Goal: Information Seeking & Learning: Learn about a topic

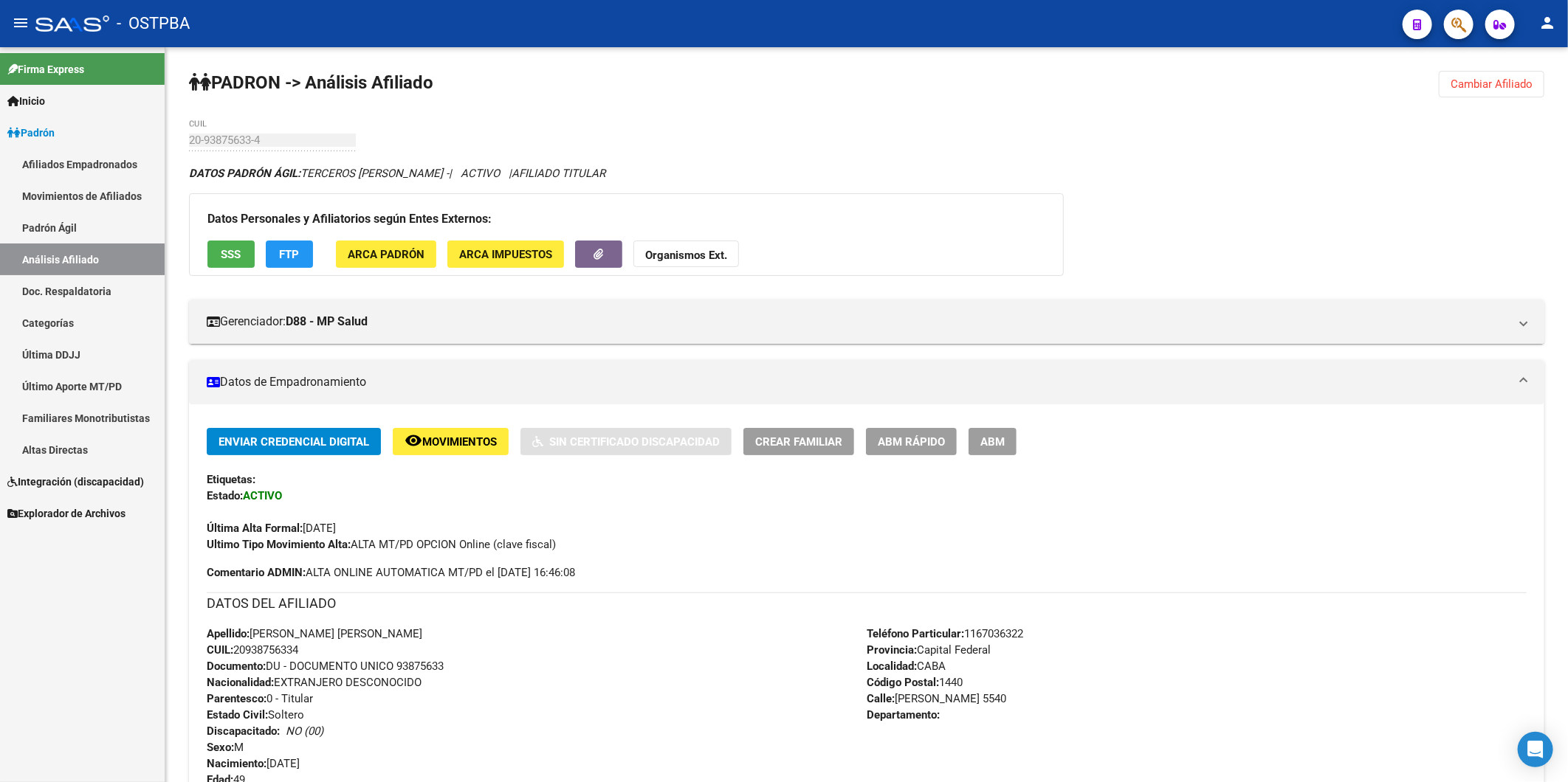
scroll to position [874, 0]
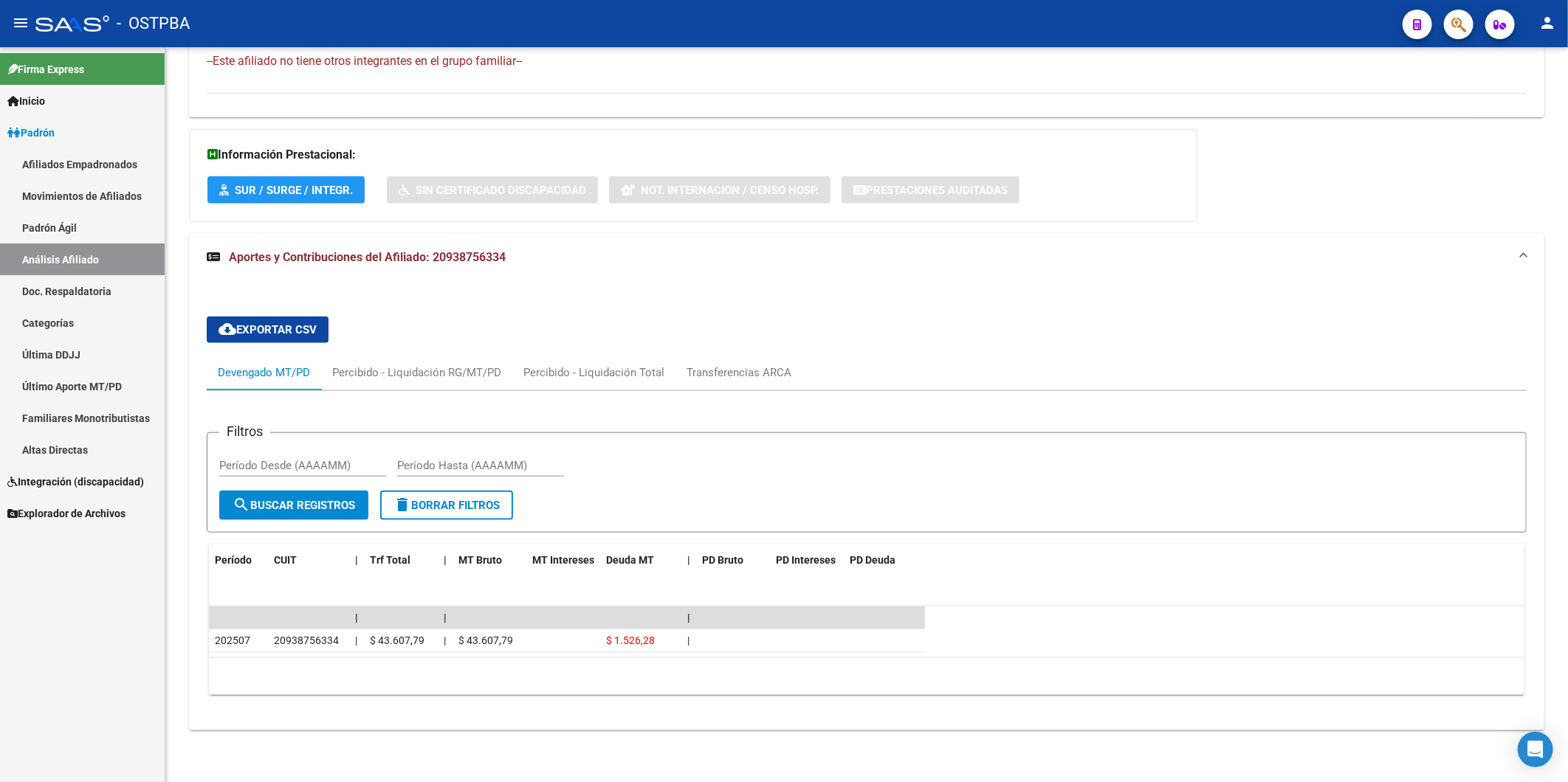
click at [93, 250] on link "Análisis Afiliado" at bounding box center [82, 259] width 164 height 31
click at [43, 99] on span "Inicio" at bounding box center [26, 101] width 38 height 16
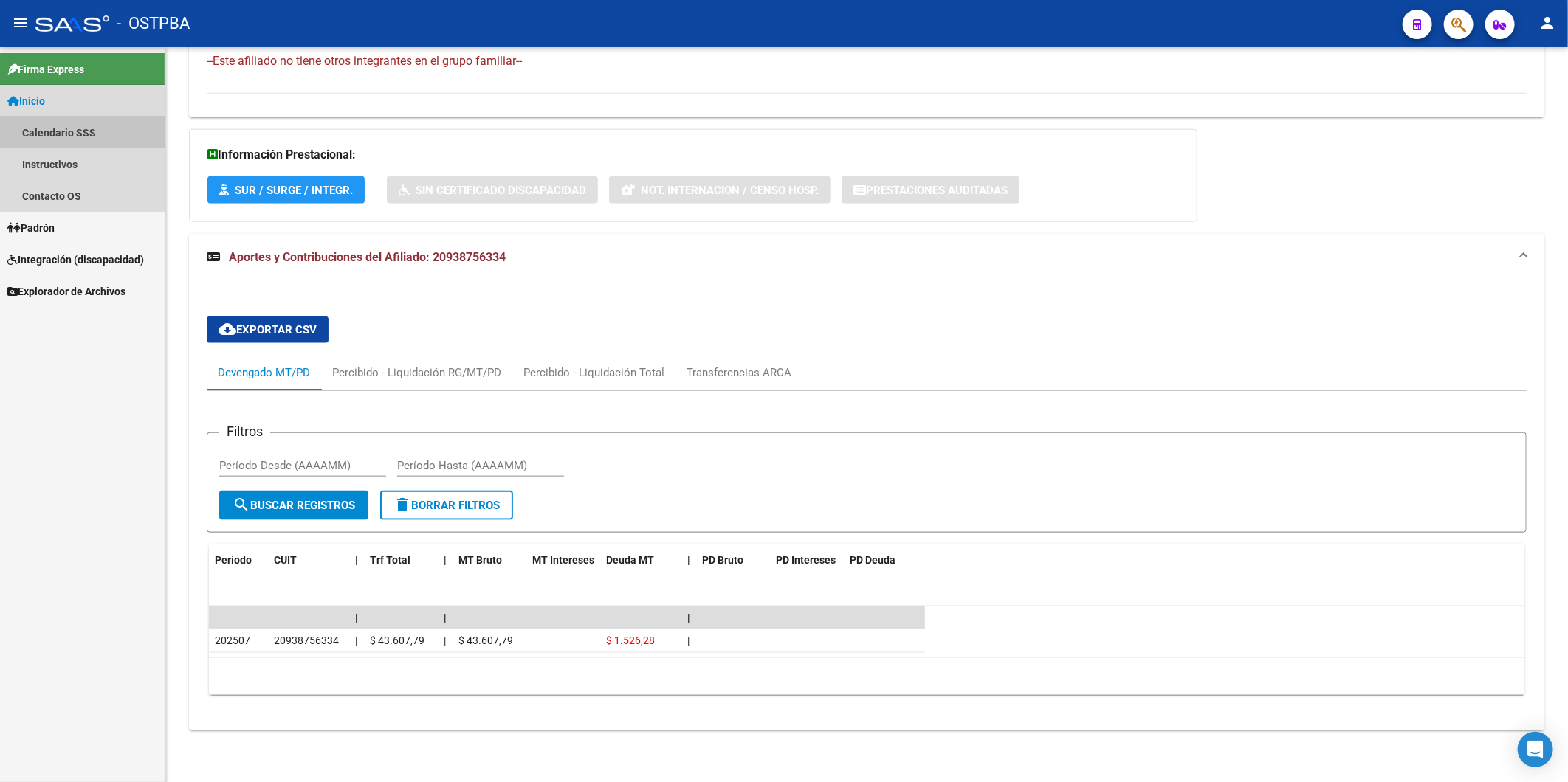
click at [50, 126] on link "Calendario SSS" at bounding box center [82, 132] width 164 height 31
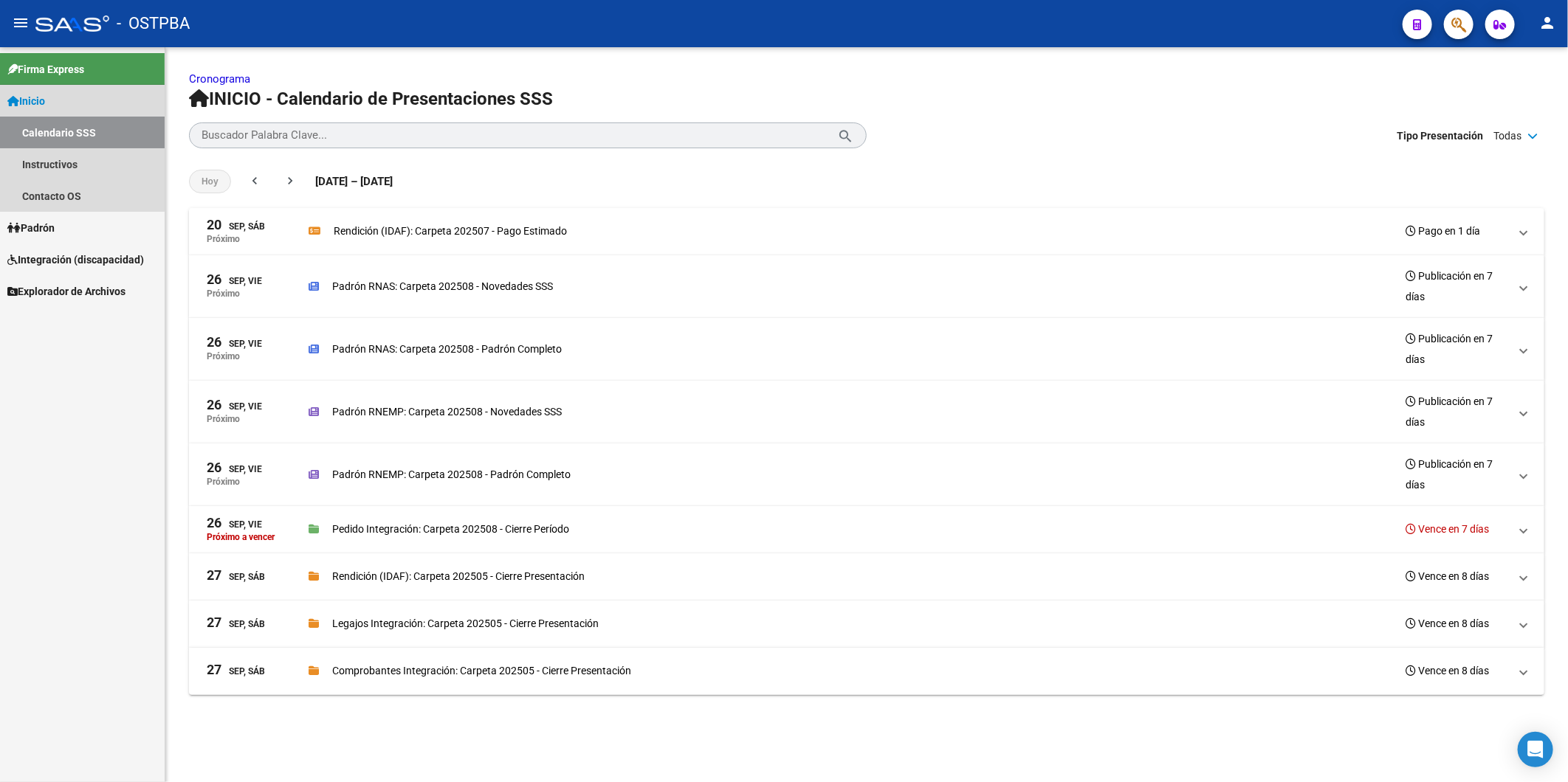
click at [45, 100] on span "Inicio" at bounding box center [26, 101] width 38 height 16
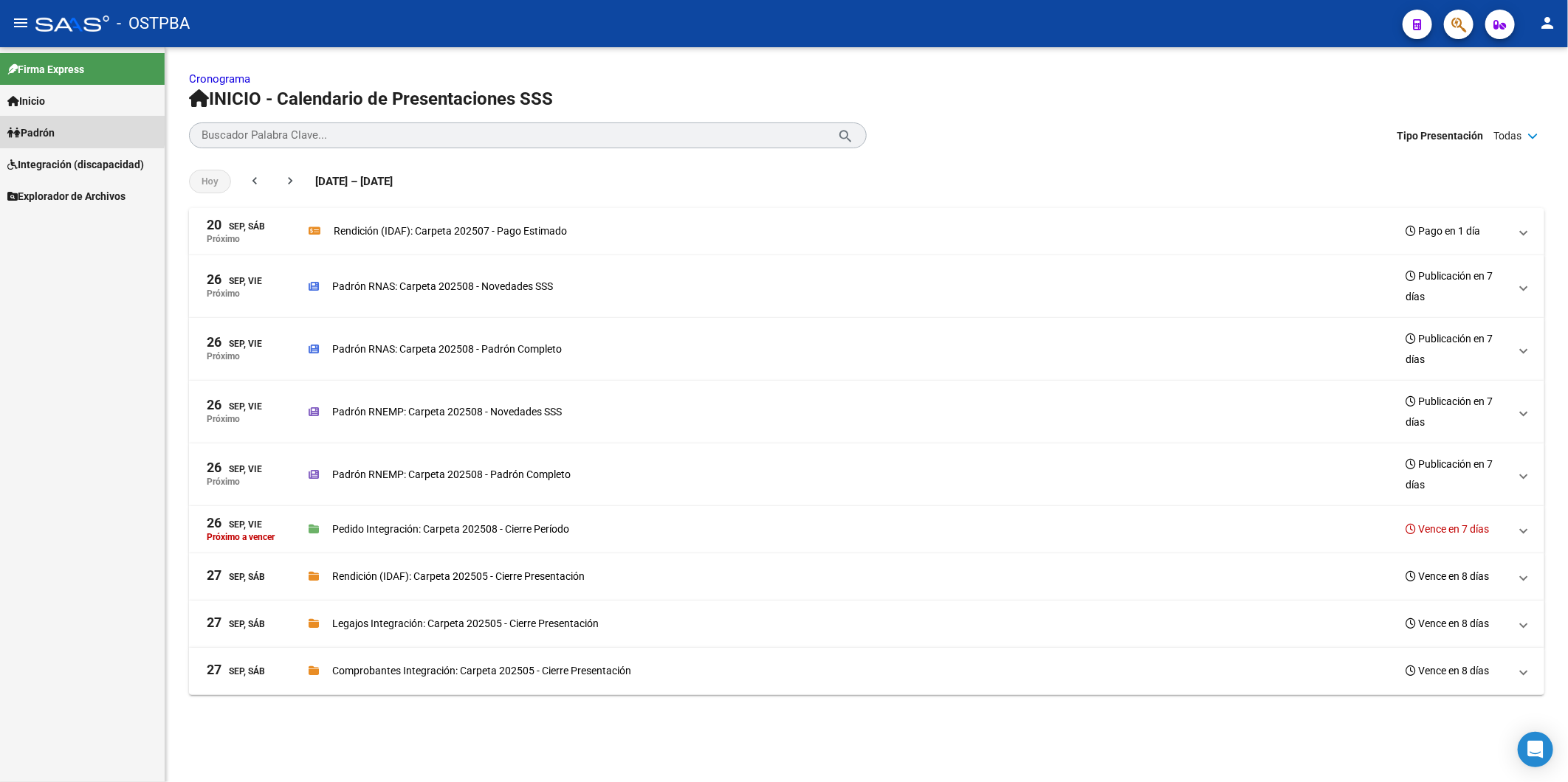
click at [21, 130] on span "Padrón" at bounding box center [31, 133] width 48 height 16
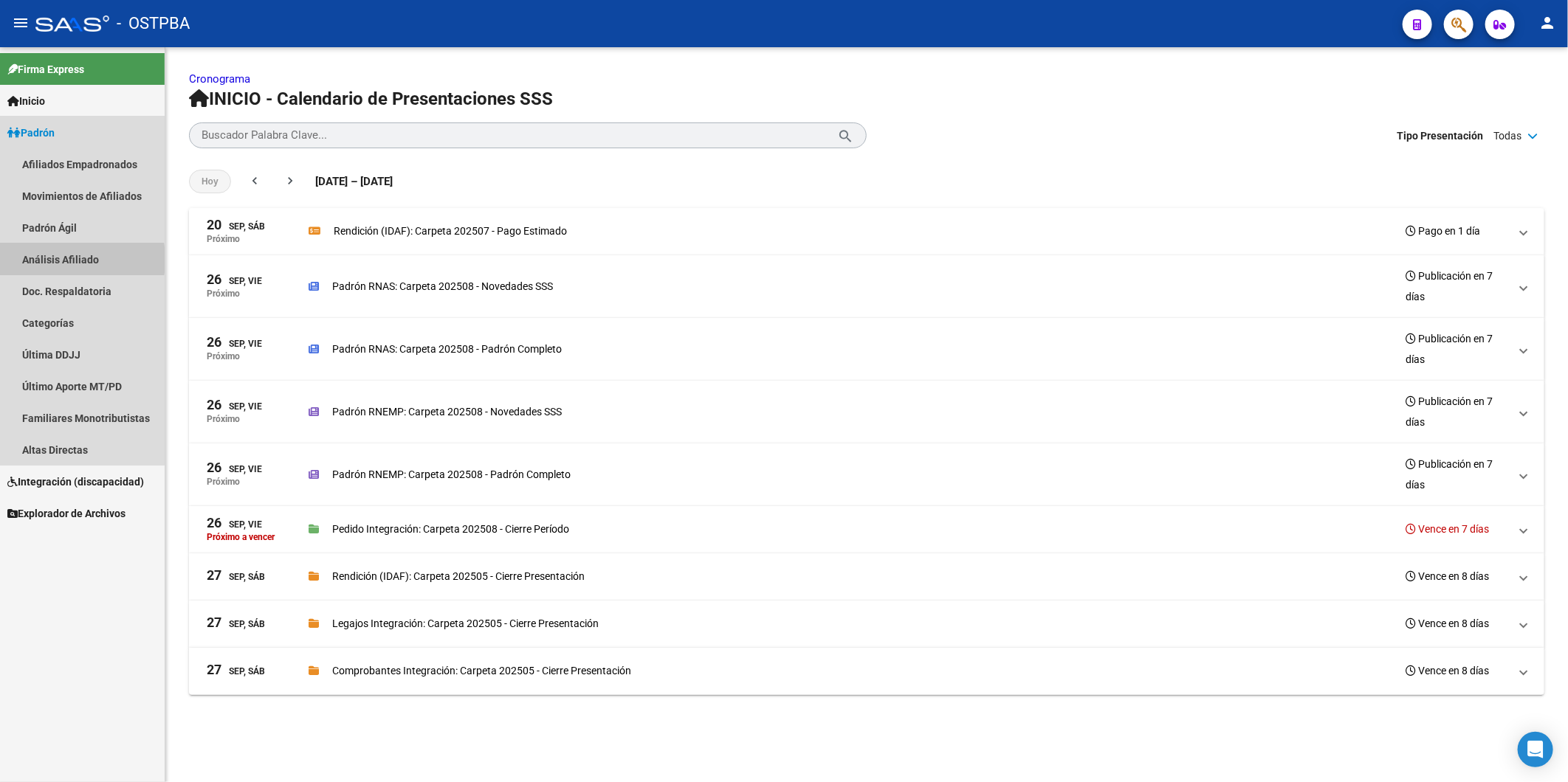
click at [43, 260] on link "Análisis Afiliado" at bounding box center [82, 259] width 164 height 31
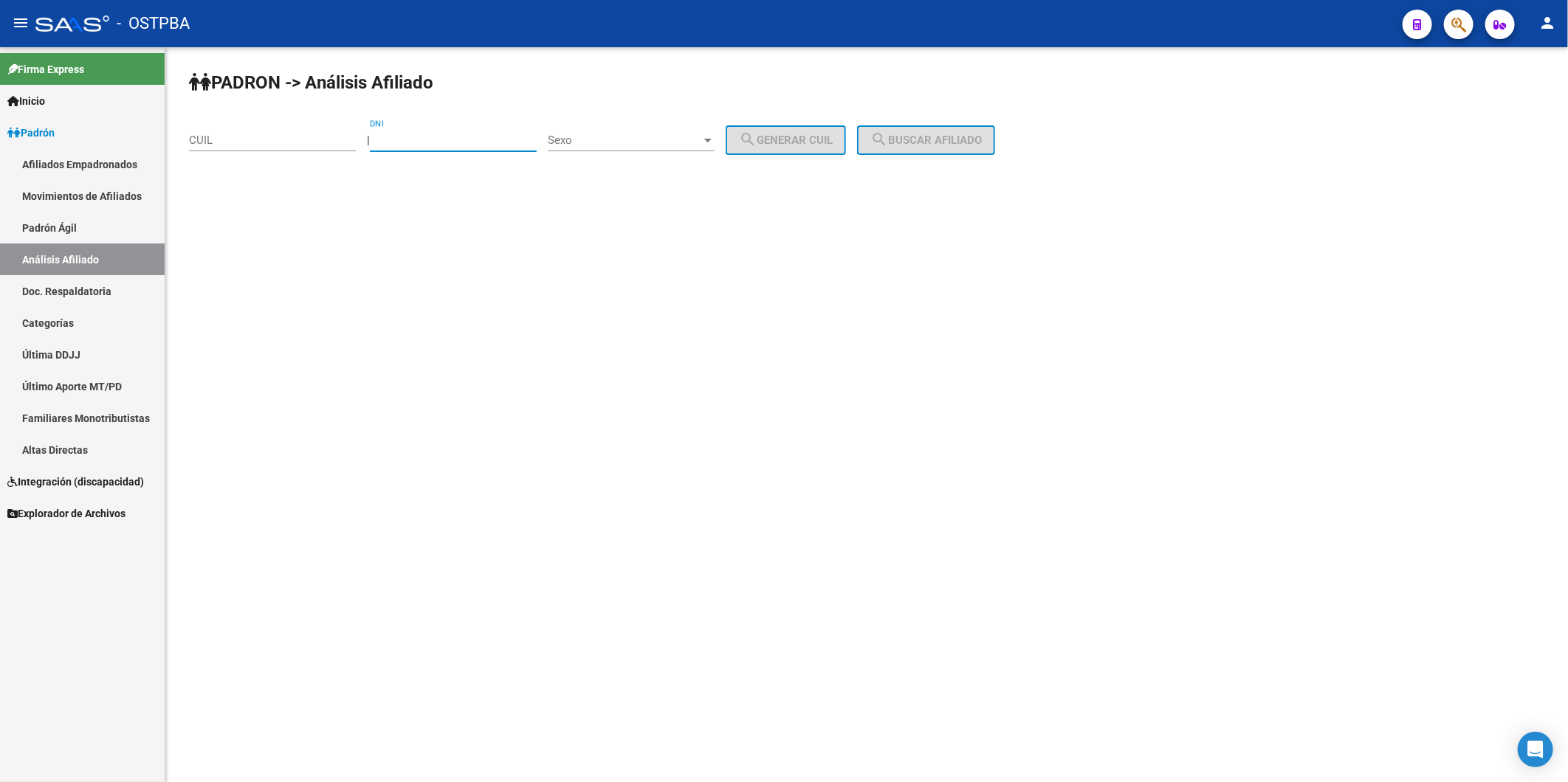
drag, startPoint x: 446, startPoint y: 138, endPoint x: 450, endPoint y: 128, distance: 10.8
click at [447, 131] on div "DNI" at bounding box center [453, 134] width 167 height 31
type input "-1"
type input "28258263"
click at [711, 139] on div at bounding box center [707, 140] width 7 height 4
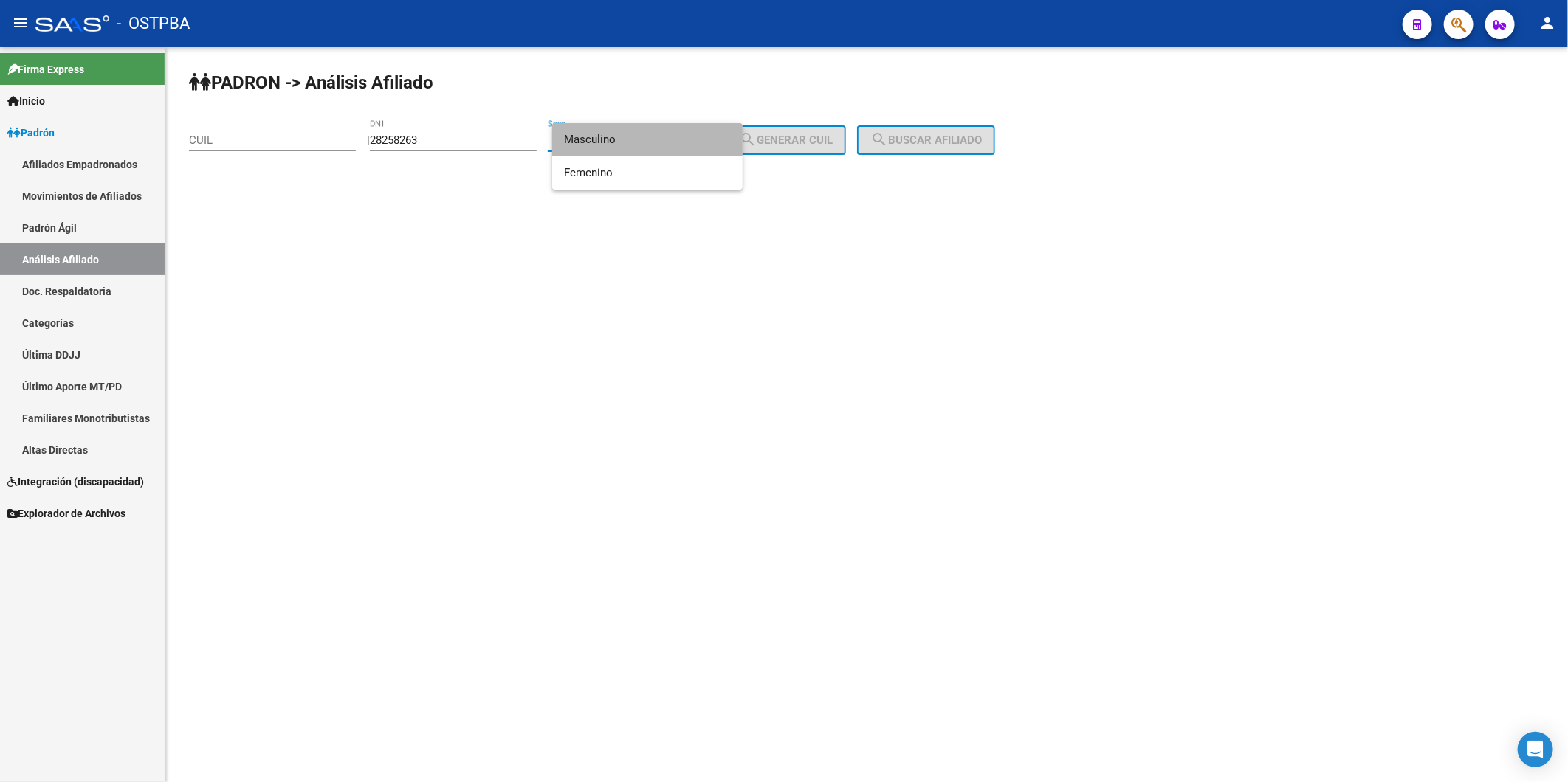
click at [697, 140] on span "Masculino" at bounding box center [647, 139] width 167 height 33
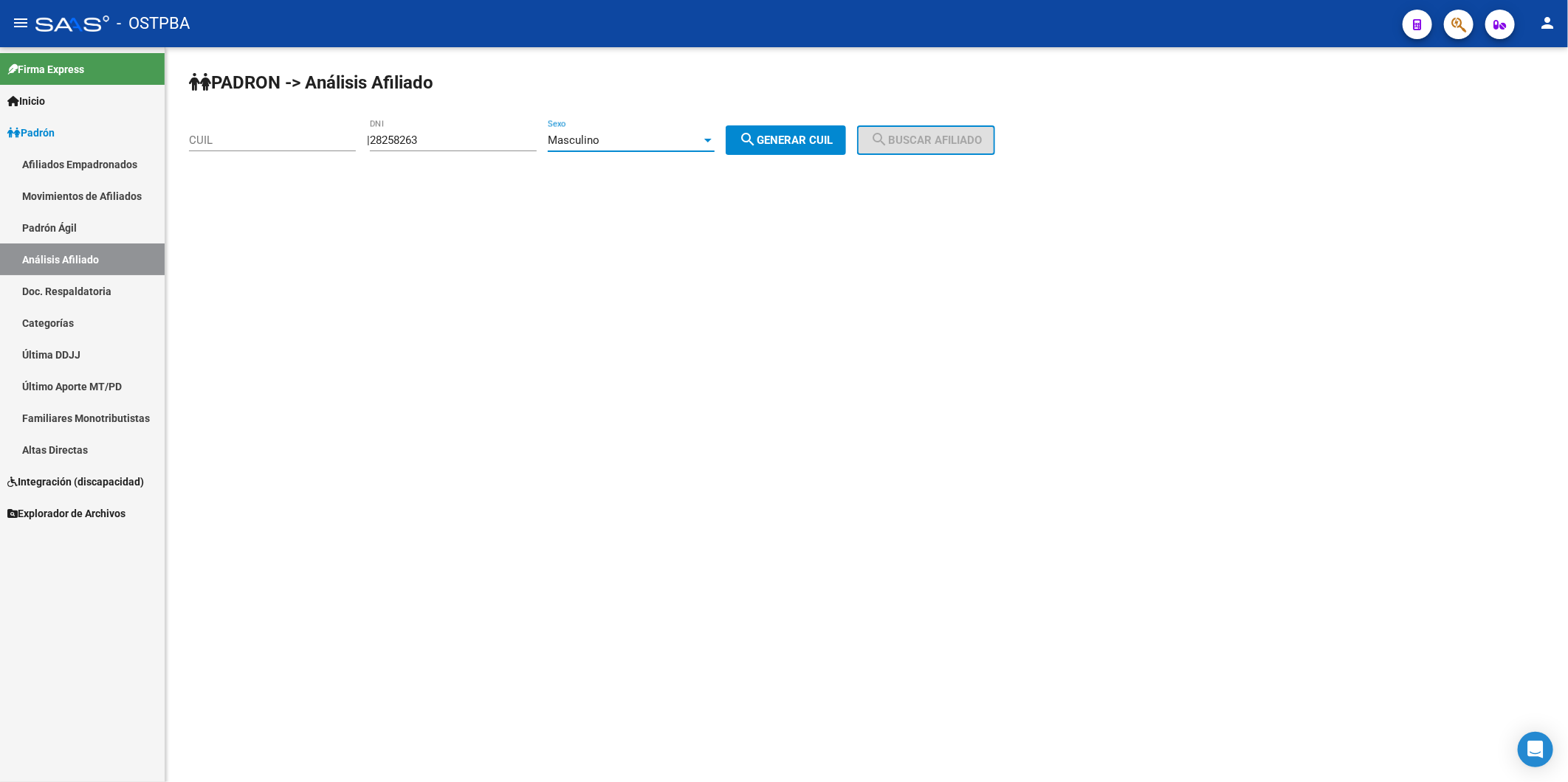
click at [787, 143] on span "search Generar CUIL" at bounding box center [786, 140] width 93 height 13
type input "20-28258263-6"
click at [941, 138] on span "search Buscar afiliado" at bounding box center [926, 140] width 111 height 13
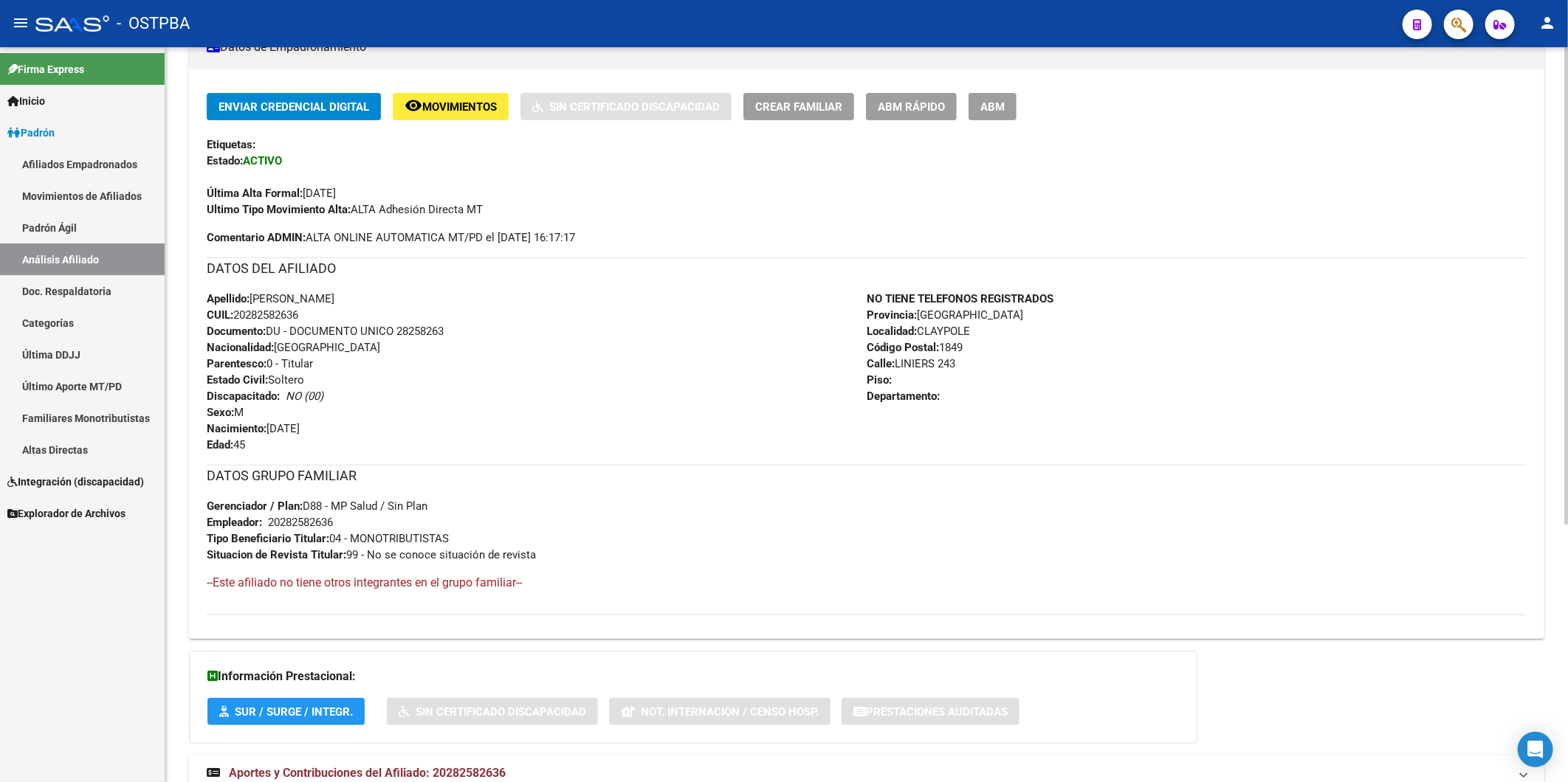
scroll to position [396, 0]
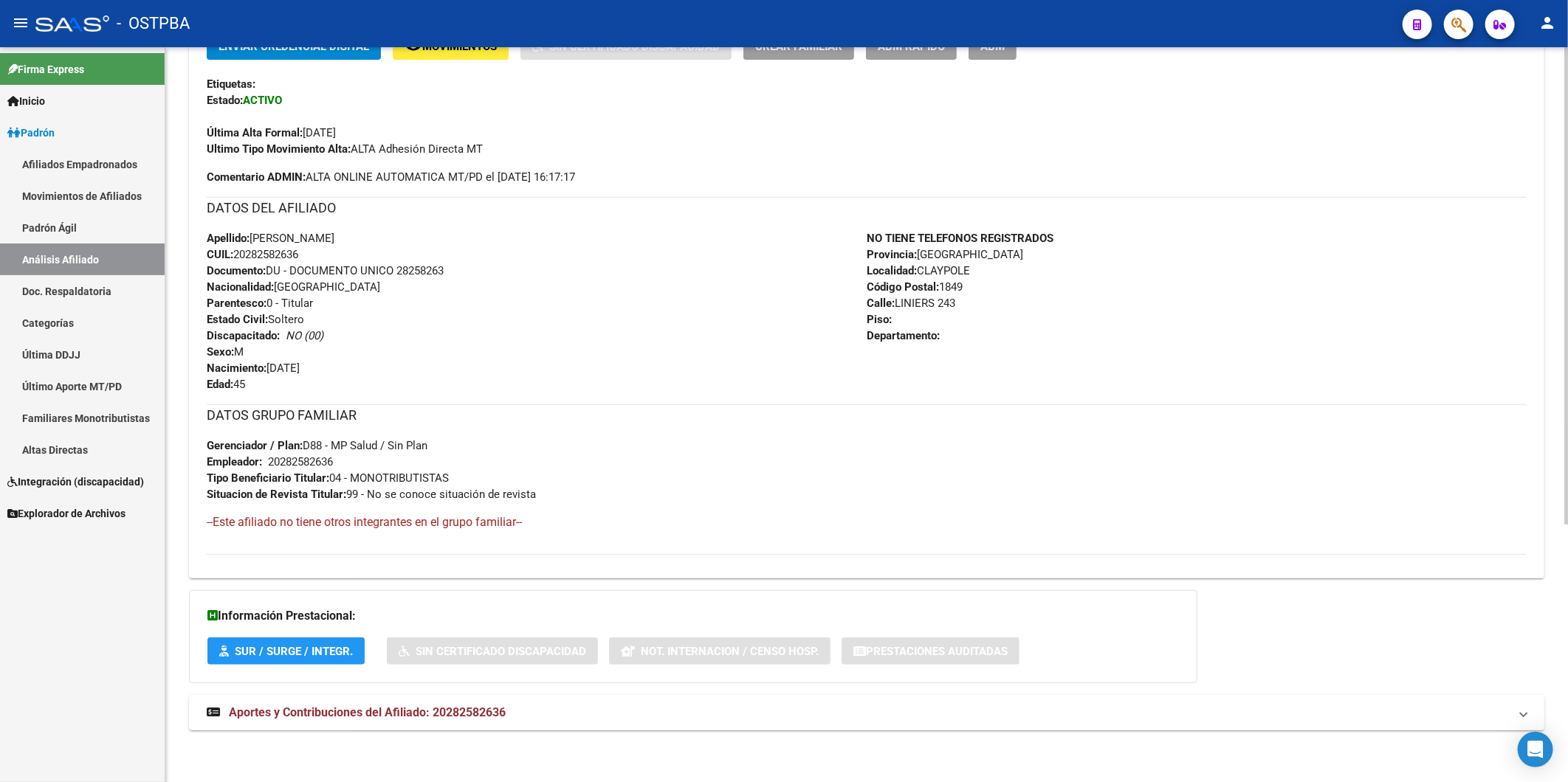
click at [469, 718] on span "Aportes y Contribuciones del Afiliado: 20282582636" at bounding box center [367, 712] width 277 height 14
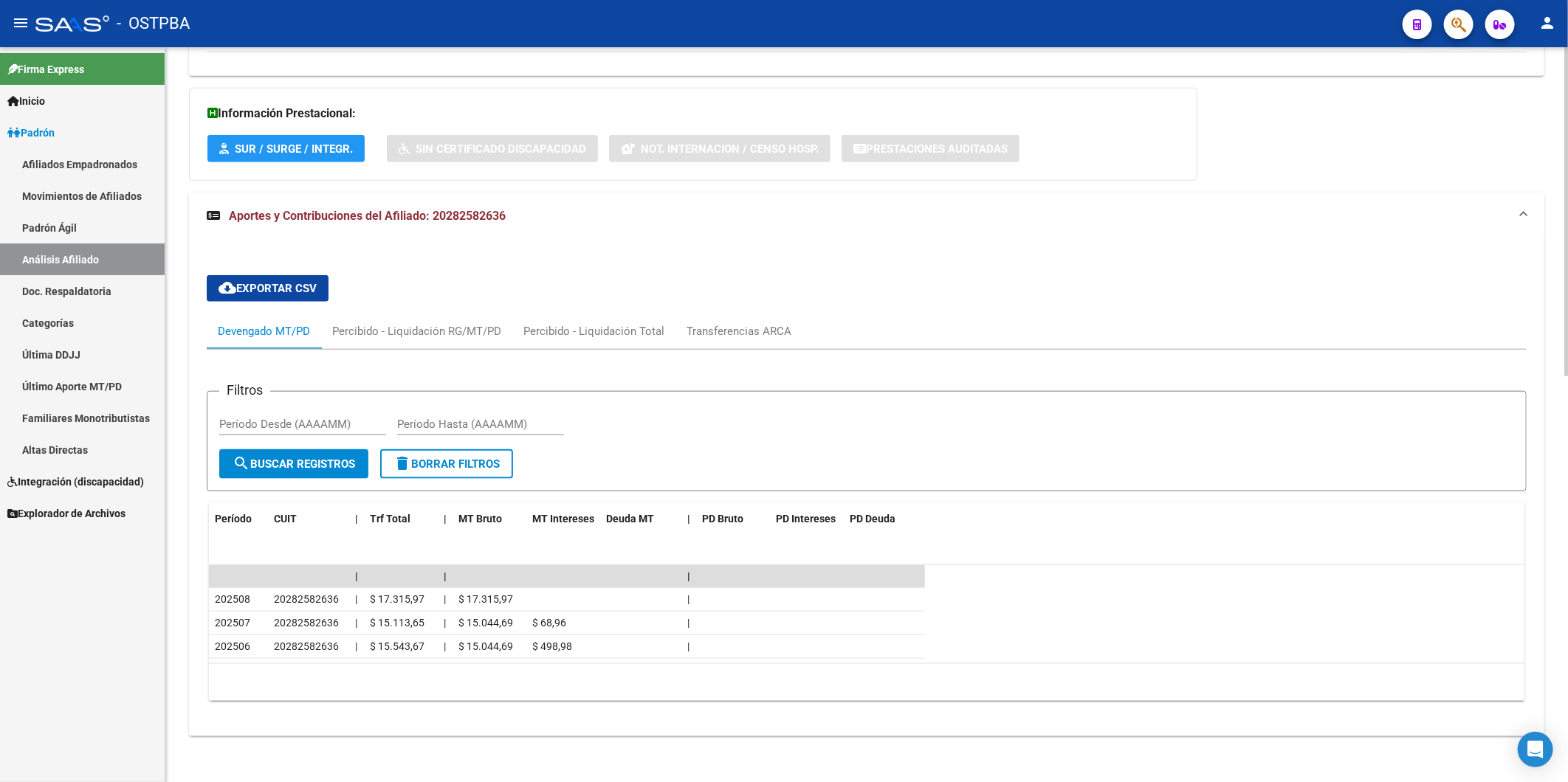
scroll to position [904, 0]
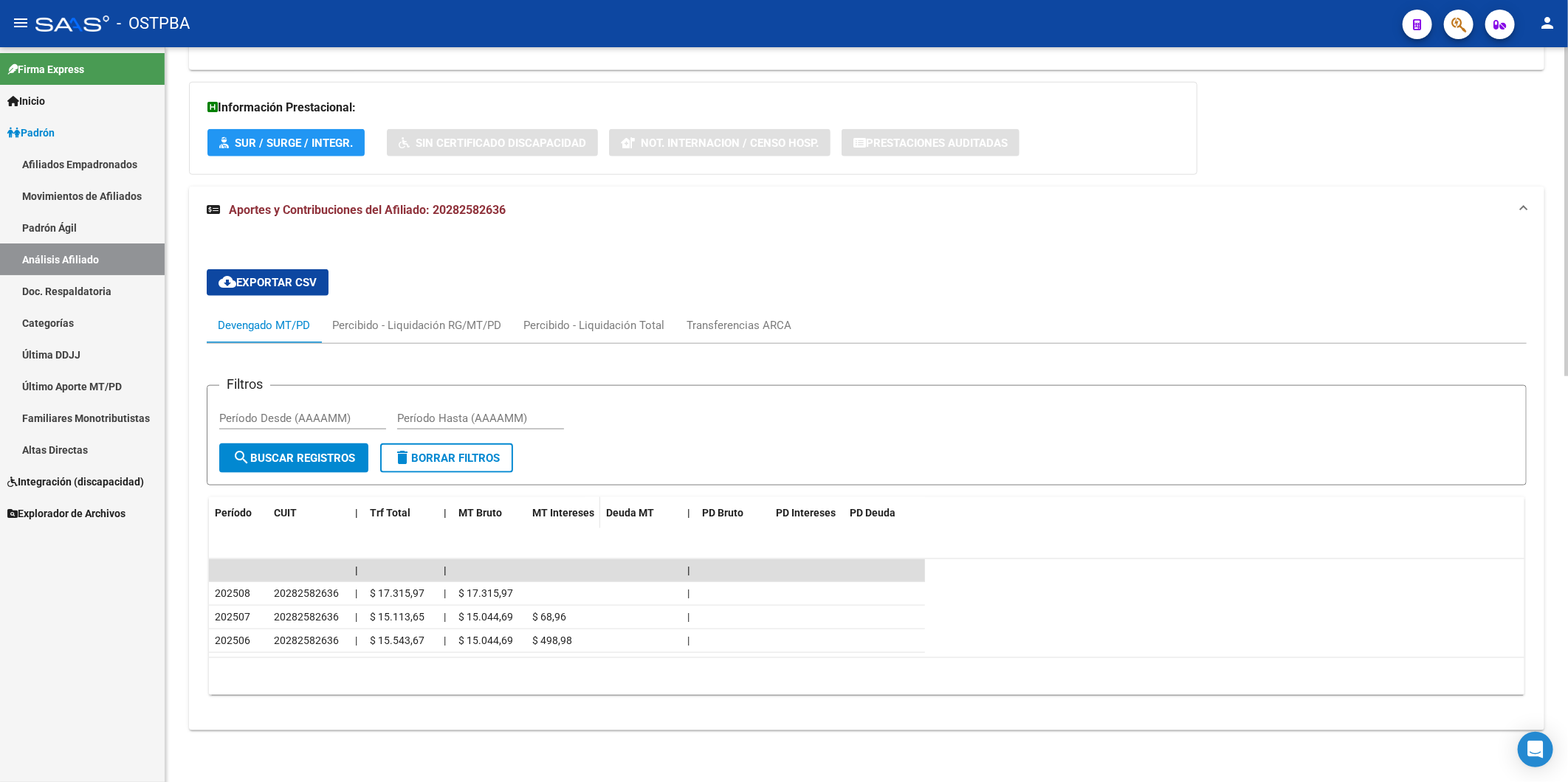
click at [565, 510] on span "MT Intereses" at bounding box center [563, 512] width 62 height 12
click at [867, 510] on span "PD Deuda" at bounding box center [873, 512] width 46 height 12
click at [236, 516] on span "Período" at bounding box center [234, 512] width 37 height 12
click at [919, 419] on div "Filtros Período Desde (AAAAMM) Período Hasta (AAAAMM)" at bounding box center [866, 420] width 1295 height 46
click at [680, 251] on div "cloud_download Exportar CSV Devengado MT/PD Percibido - Liquidación RG/MT/PD Pe…" at bounding box center [867, 482] width 1355 height 497
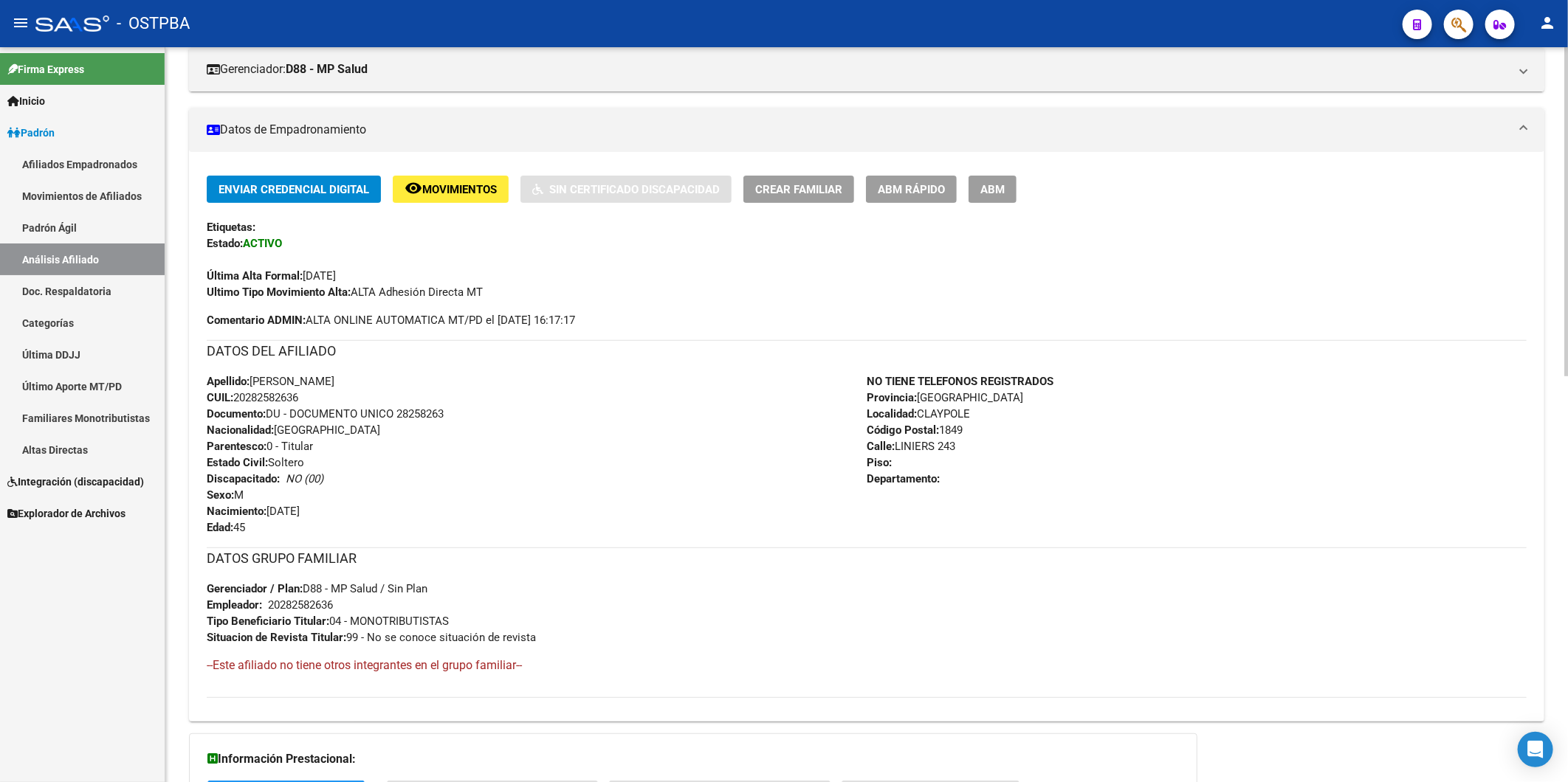
scroll to position [166, 0]
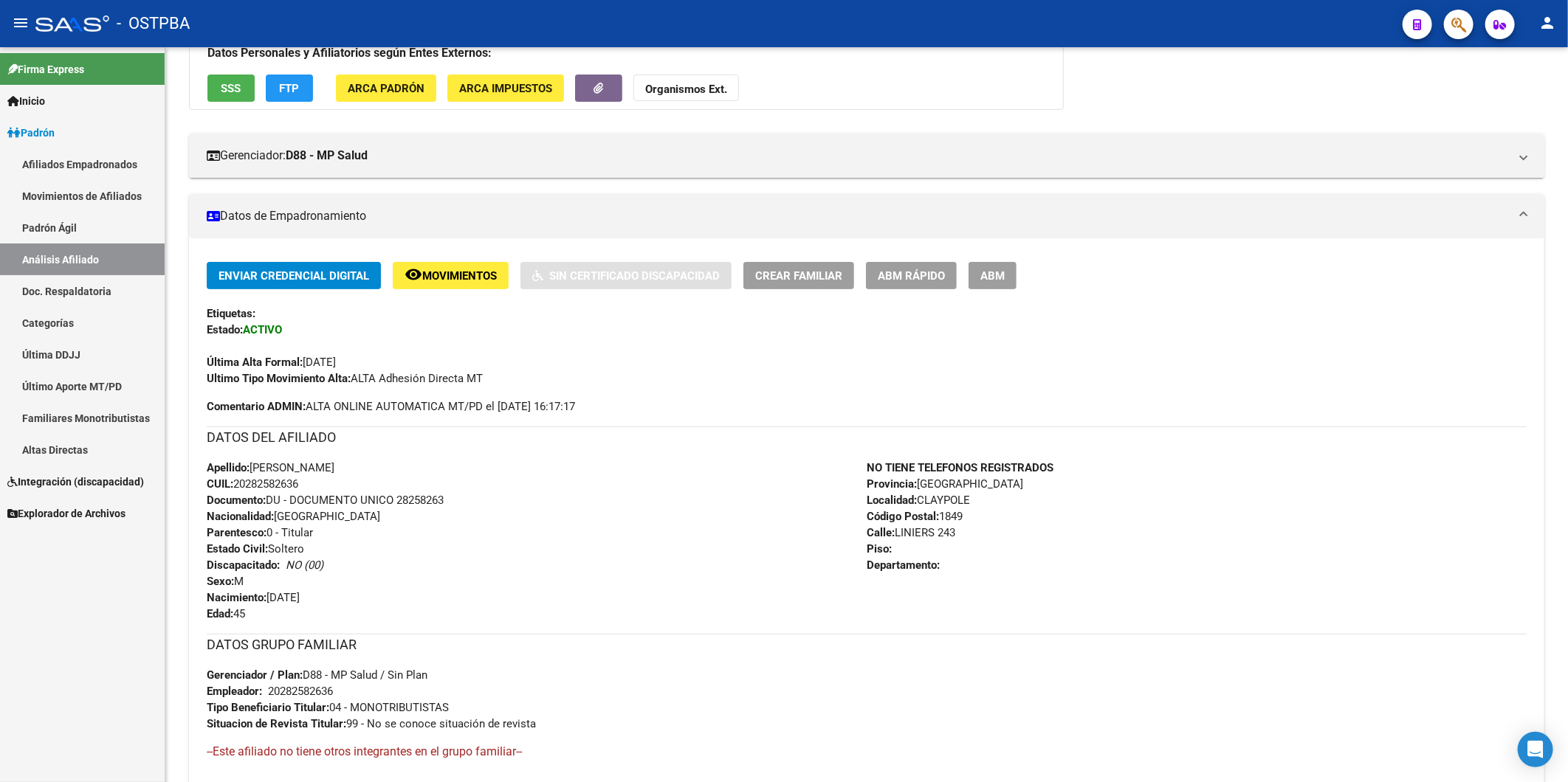
click at [42, 101] on span "Inicio" at bounding box center [26, 101] width 38 height 16
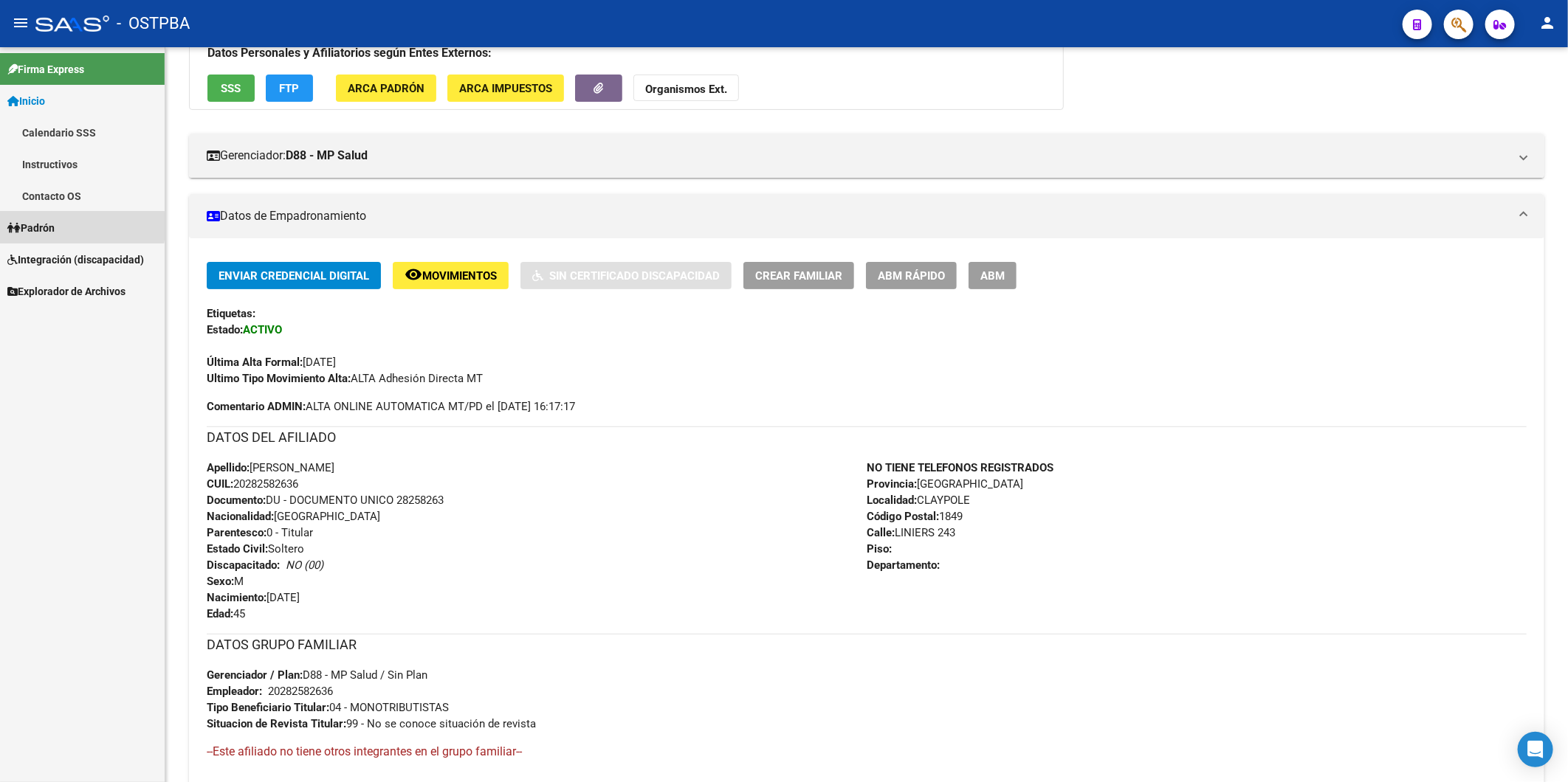
click at [31, 225] on span "Padrón" at bounding box center [31, 228] width 48 height 16
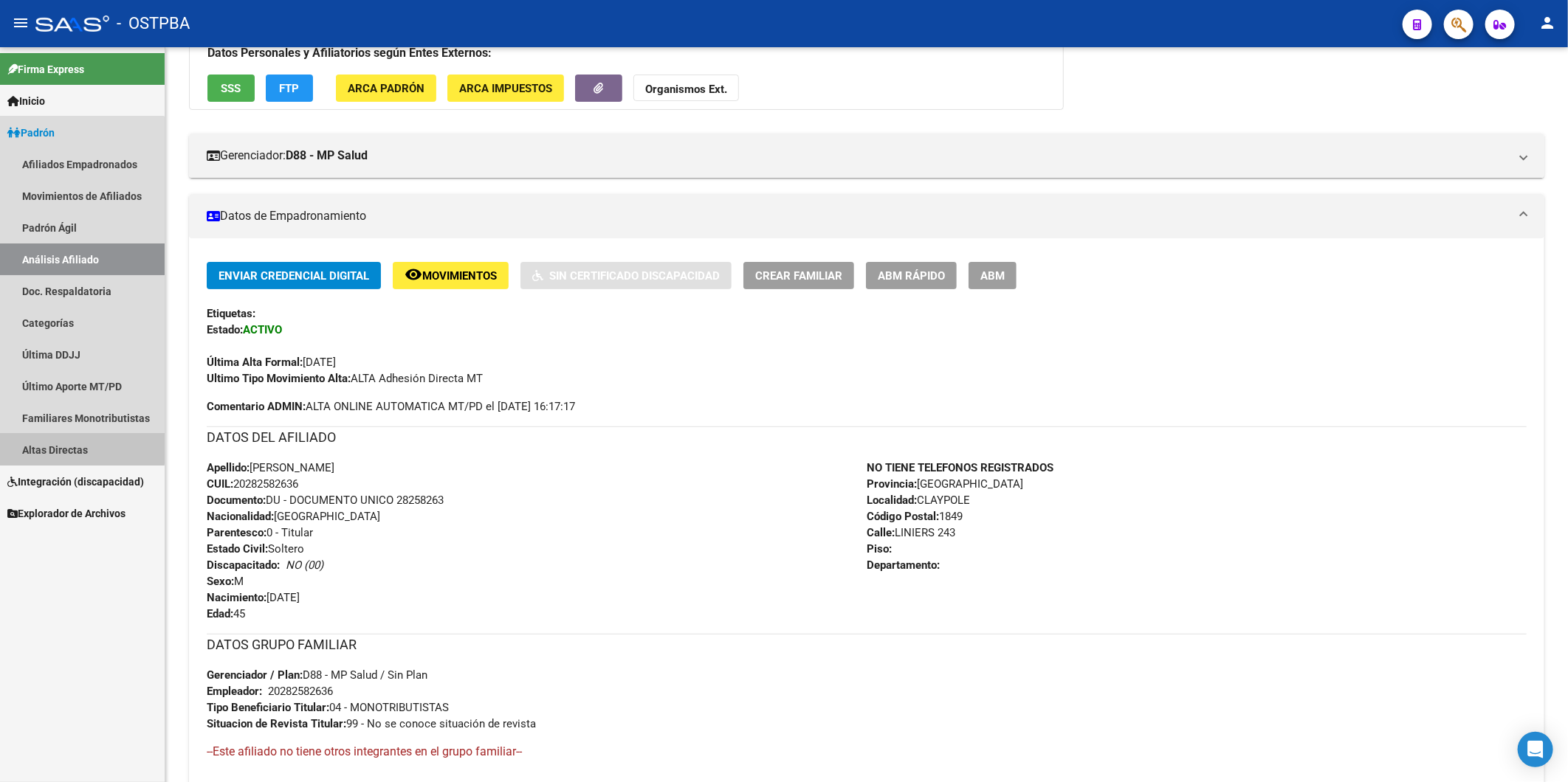
click at [56, 445] on link "Altas Directas" at bounding box center [82, 449] width 164 height 31
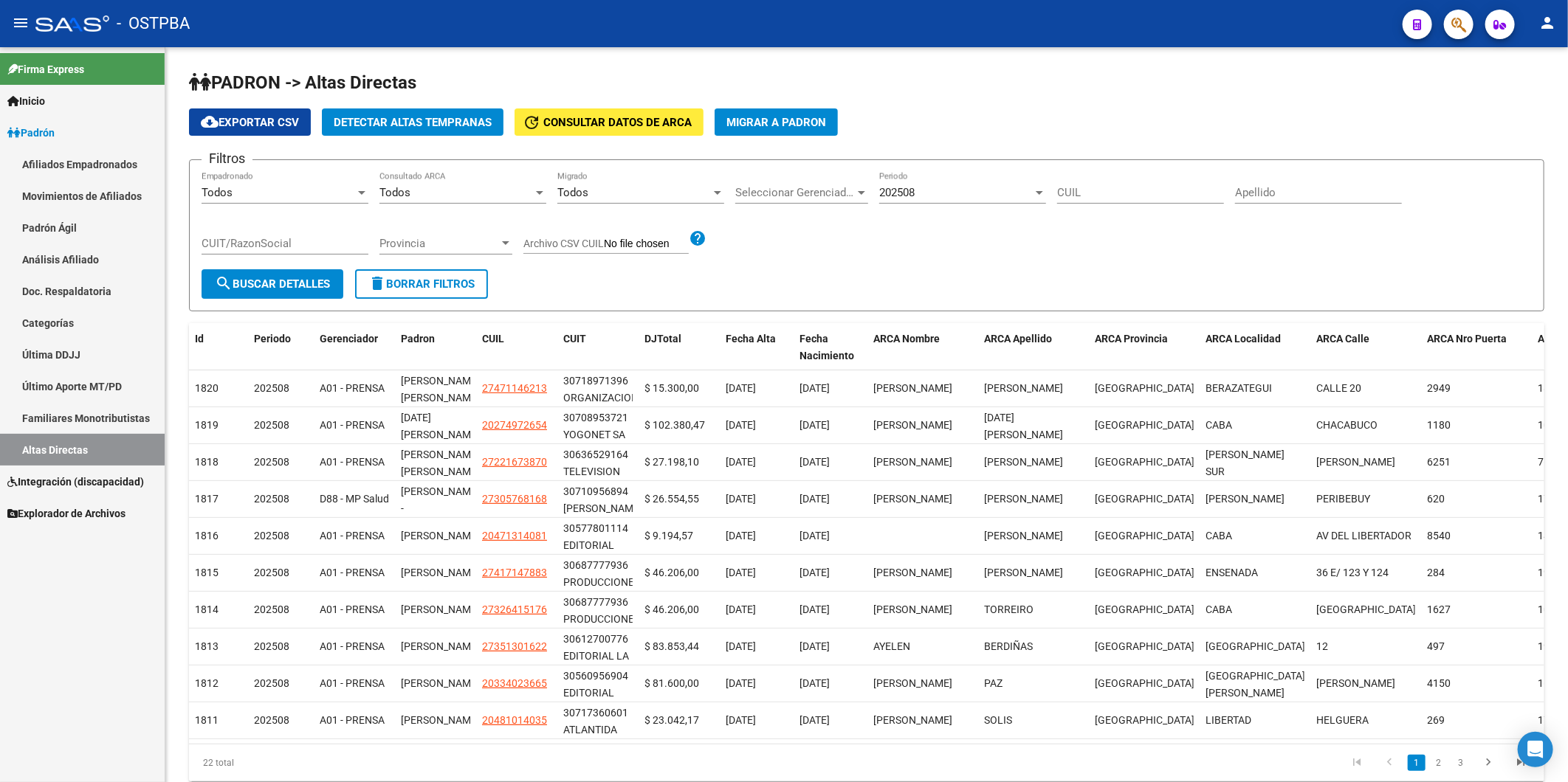
click at [21, 133] on span "Padrón" at bounding box center [31, 133] width 48 height 16
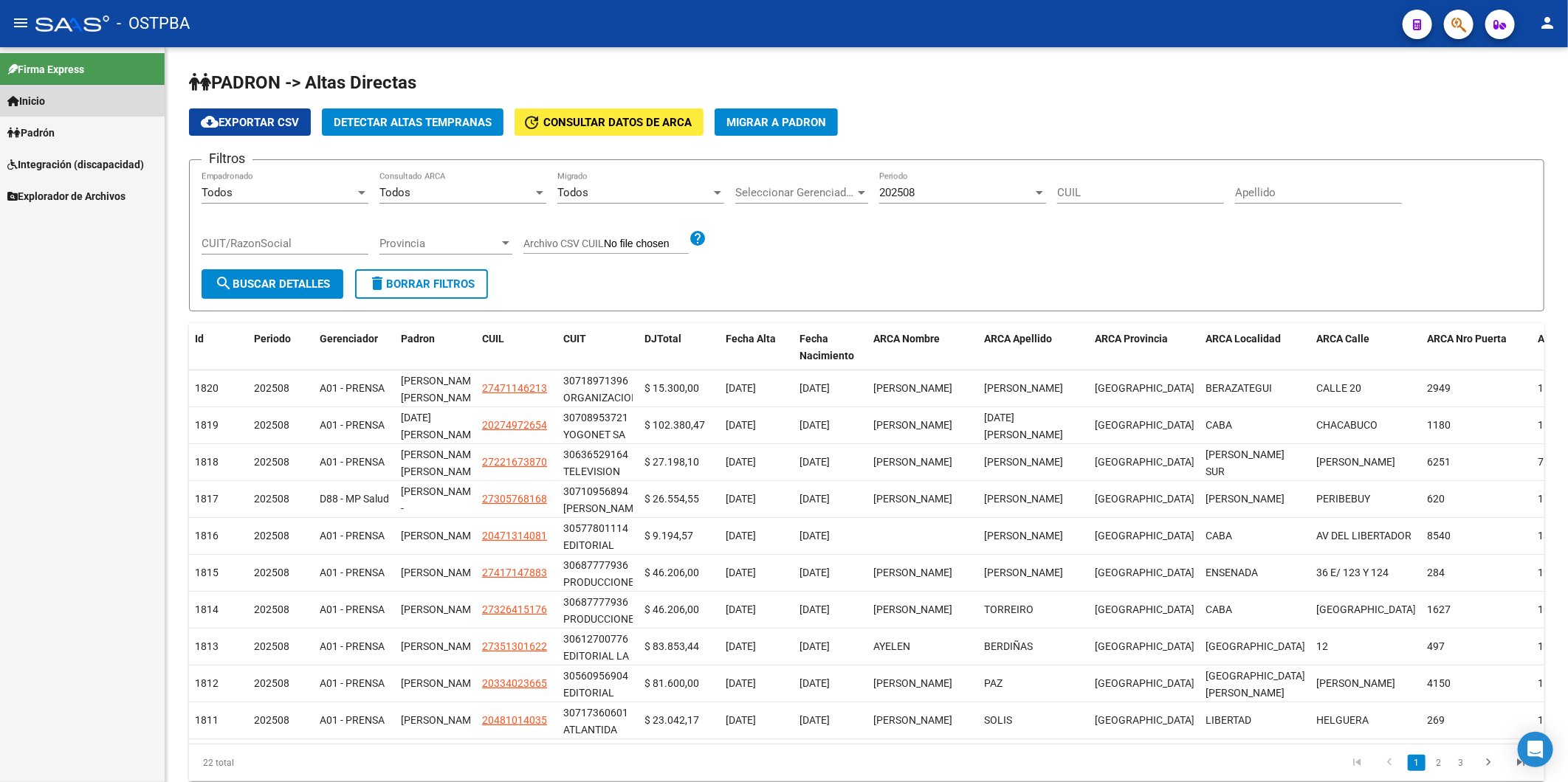
click at [43, 97] on span "Inicio" at bounding box center [26, 101] width 38 height 16
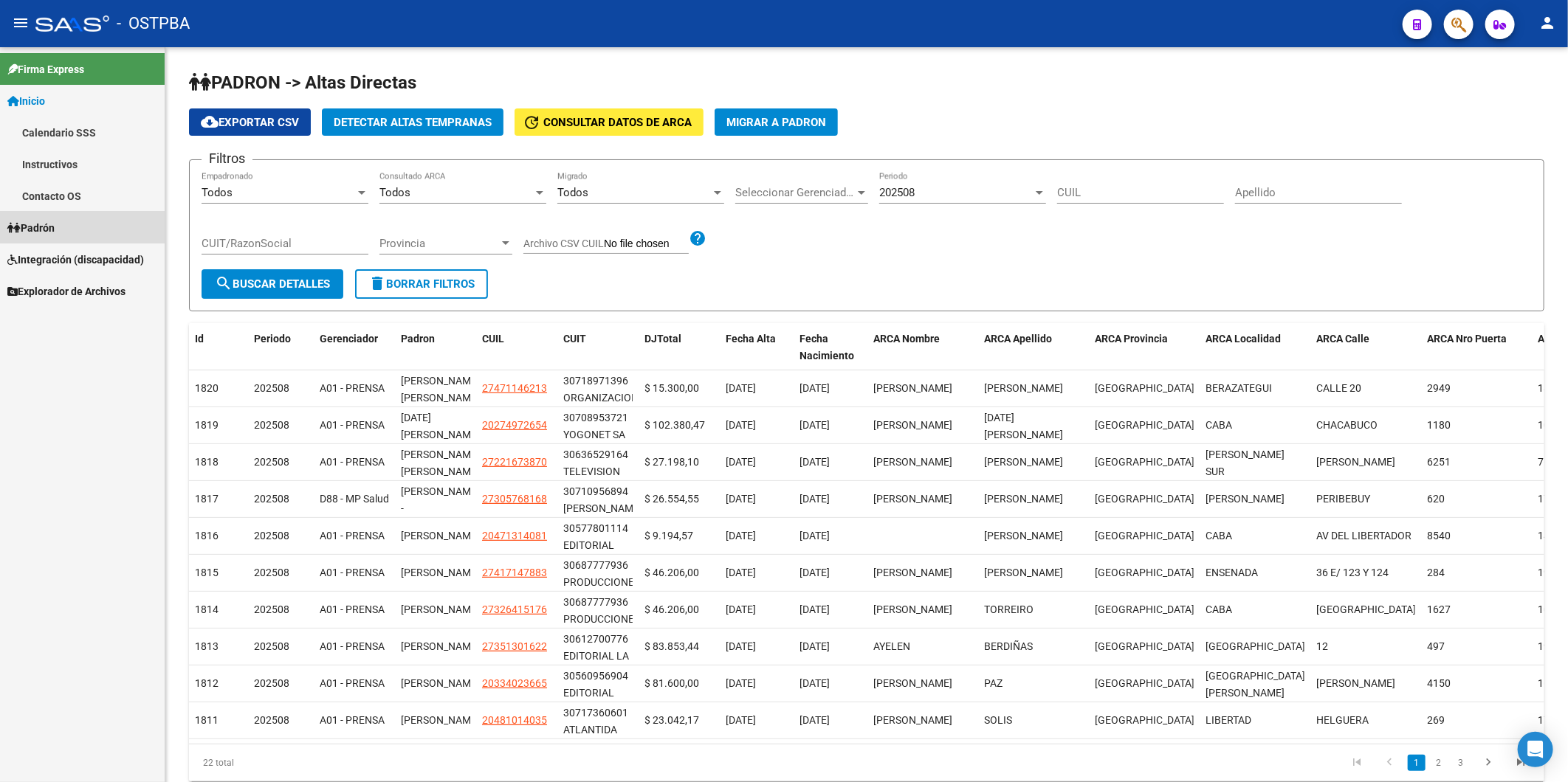
click at [49, 226] on span "Padrón" at bounding box center [31, 228] width 48 height 16
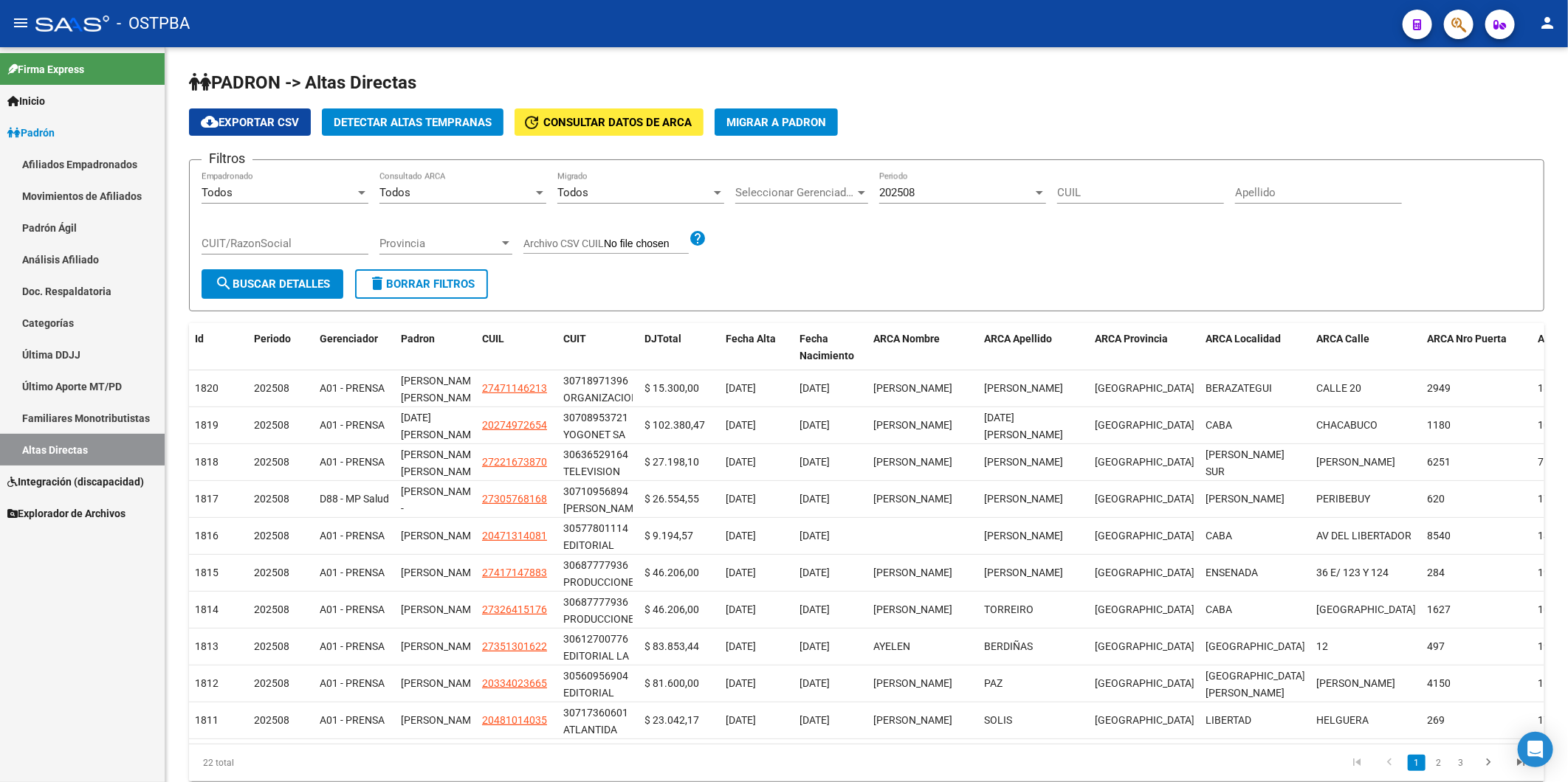
click at [68, 262] on link "Análisis Afiliado" at bounding box center [82, 259] width 164 height 31
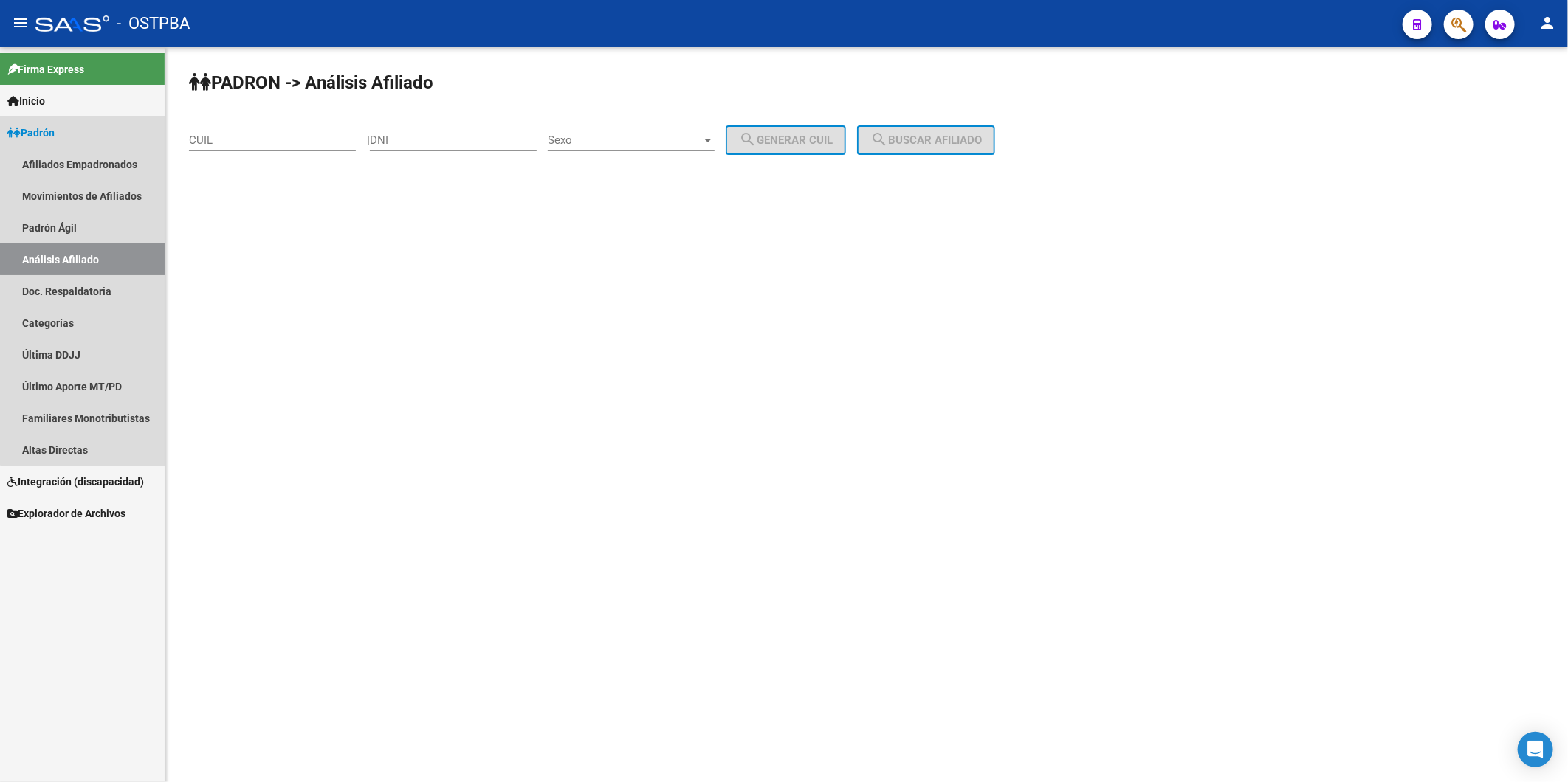
click at [119, 254] on link "Análisis Afiliado" at bounding box center [82, 259] width 164 height 31
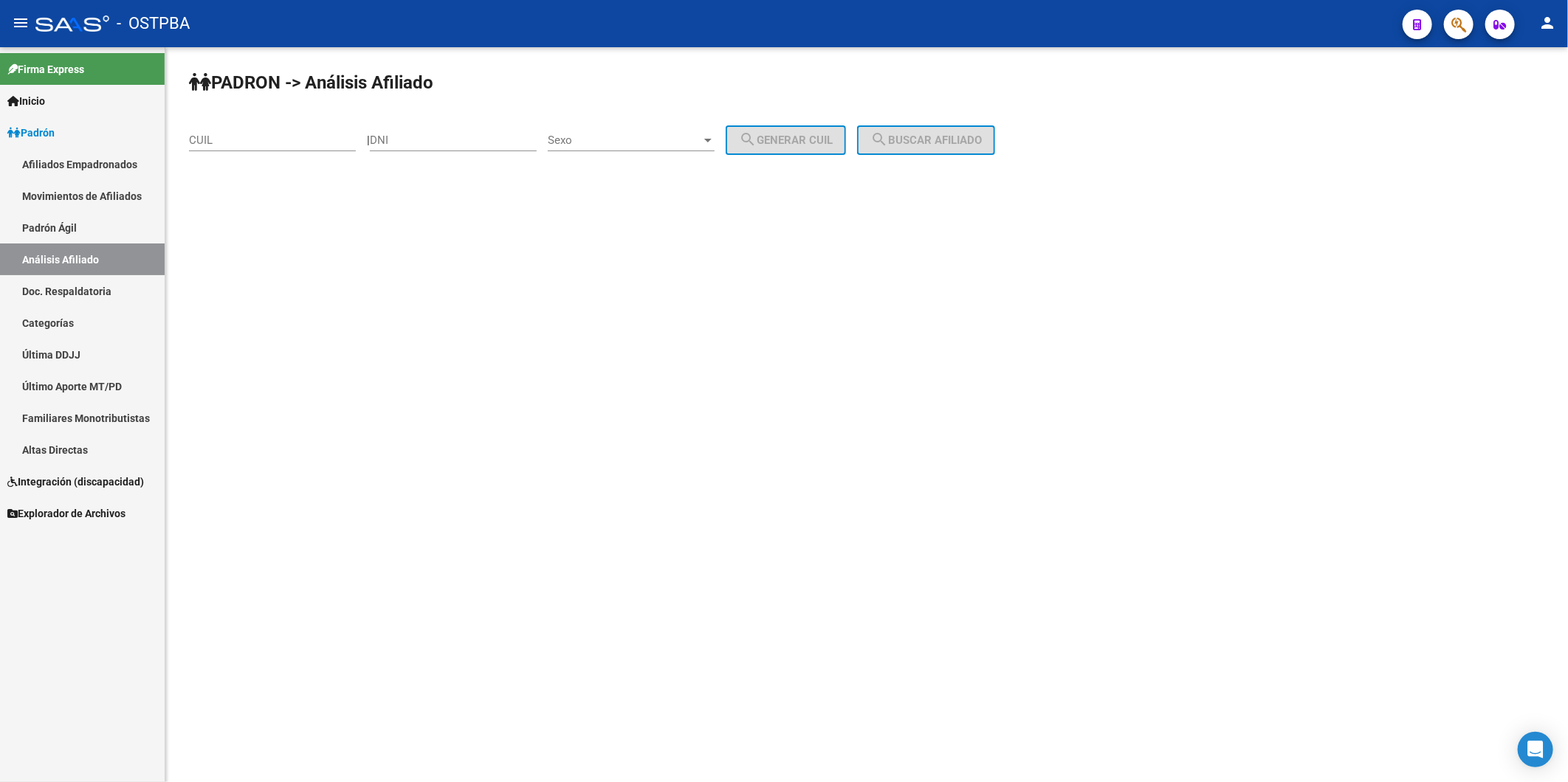
click at [415, 143] on input "DNI" at bounding box center [453, 140] width 167 height 13
click at [438, 137] on input "DNI" at bounding box center [453, 140] width 167 height 13
type input "23882438"
click at [715, 141] on div at bounding box center [707, 140] width 13 height 12
click at [698, 164] on span "Femenino" at bounding box center [647, 172] width 167 height 33
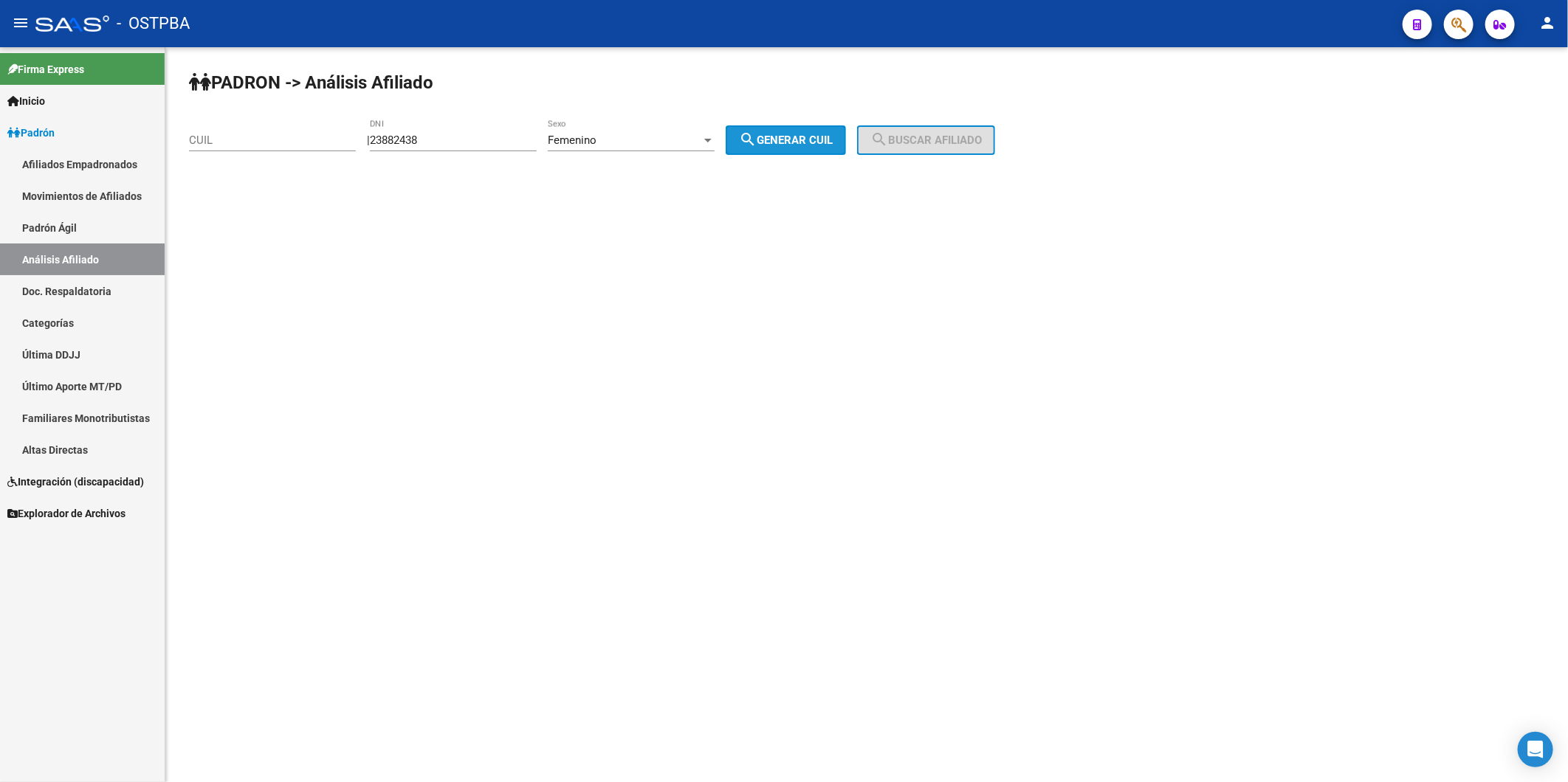
click at [757, 145] on mat-icon "search" at bounding box center [748, 139] width 18 height 18
type input "27-23882438-4"
click at [960, 143] on span "search Buscar afiliado" at bounding box center [926, 140] width 111 height 13
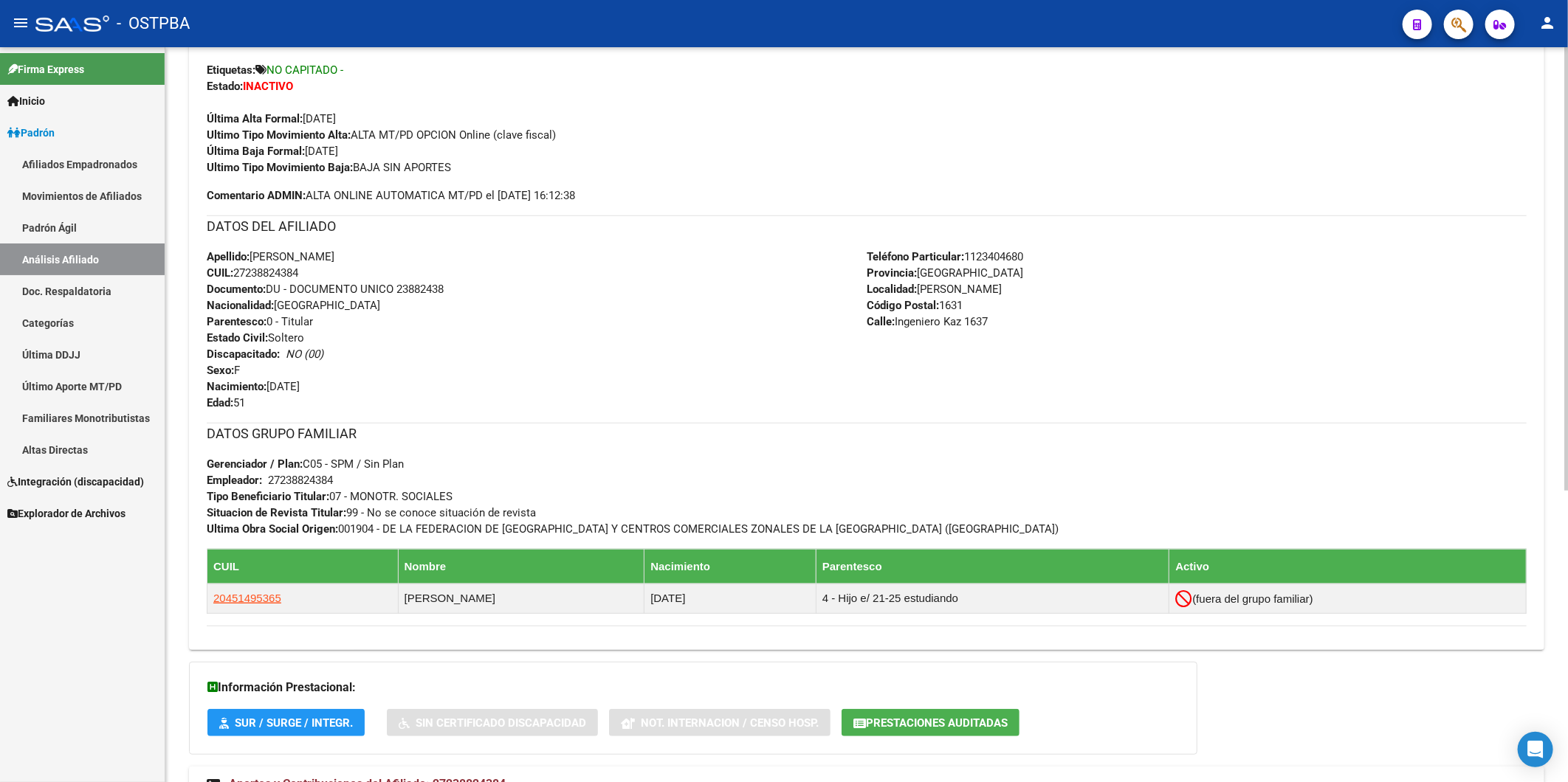
scroll to position [482, 0]
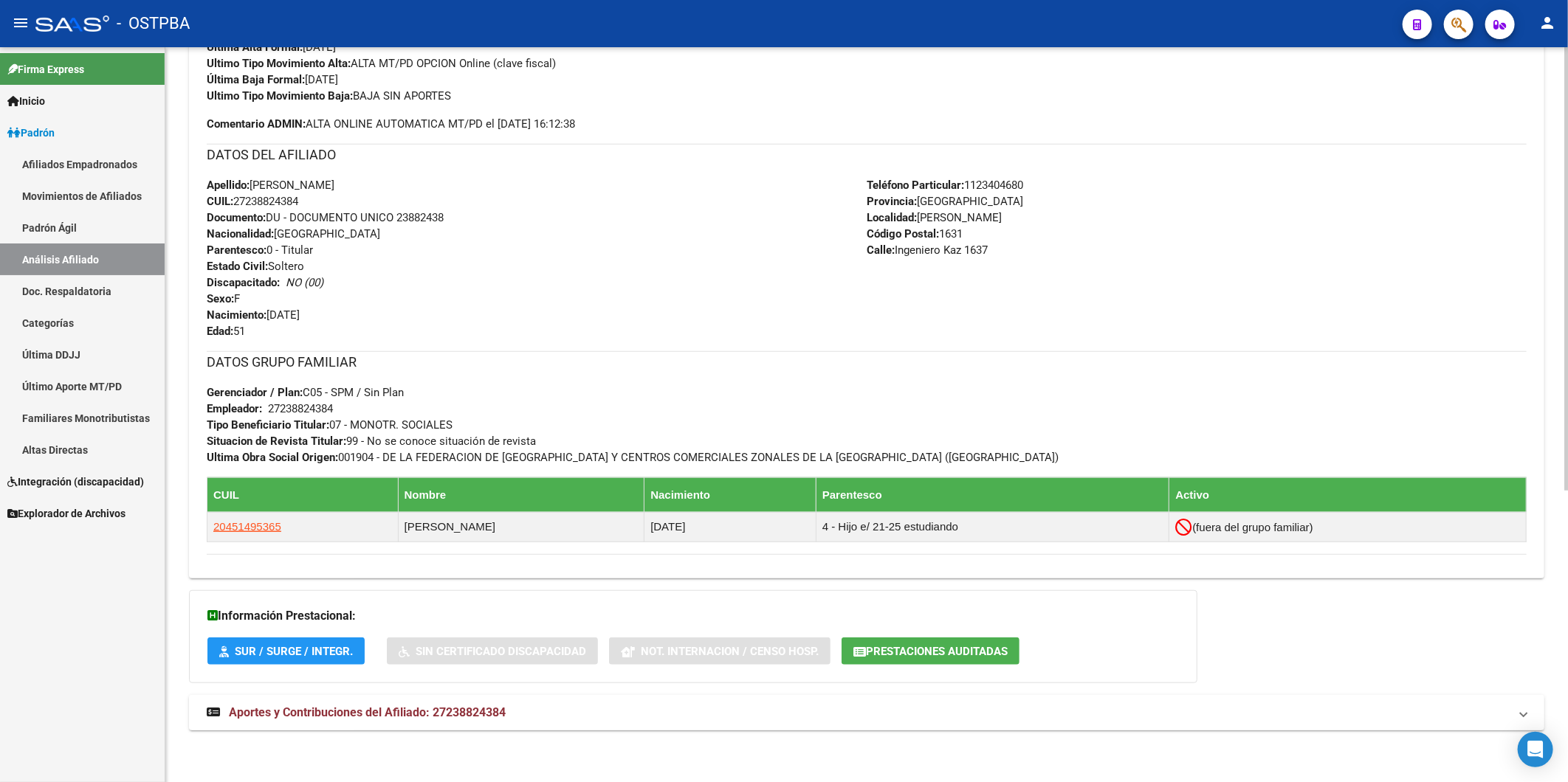
click at [485, 710] on span "Aportes y Contribuciones del Afiliado: 27238824384" at bounding box center [367, 712] width 277 height 14
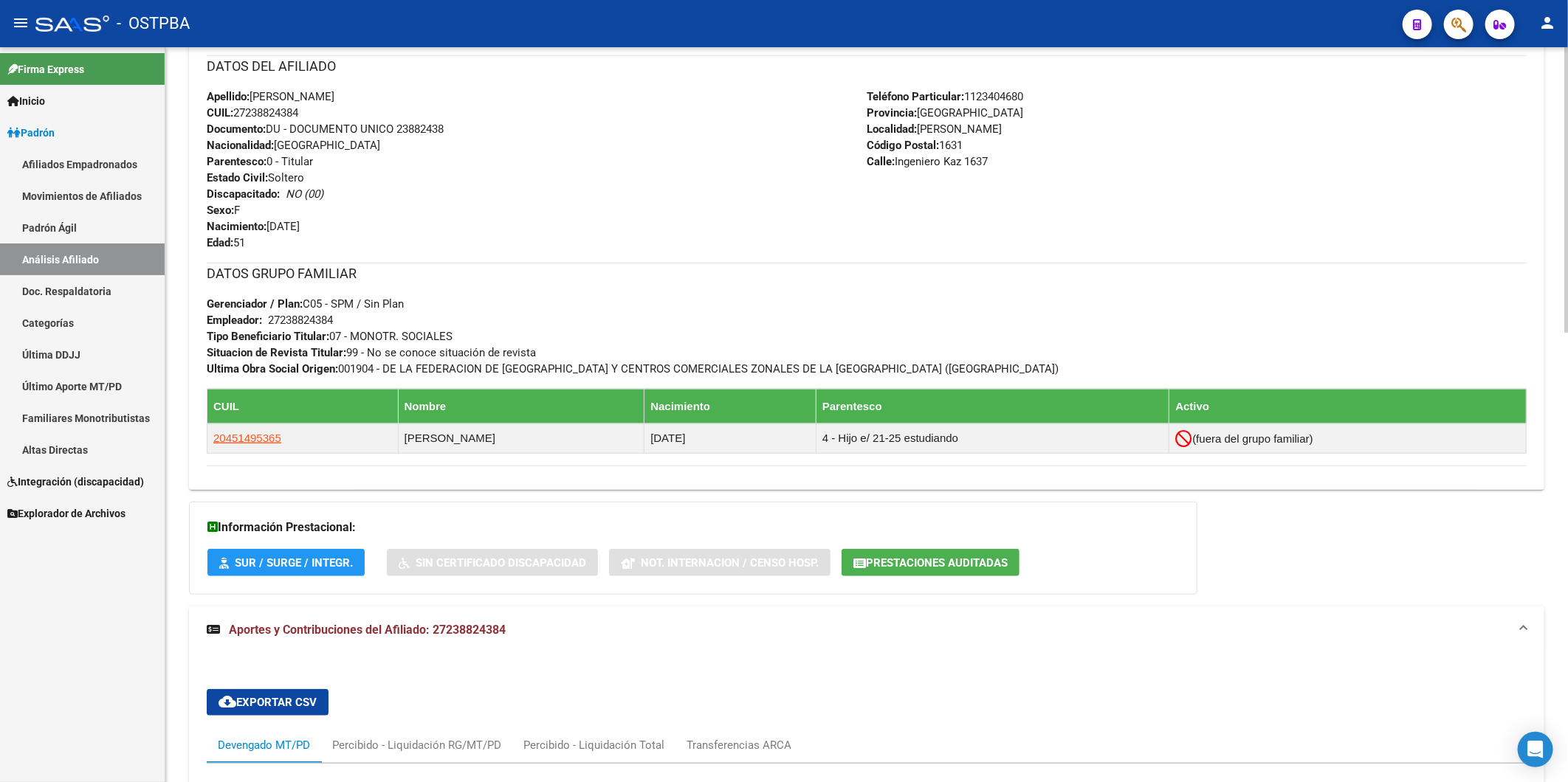
scroll to position [979, 0]
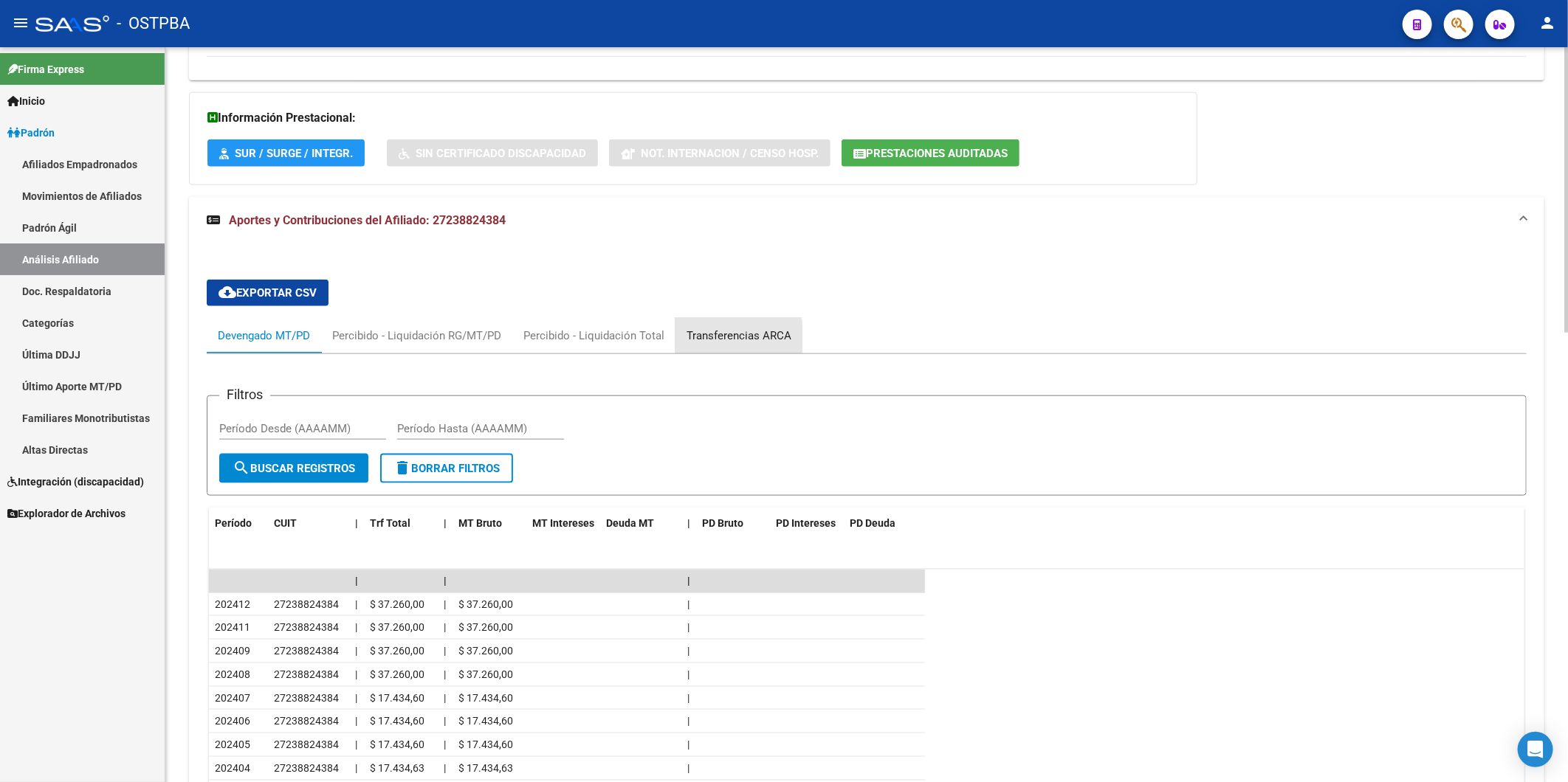
click at [717, 339] on div "Transferencias ARCA" at bounding box center [739, 336] width 105 height 16
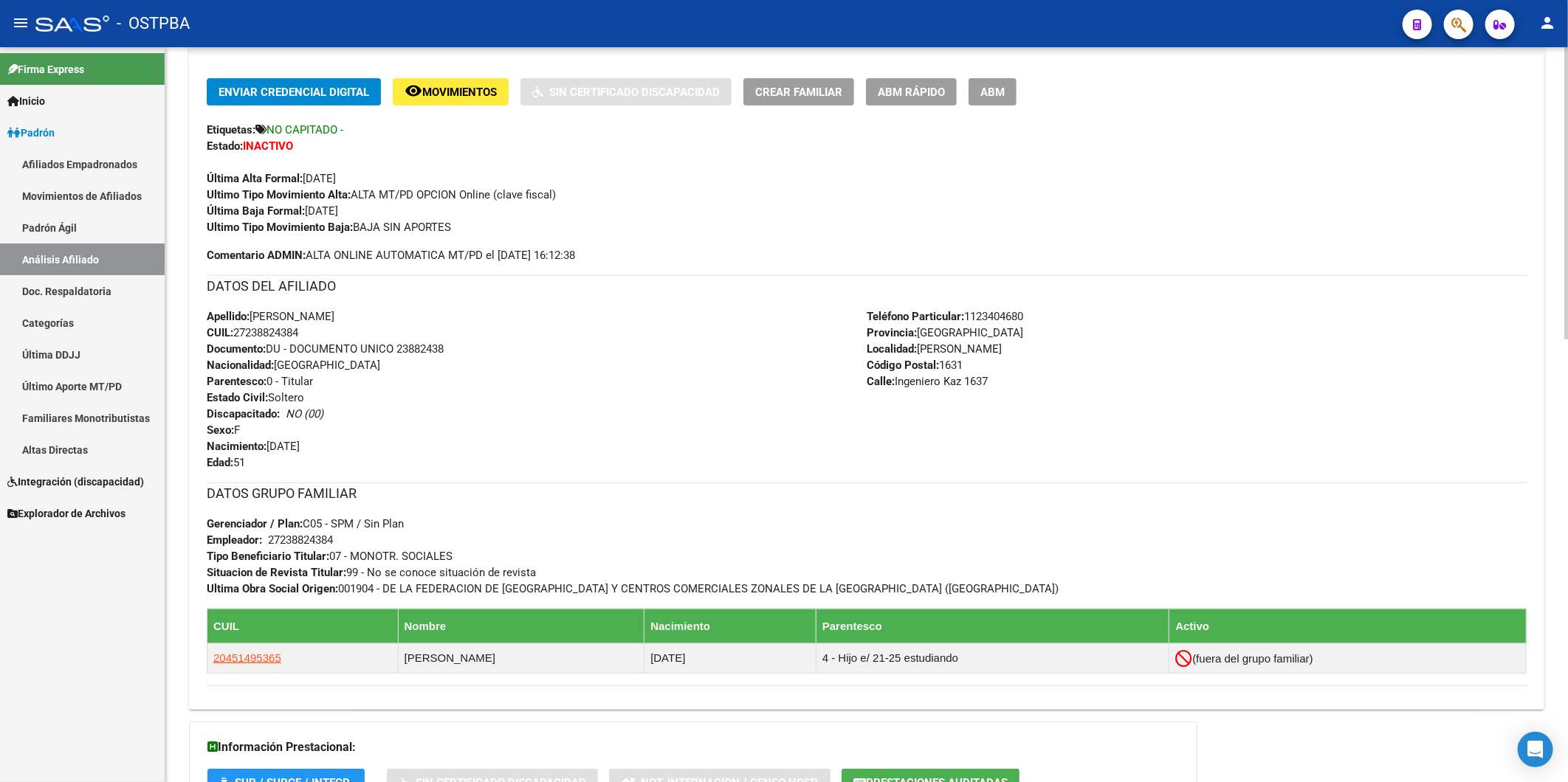
scroll to position [211, 0]
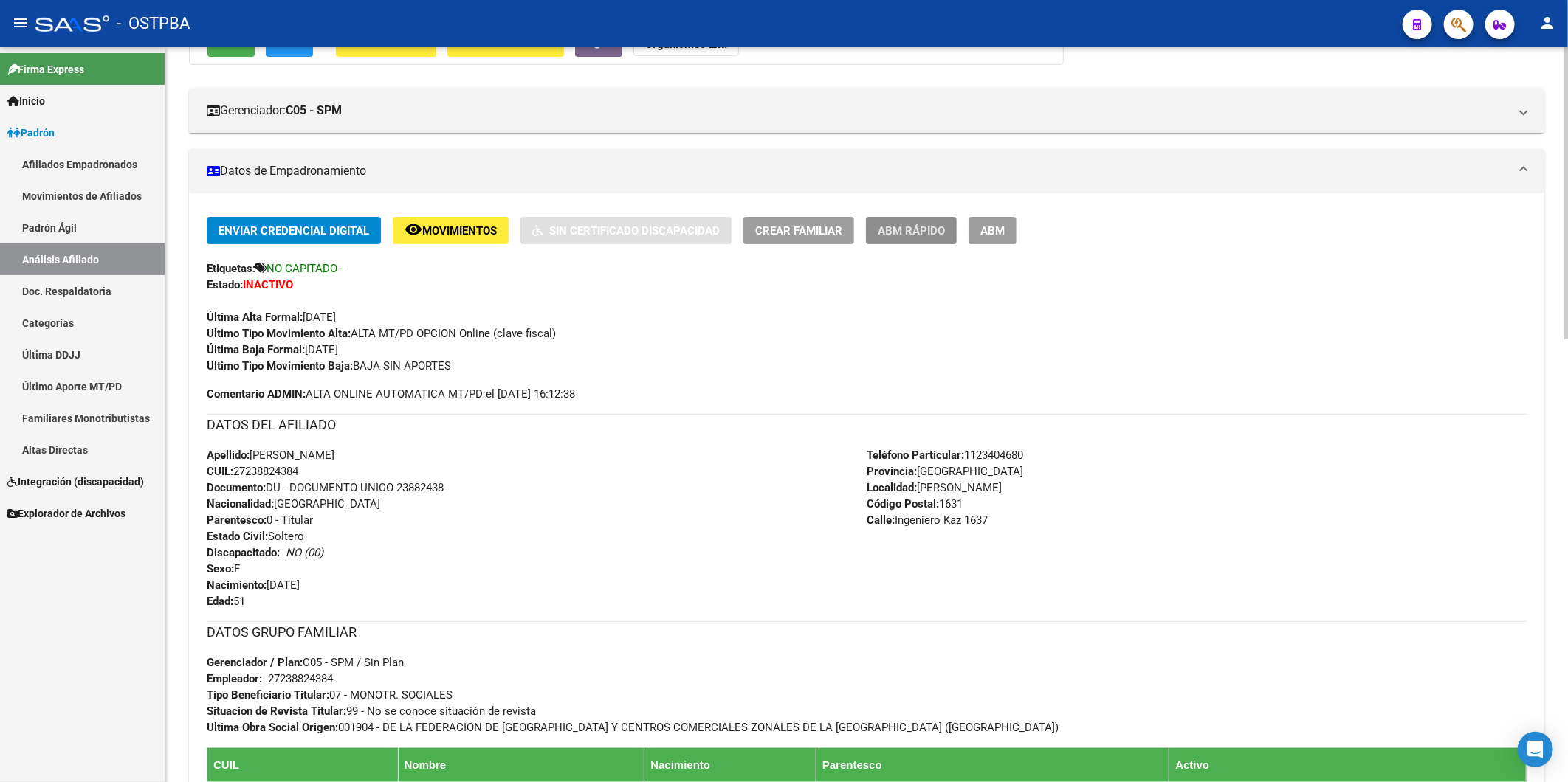
click at [911, 234] on span "ABM Rápido" at bounding box center [911, 231] width 67 height 13
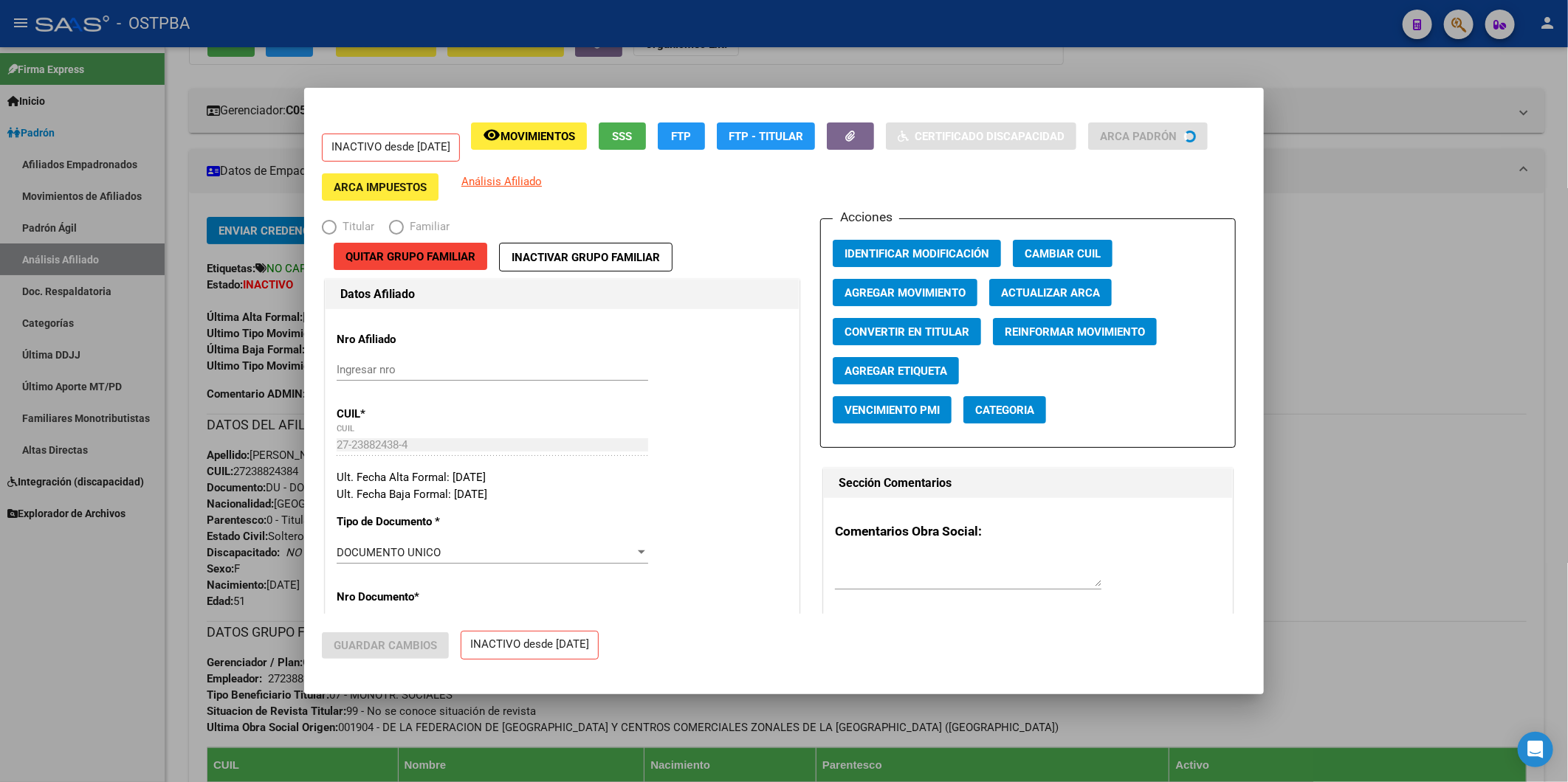
radio input "true"
type input "27-23882438-4"
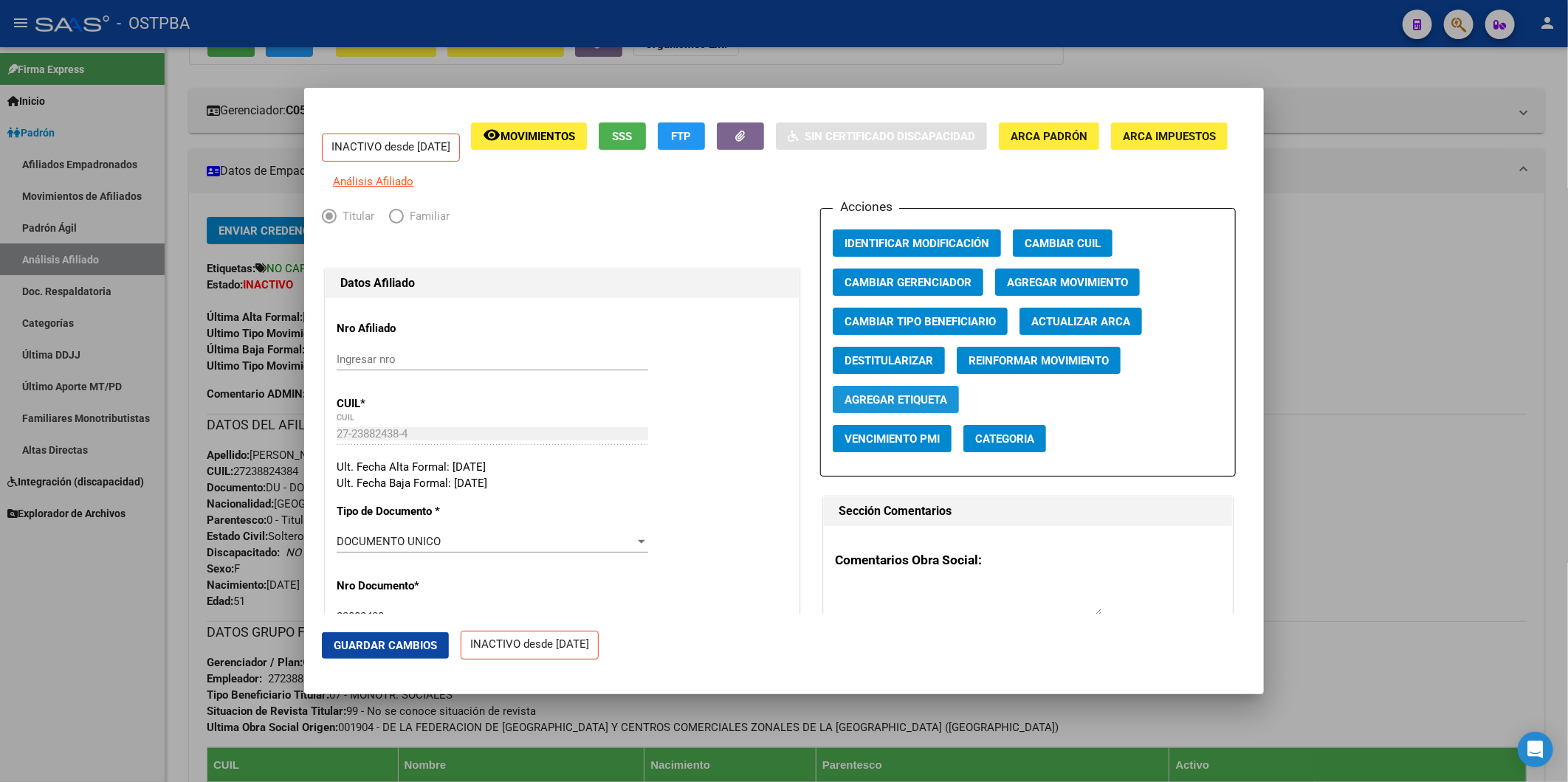
click at [884, 407] on span "Agregar Etiqueta" at bounding box center [895, 399] width 102 height 13
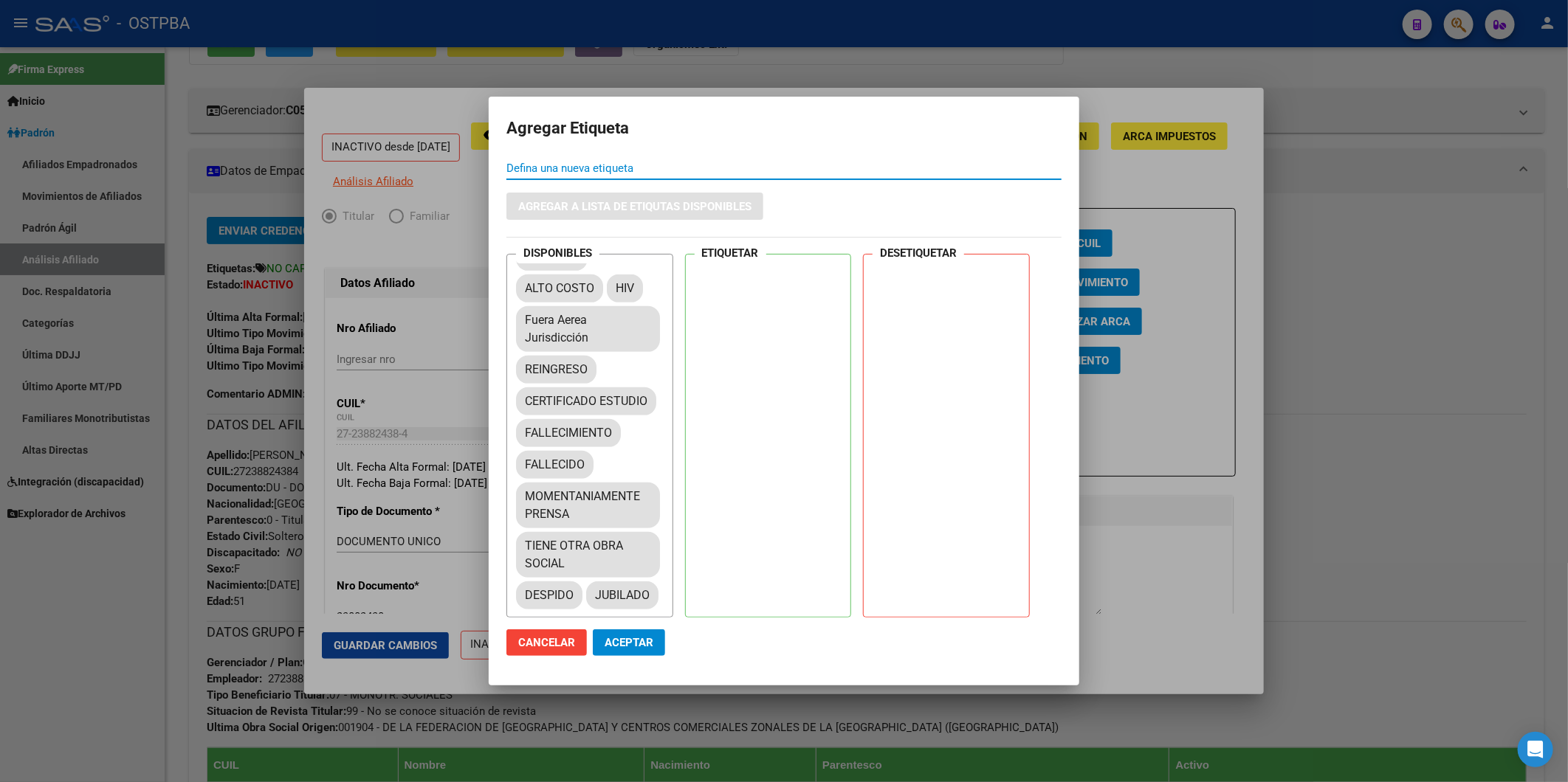
scroll to position [190, 0]
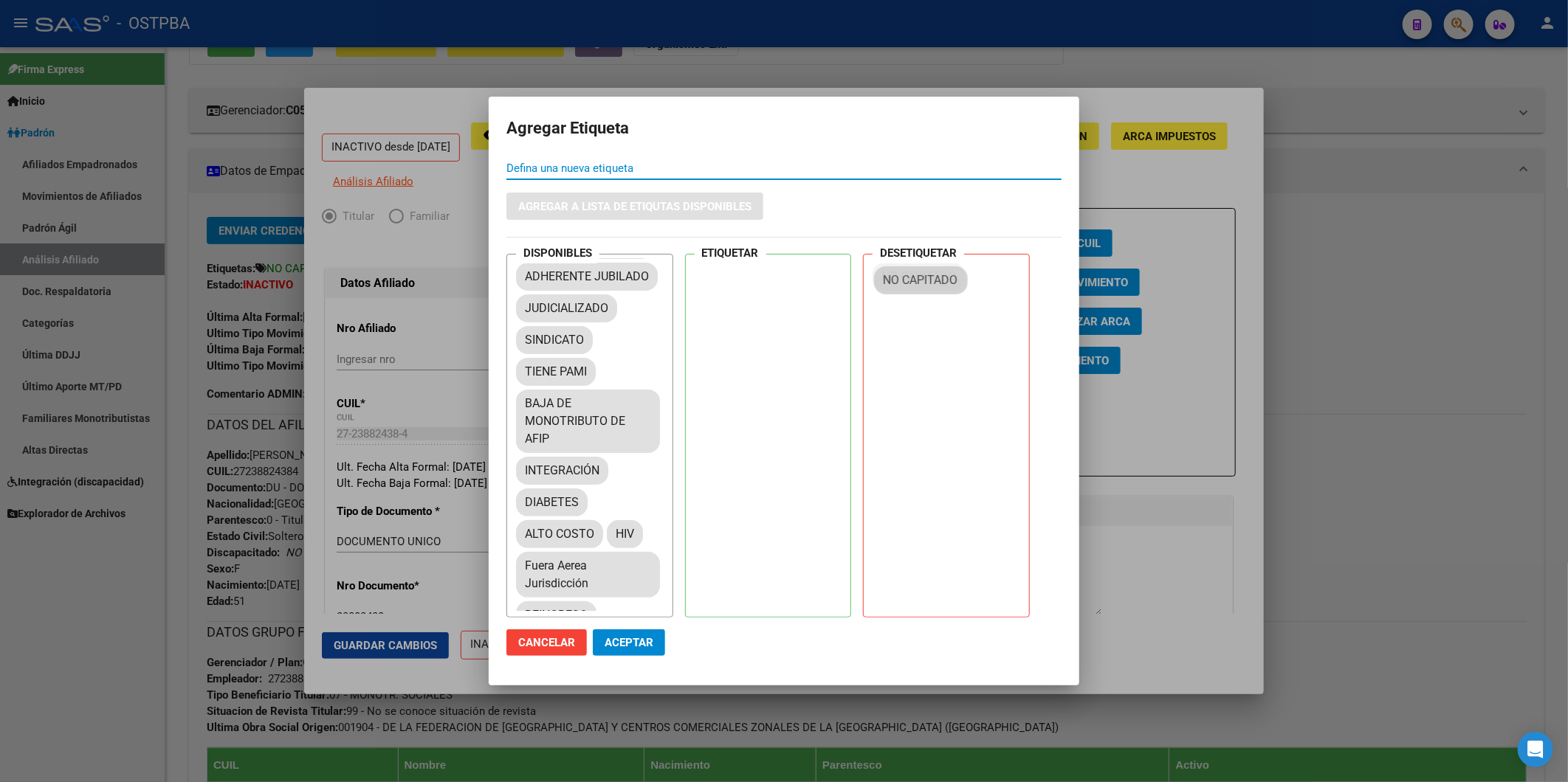
drag, startPoint x: 587, startPoint y: 436, endPoint x: 948, endPoint y: 277, distance: 394.5
click at [630, 637] on span "Aceptar" at bounding box center [628, 643] width 48 height 13
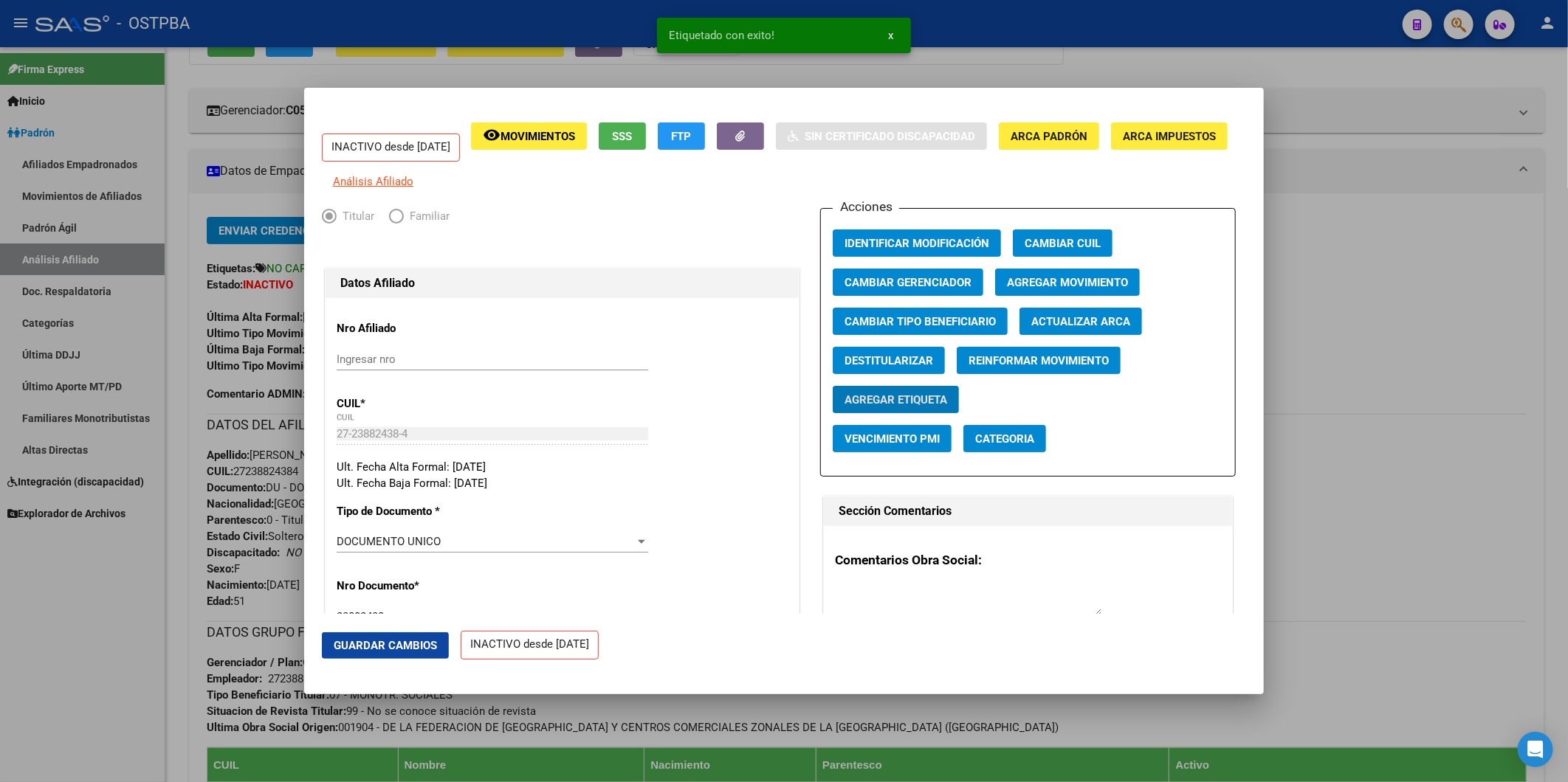
click at [1421, 278] on div at bounding box center [784, 391] width 1568 height 782
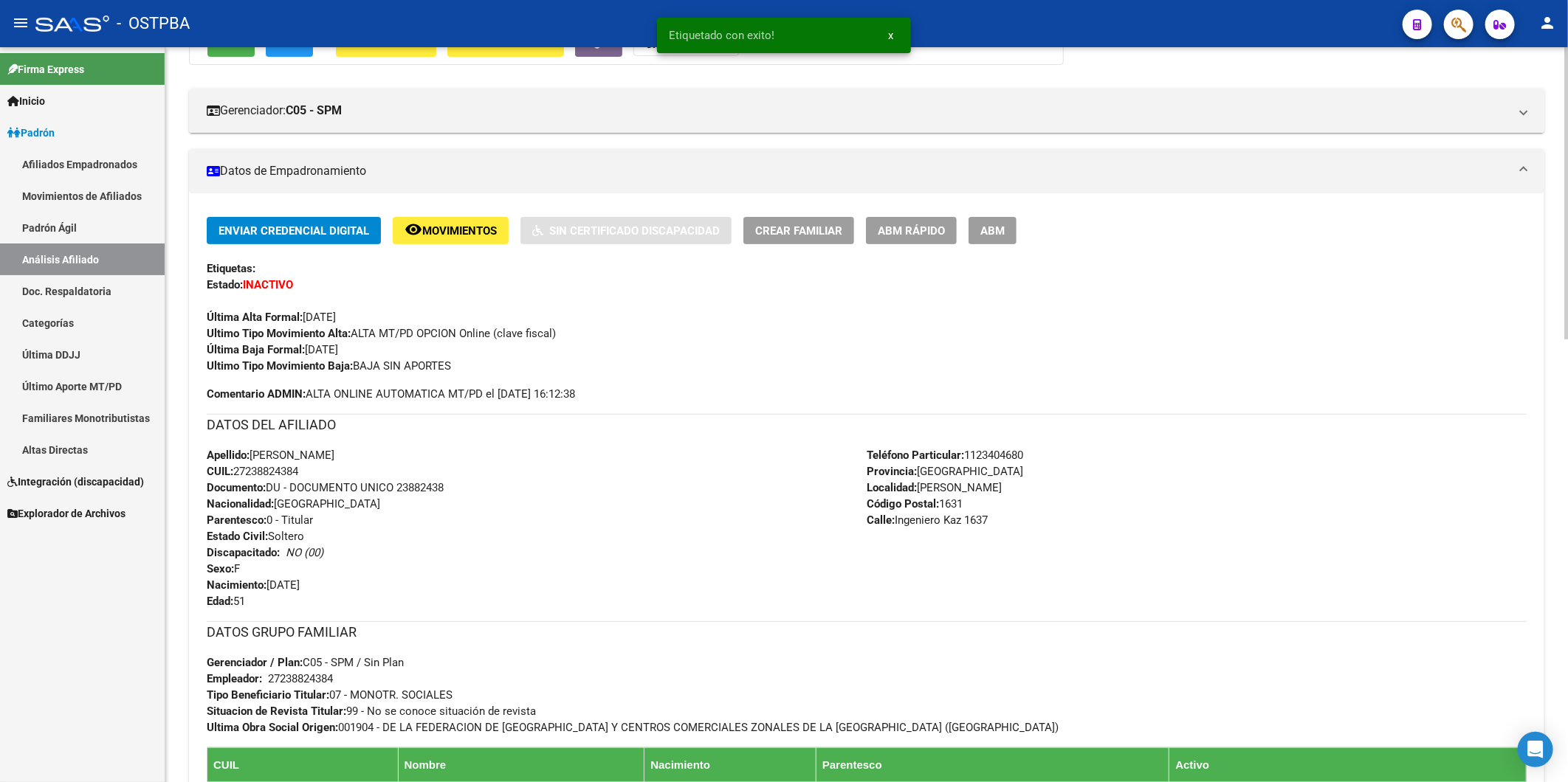
scroll to position [621, 0]
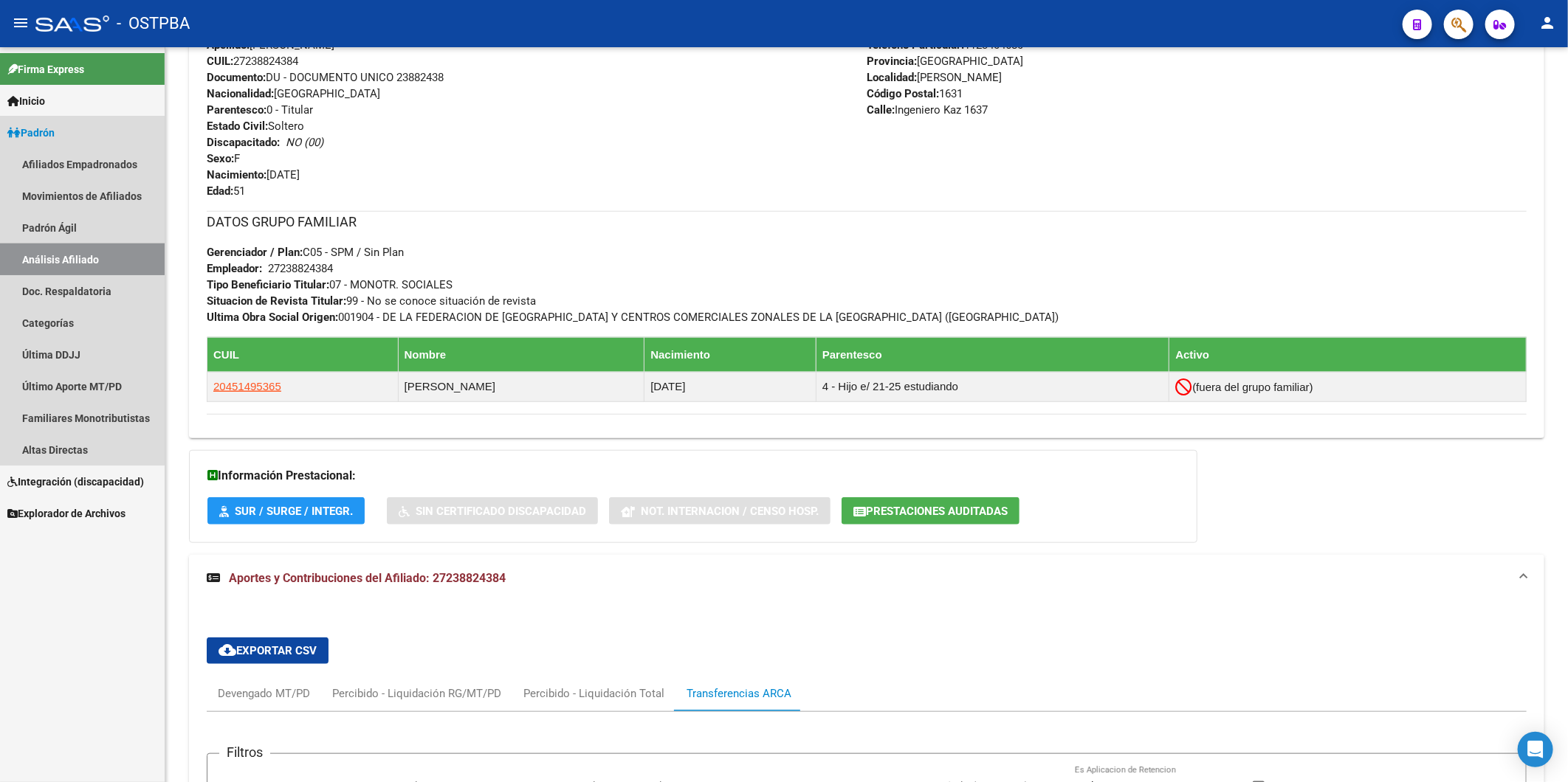
click at [79, 259] on link "Análisis Afiliado" at bounding box center [82, 259] width 164 height 31
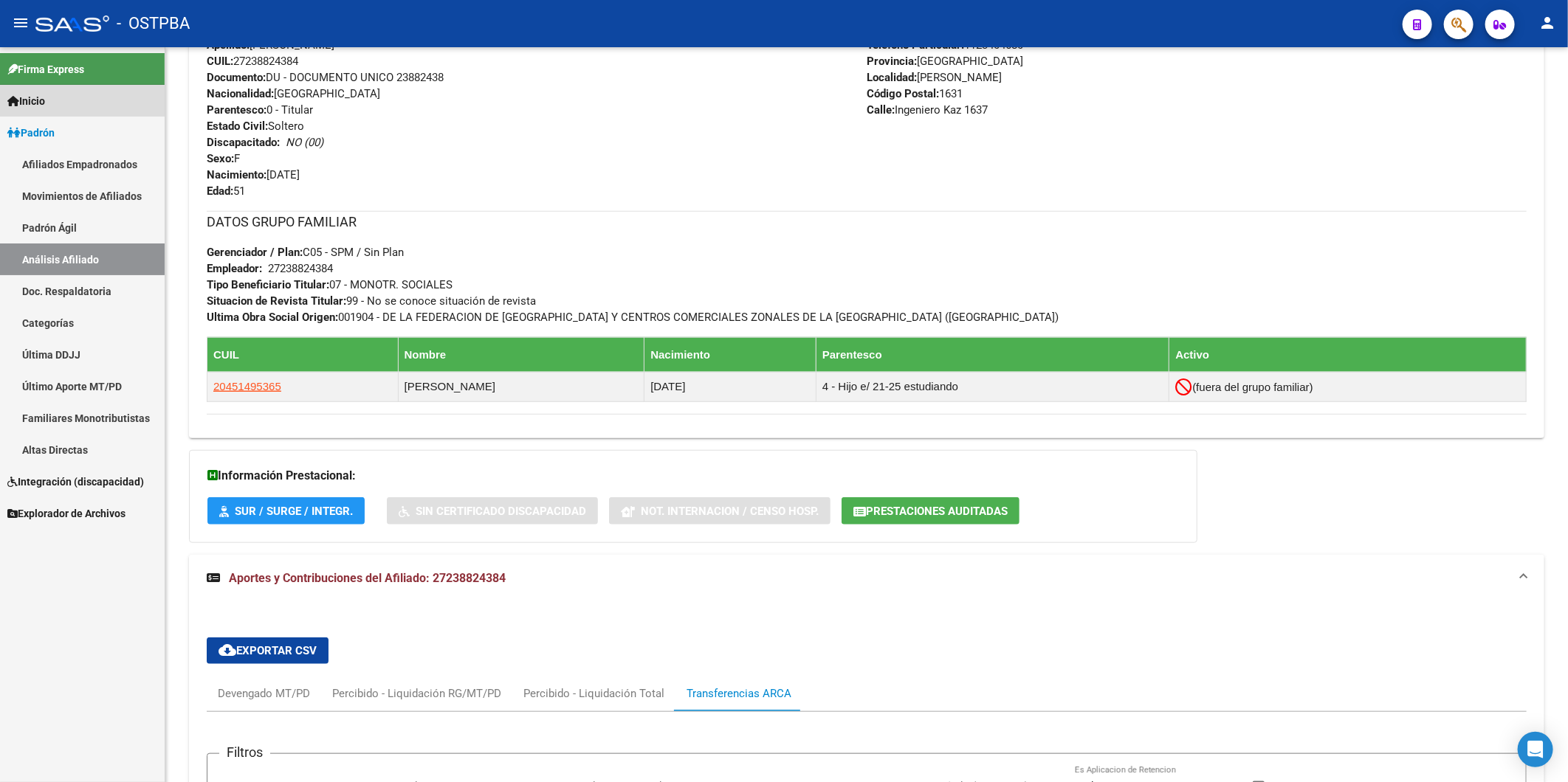
click at [44, 101] on span "Inicio" at bounding box center [26, 101] width 38 height 16
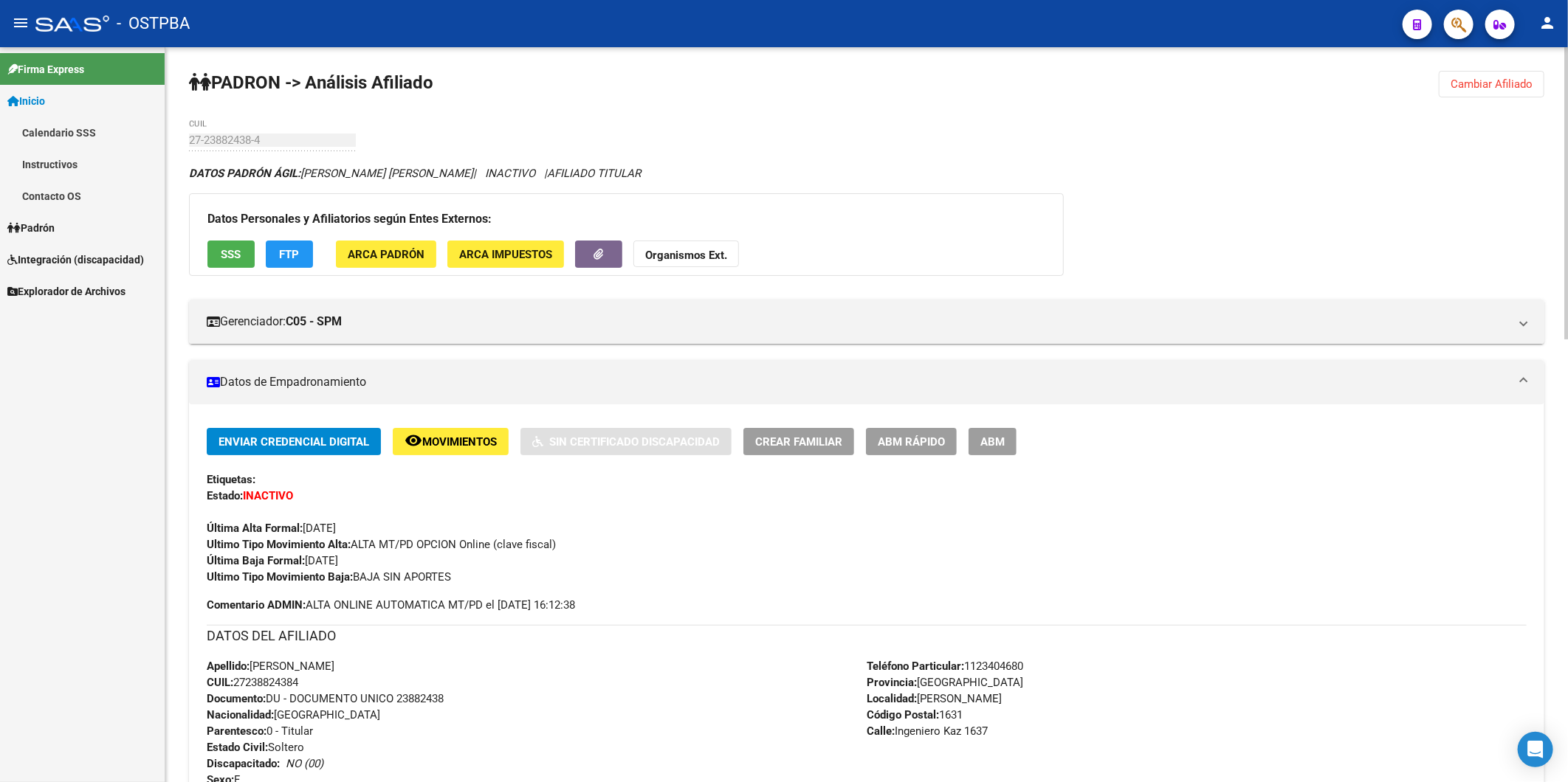
click at [1490, 86] on span "Cambiar Afiliado" at bounding box center [1491, 84] width 82 height 13
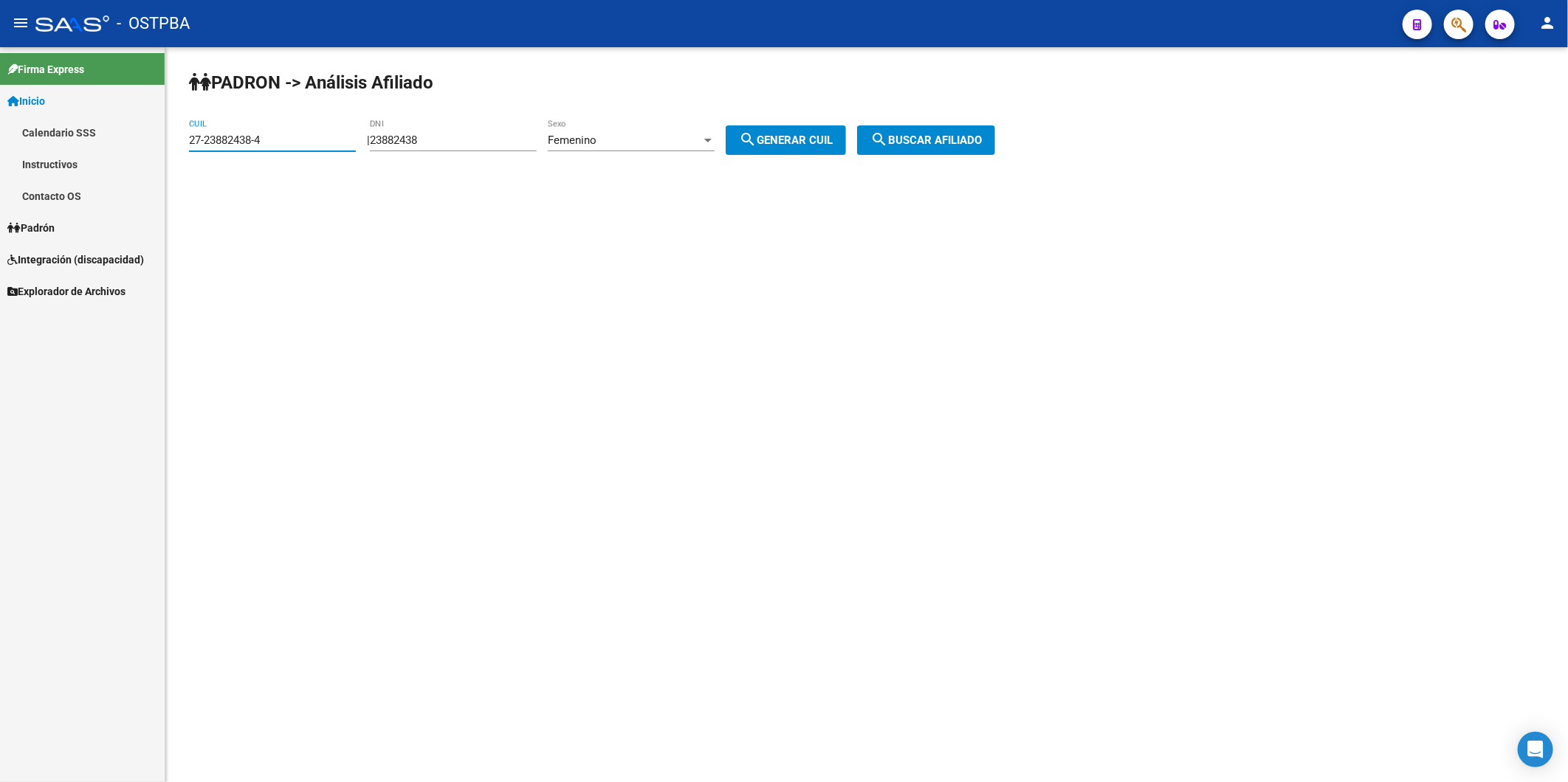
drag, startPoint x: 344, startPoint y: 137, endPoint x: 81, endPoint y: 155, distance: 263.6
click at [92, 168] on mat-sidenav-container "Firma Express Inicio Calendario SSS Instructivos Contacto OS Padrón Afiliados E…" at bounding box center [784, 415] width 1568 height 735
drag, startPoint x: 478, startPoint y: 144, endPoint x: 367, endPoint y: 136, distance: 111.3
click at [373, 145] on div "| 23882438 DNI Femenino Sexo search Generar CUIL" at bounding box center [612, 140] width 490 height 13
type input "23235788"
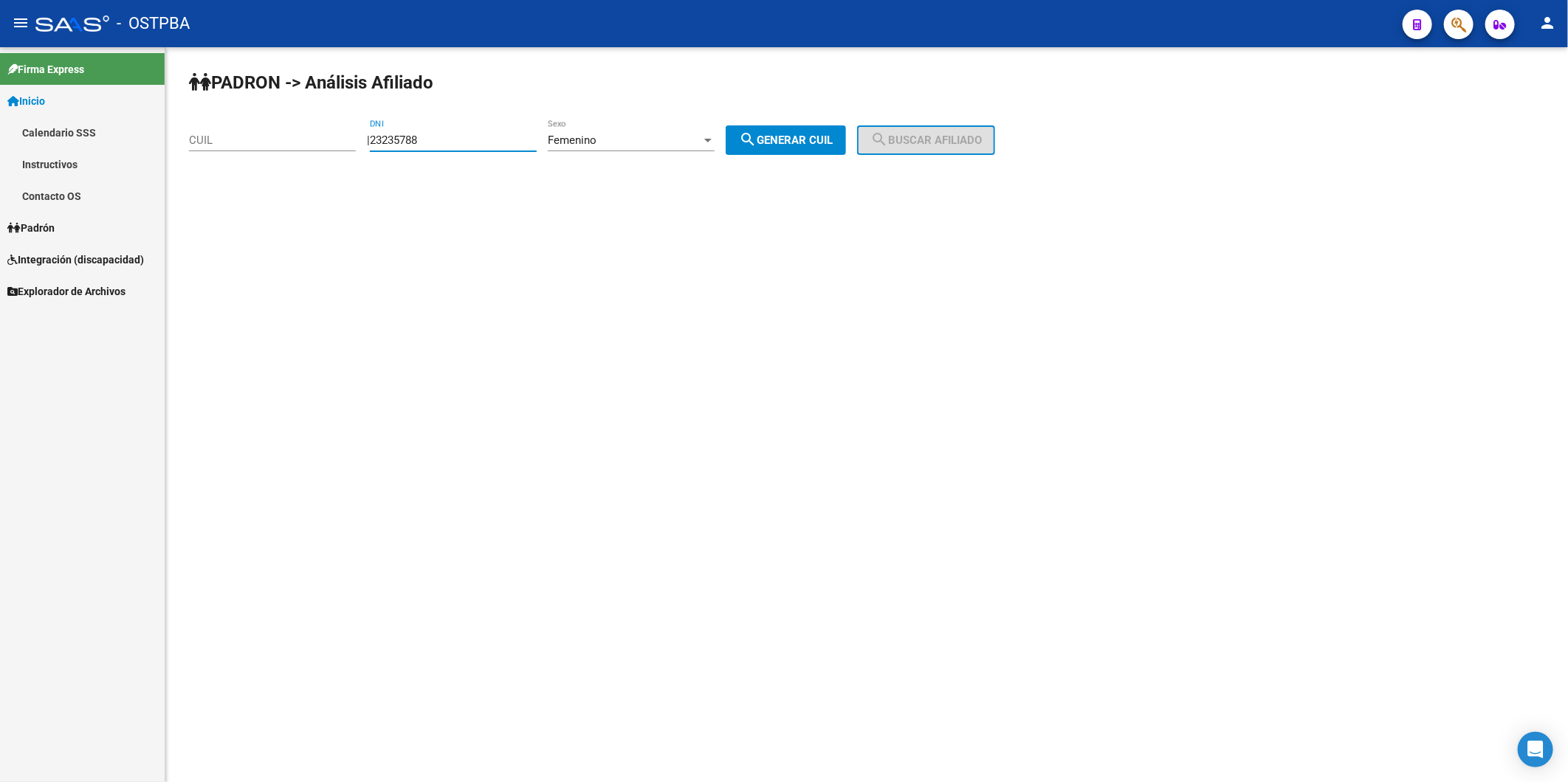
click at [803, 143] on span "search Generar CUIL" at bounding box center [786, 140] width 93 height 13
type input "27-23235788-1"
click at [955, 142] on span "search Buscar afiliado" at bounding box center [926, 140] width 111 height 13
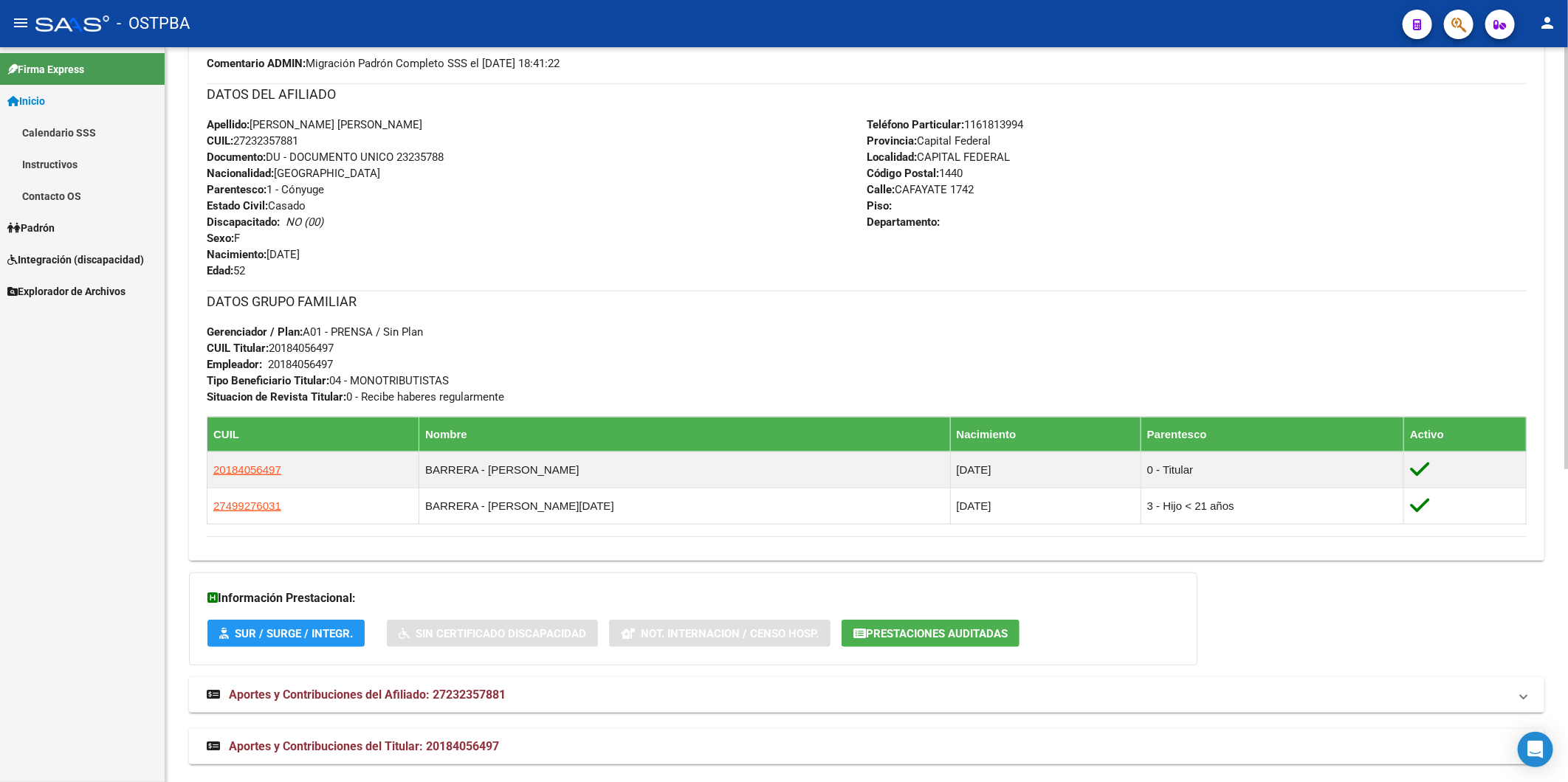
scroll to position [544, 0]
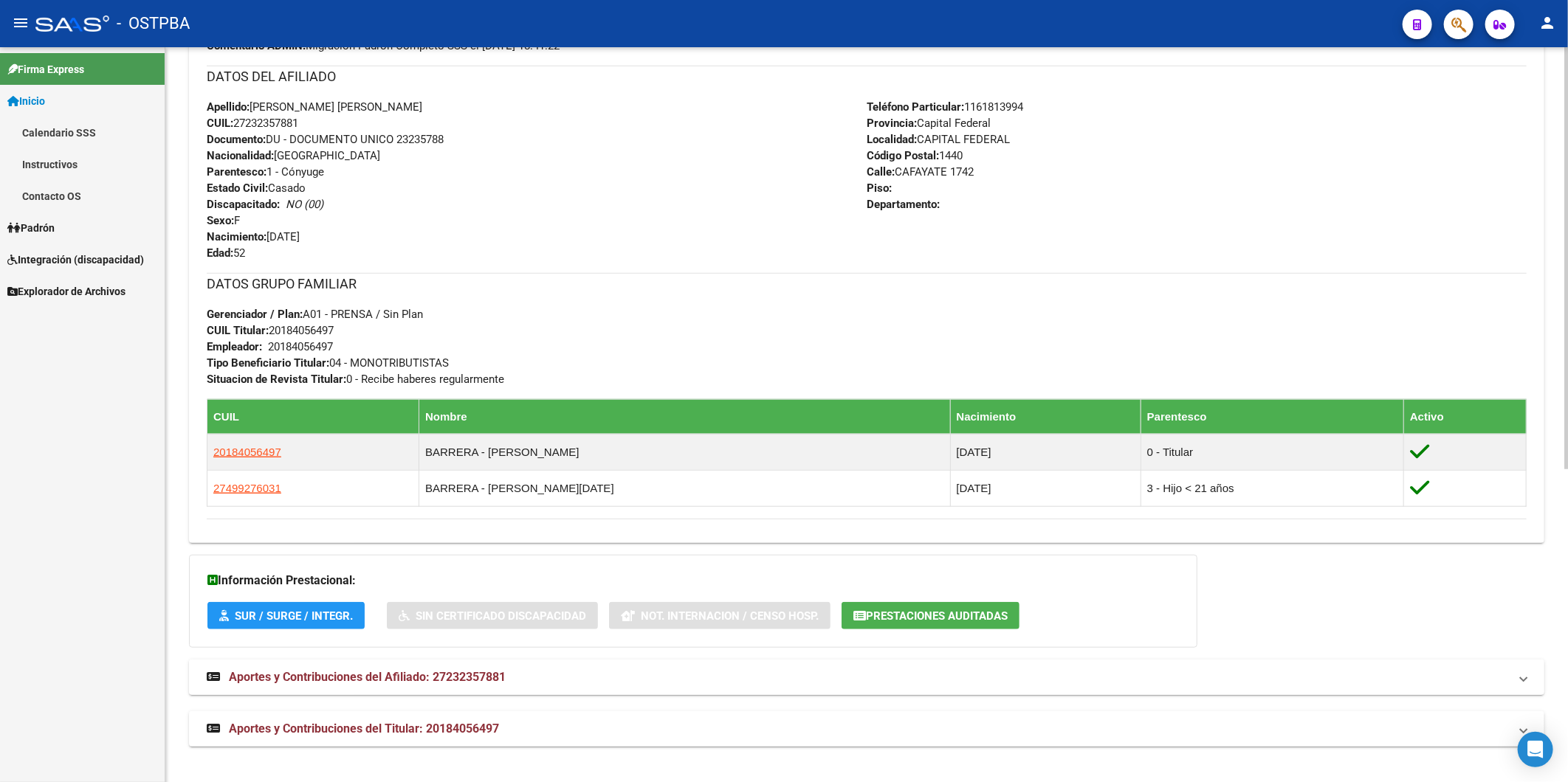
click at [490, 681] on span "Aportes y Contribuciones del Afiliado: 27232357881" at bounding box center [367, 676] width 277 height 14
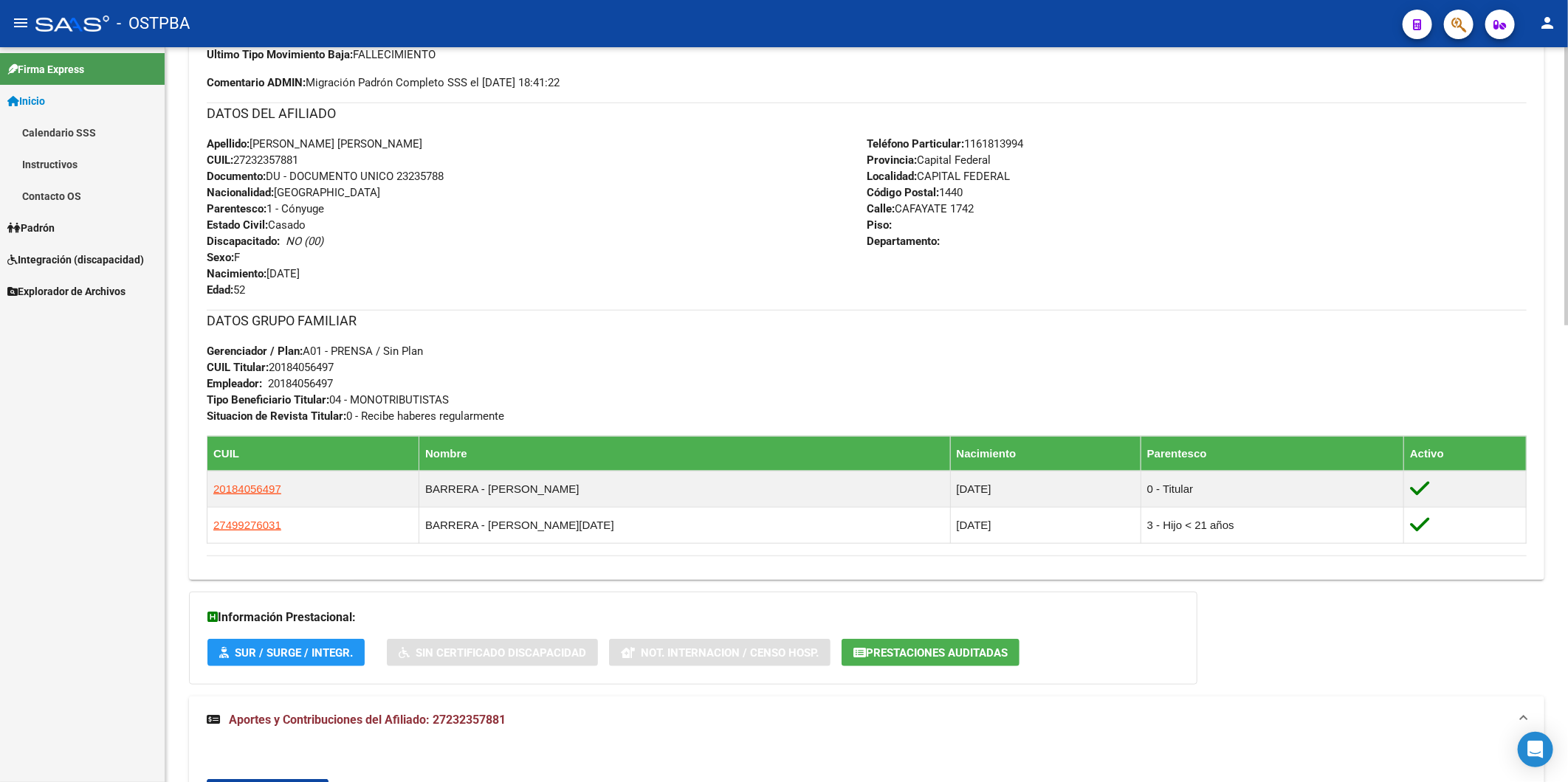
scroll to position [471, 0]
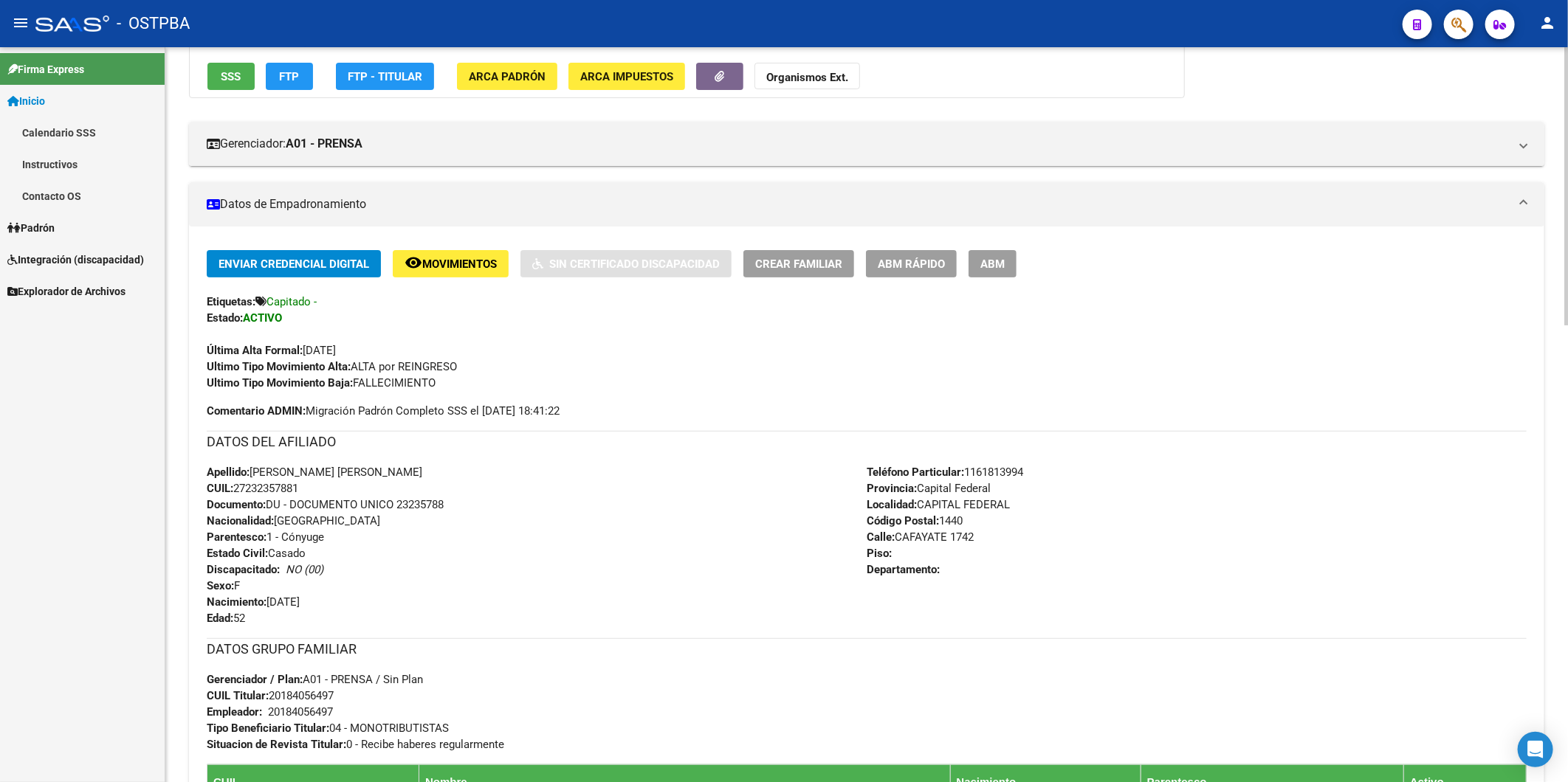
scroll to position [549, 0]
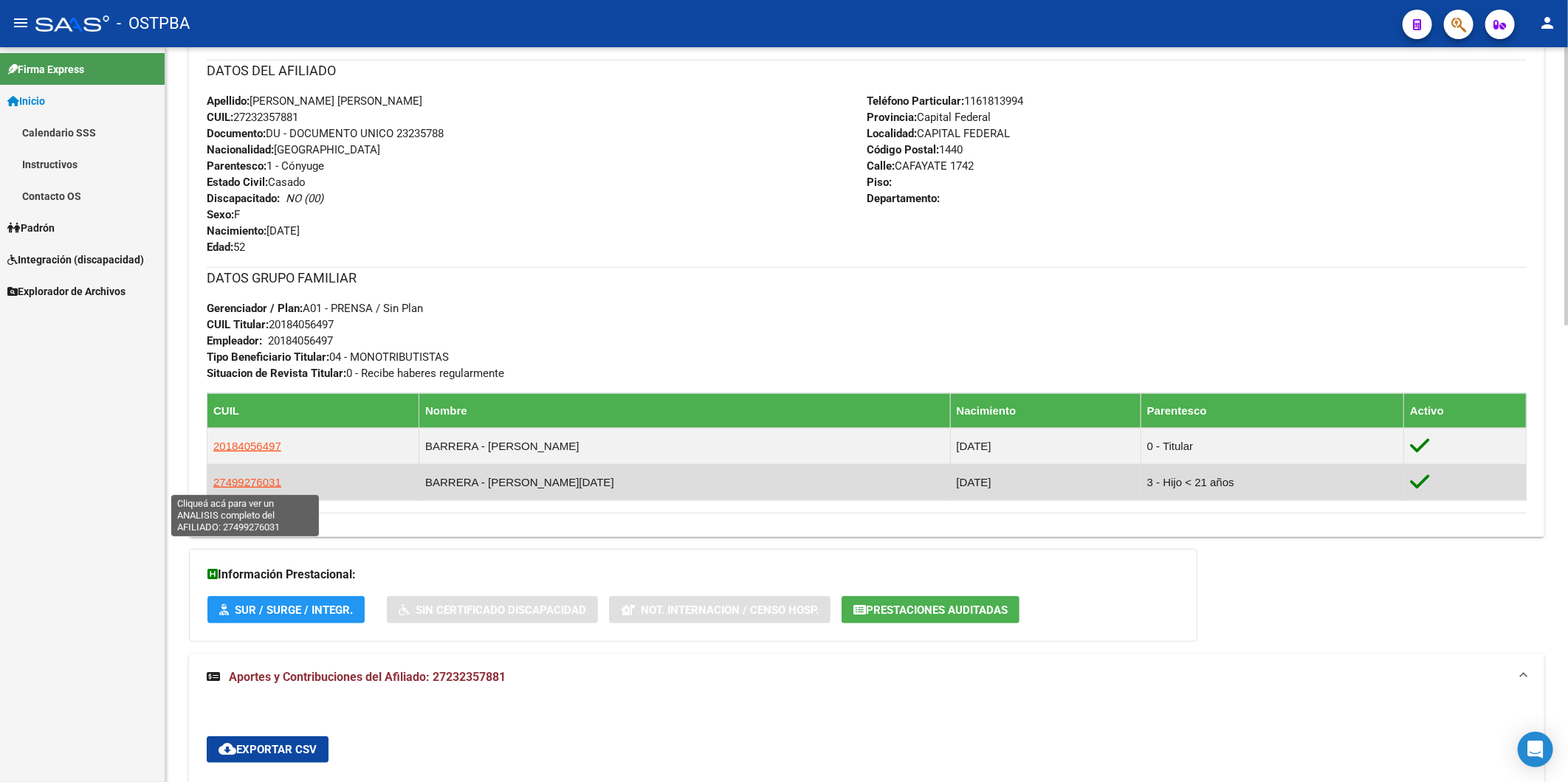
click at [236, 485] on span "27499276031" at bounding box center [247, 482] width 68 height 13
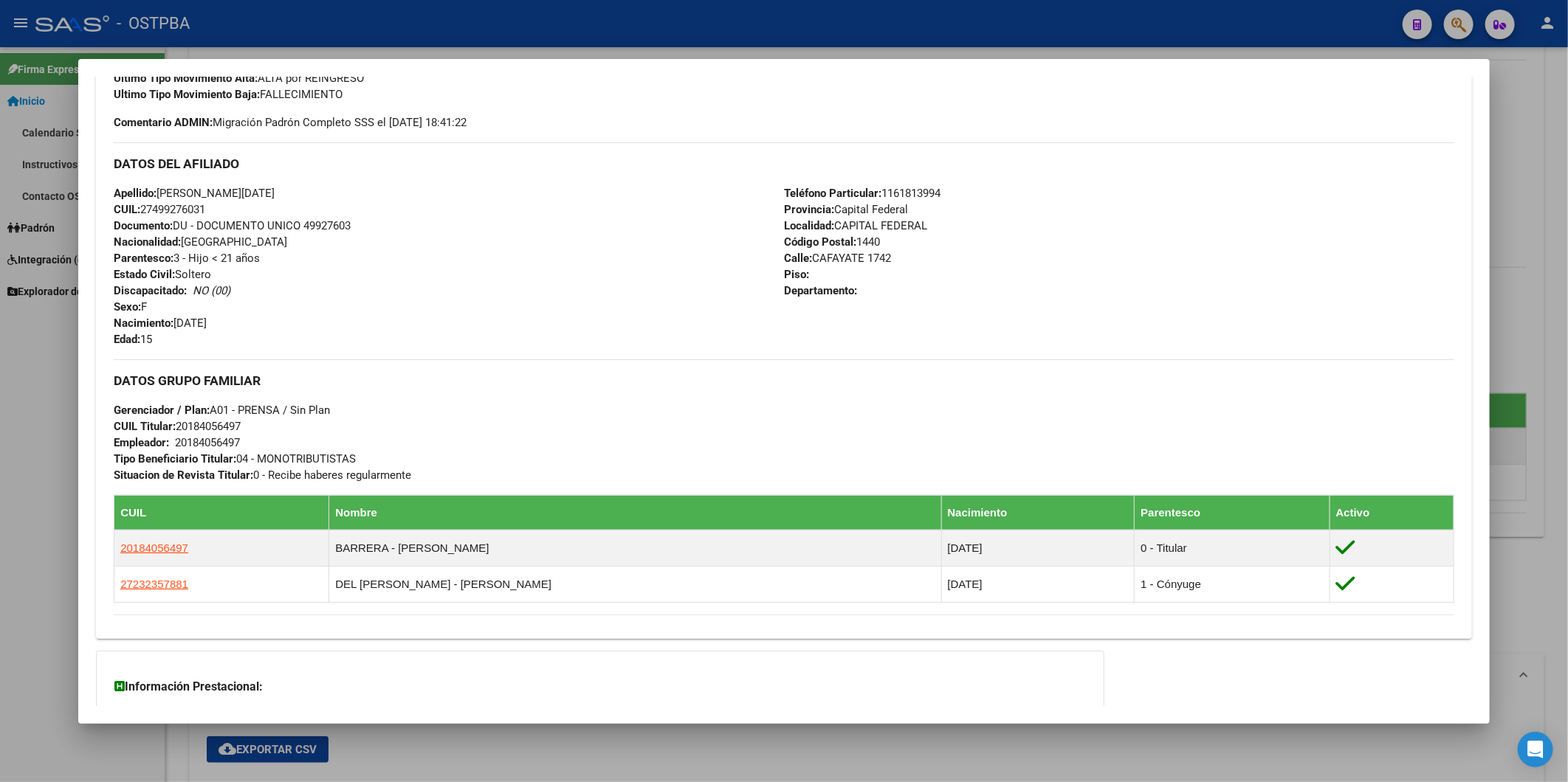
scroll to position [491, 0]
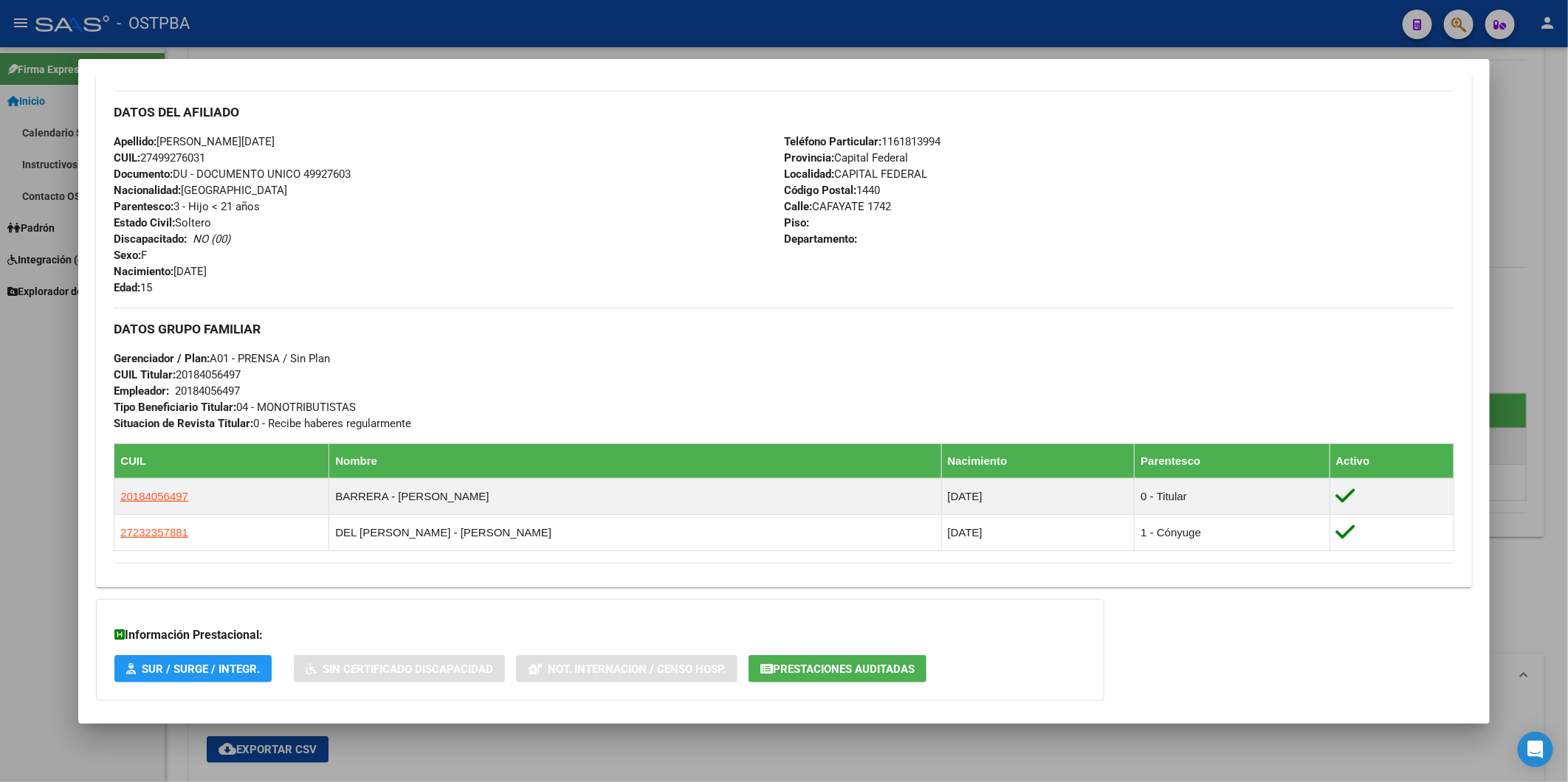
click at [1533, 225] on div at bounding box center [784, 391] width 1568 height 782
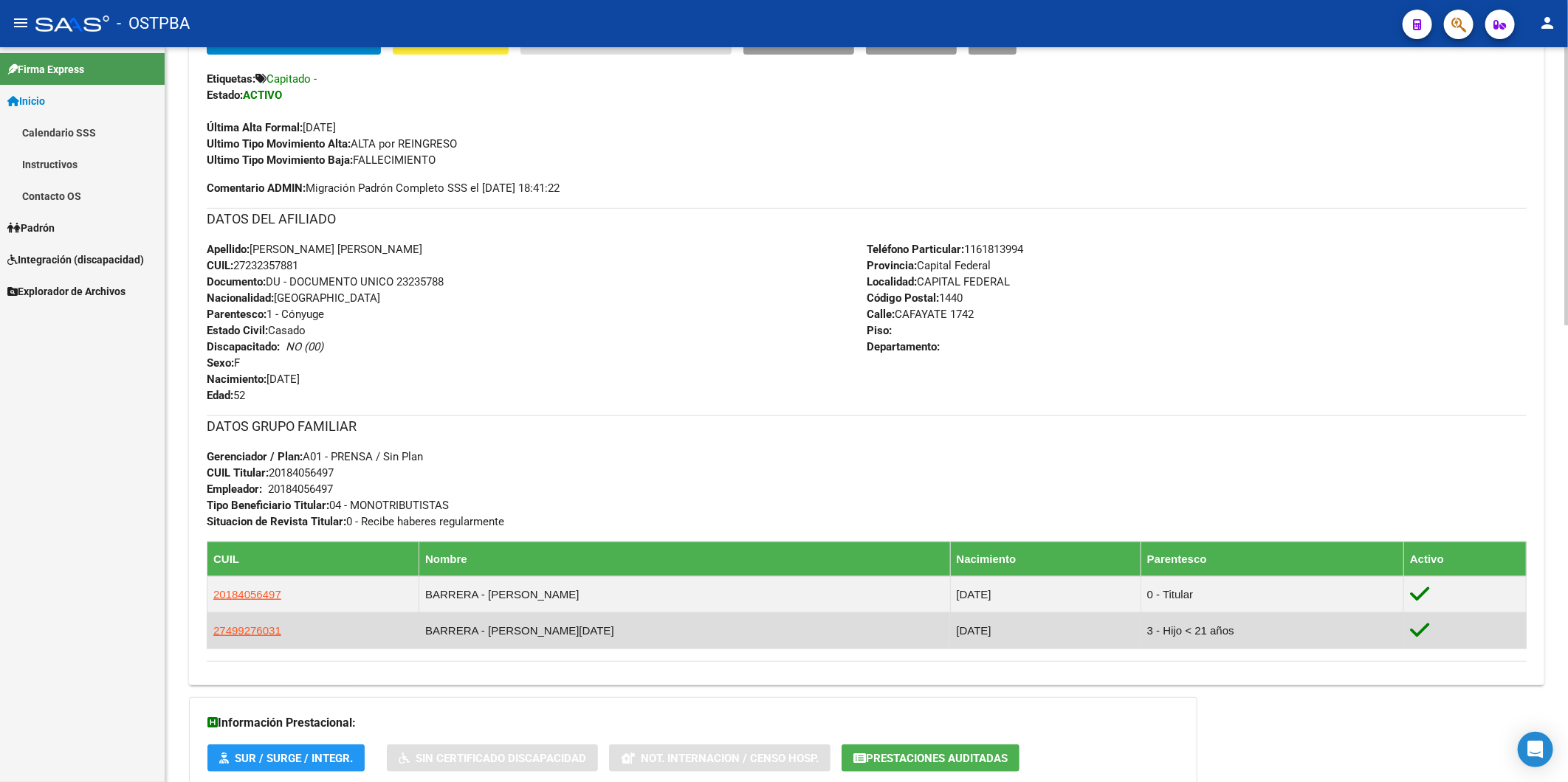
scroll to position [385, 0]
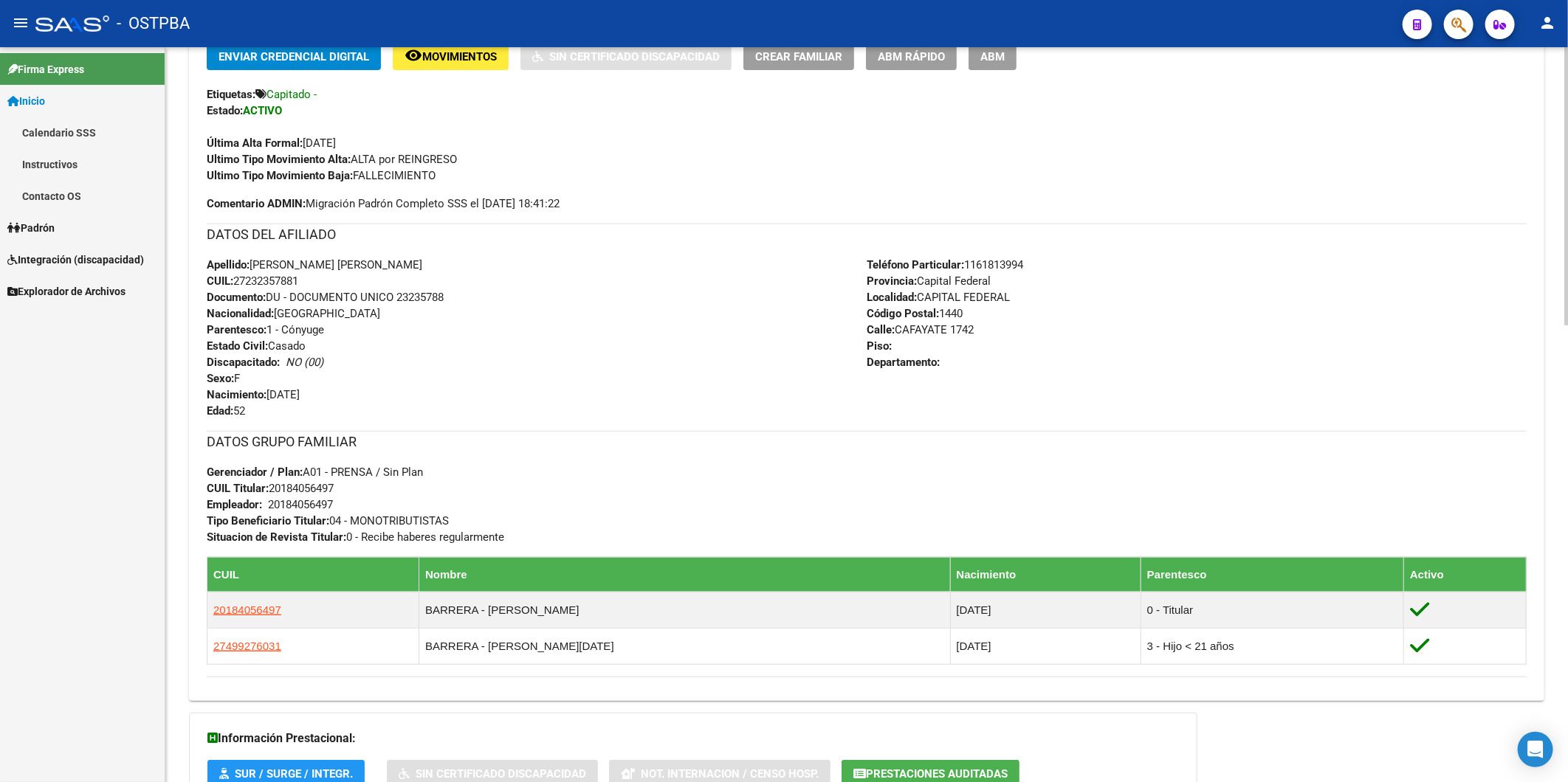
drag, startPoint x: 340, startPoint y: 490, endPoint x: 275, endPoint y: 492, distance: 65.0
click at [275, 492] on div "DATOS GRUPO FAMILIAR Gerenciador / Plan: A01 - PRENSA / Sin Plan CUIL Titular: …" at bounding box center [867, 488] width 1320 height 114
copy span "20184056497"
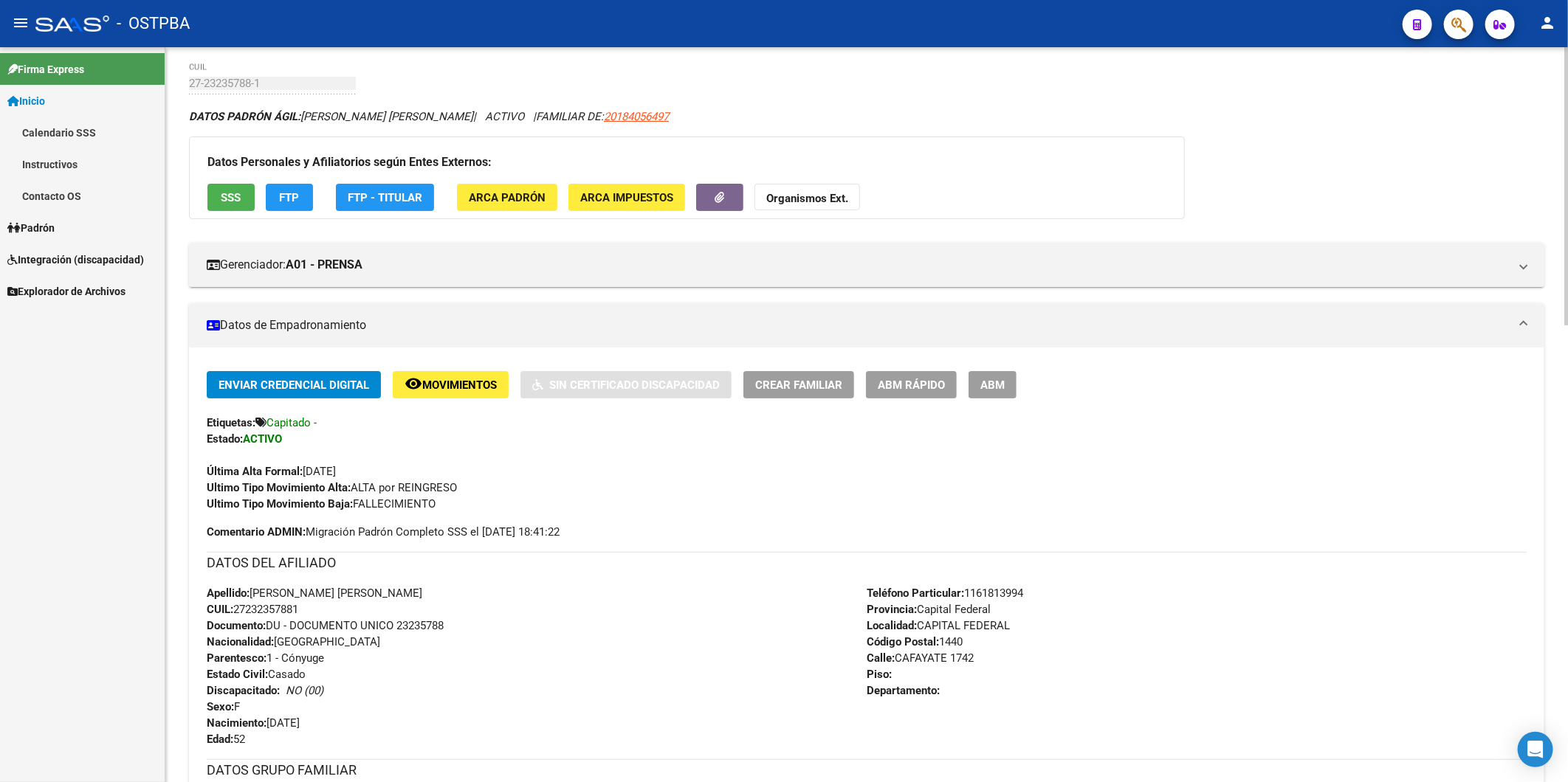
scroll to position [0, 0]
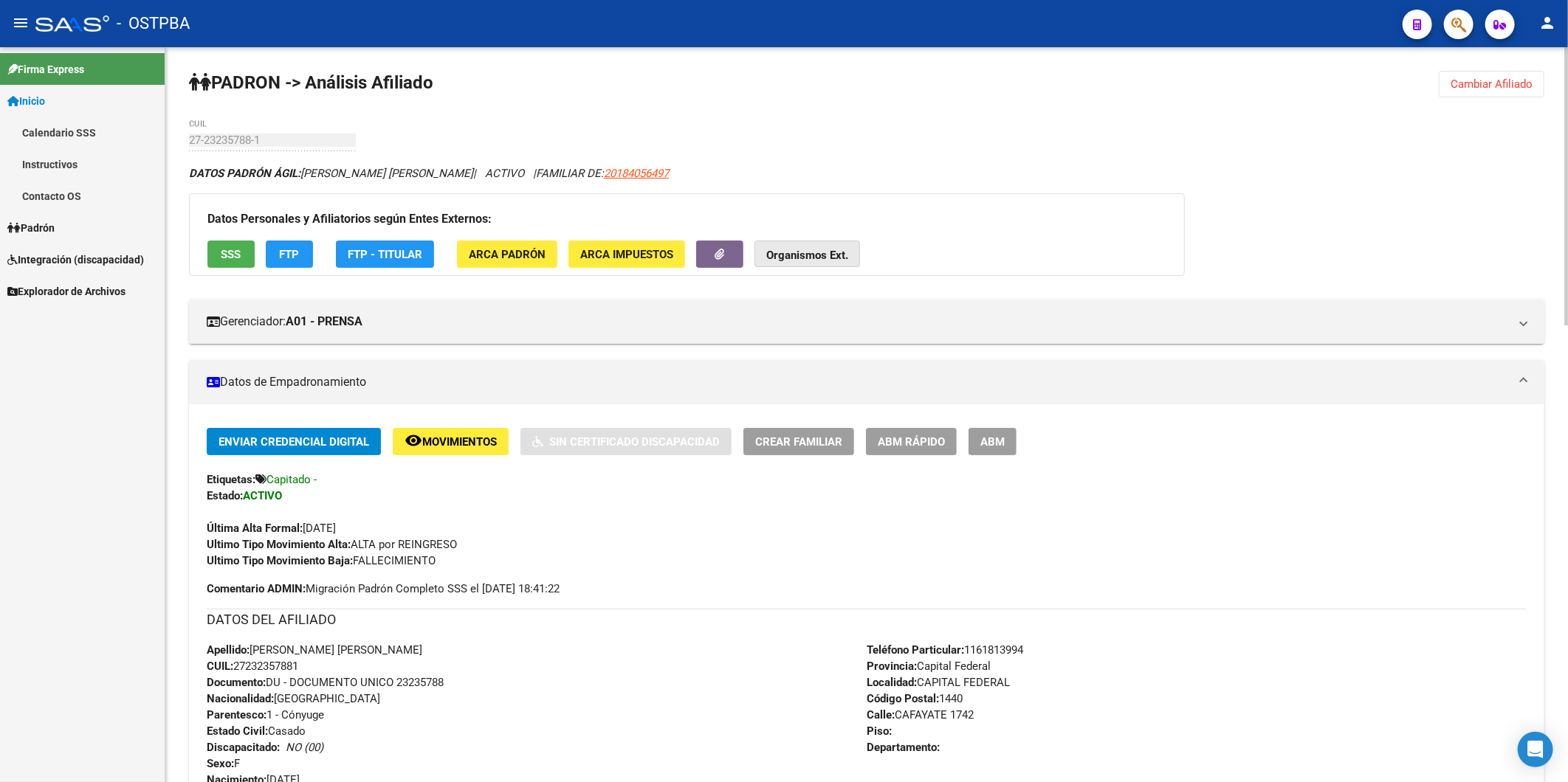
click at [811, 252] on strong "Organismos Ext." at bounding box center [807, 255] width 82 height 13
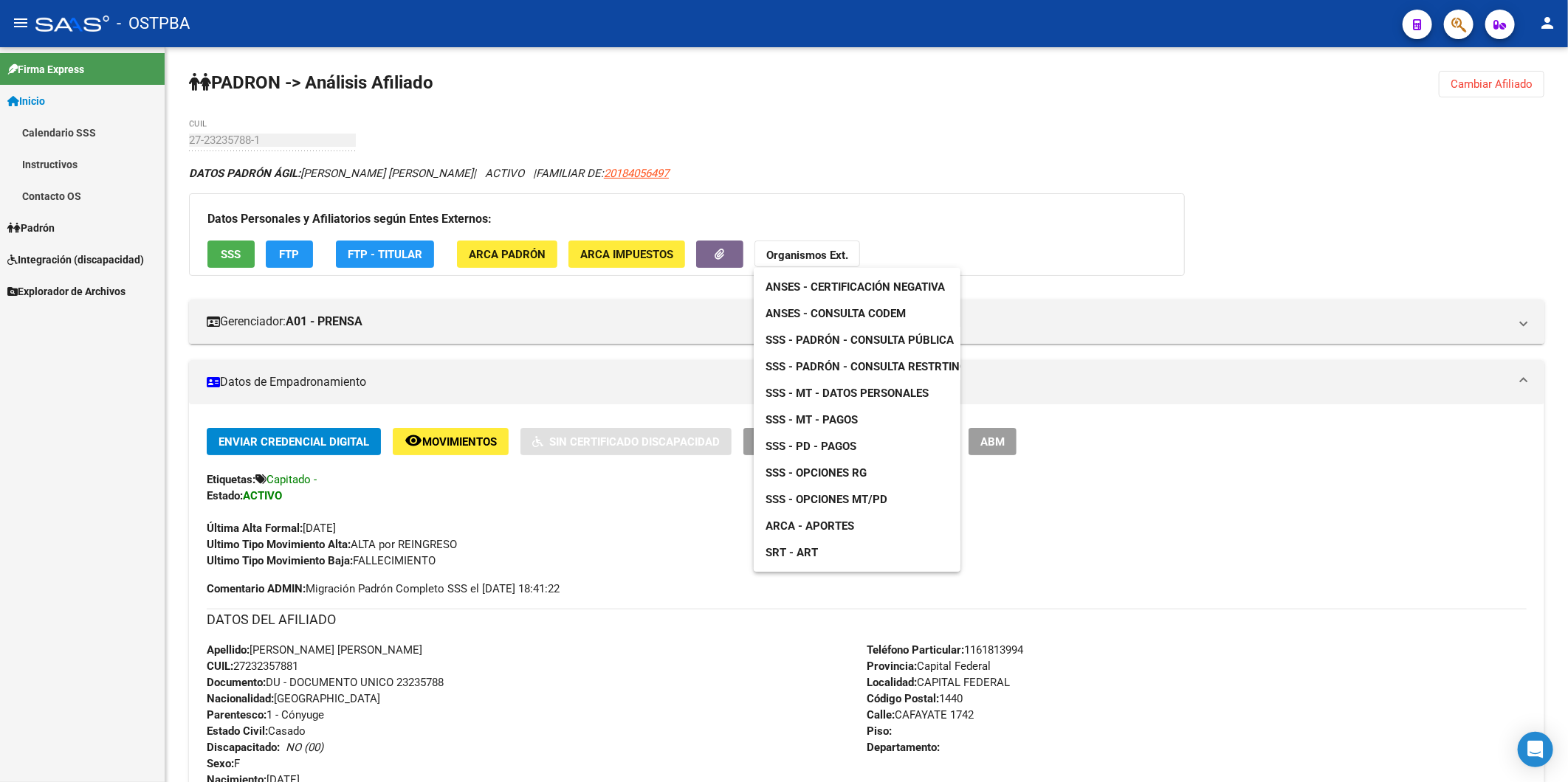
click at [828, 307] on span "ANSES - Consulta CODEM" at bounding box center [836, 313] width 140 height 13
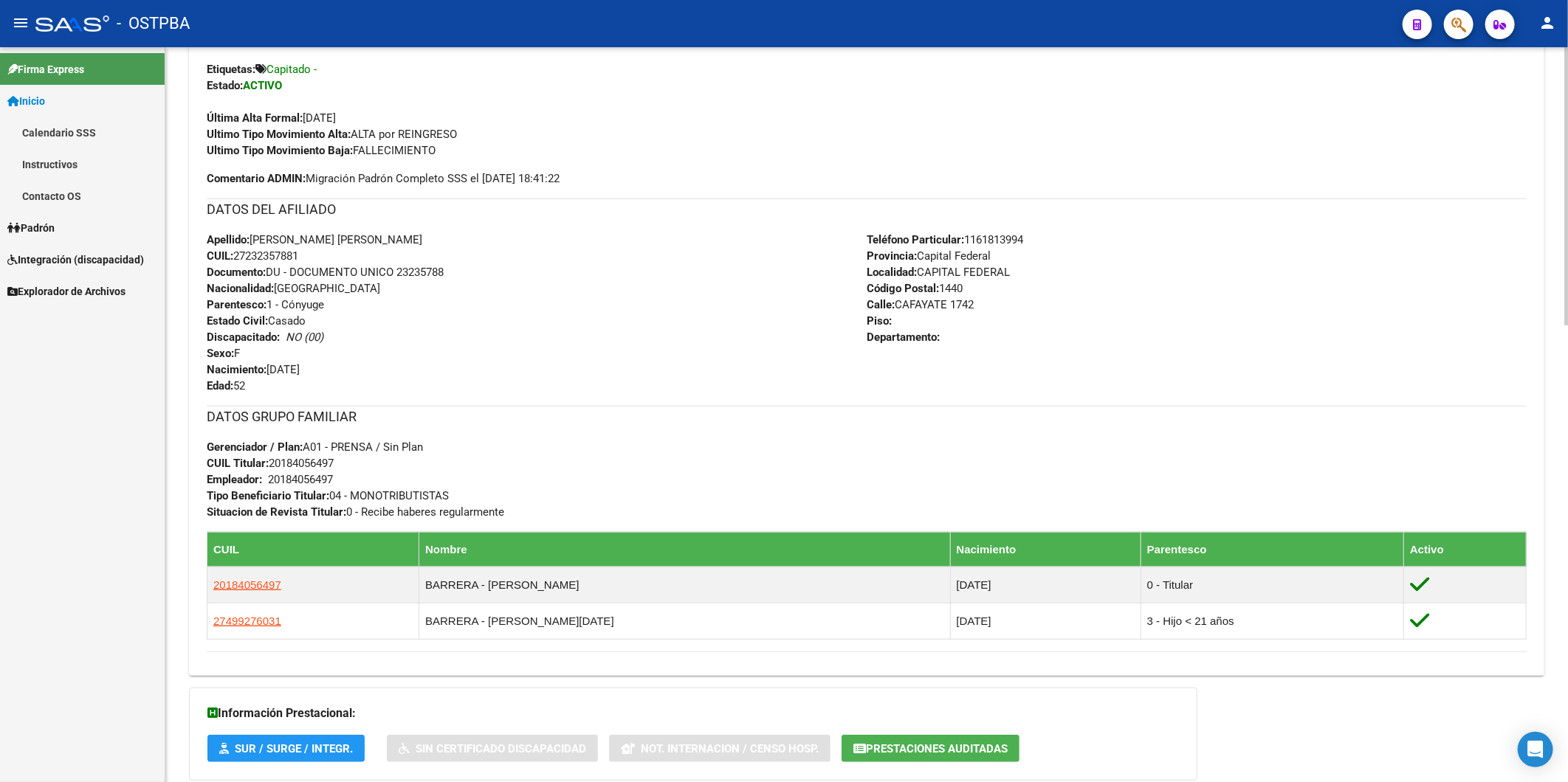
scroll to position [409, 0]
click at [530, 341] on div "Apellido: [PERSON_NAME] [PERSON_NAME]: 27232357881 Documento: DU - DOCUMENTO UN…" at bounding box center [537, 314] width 660 height 163
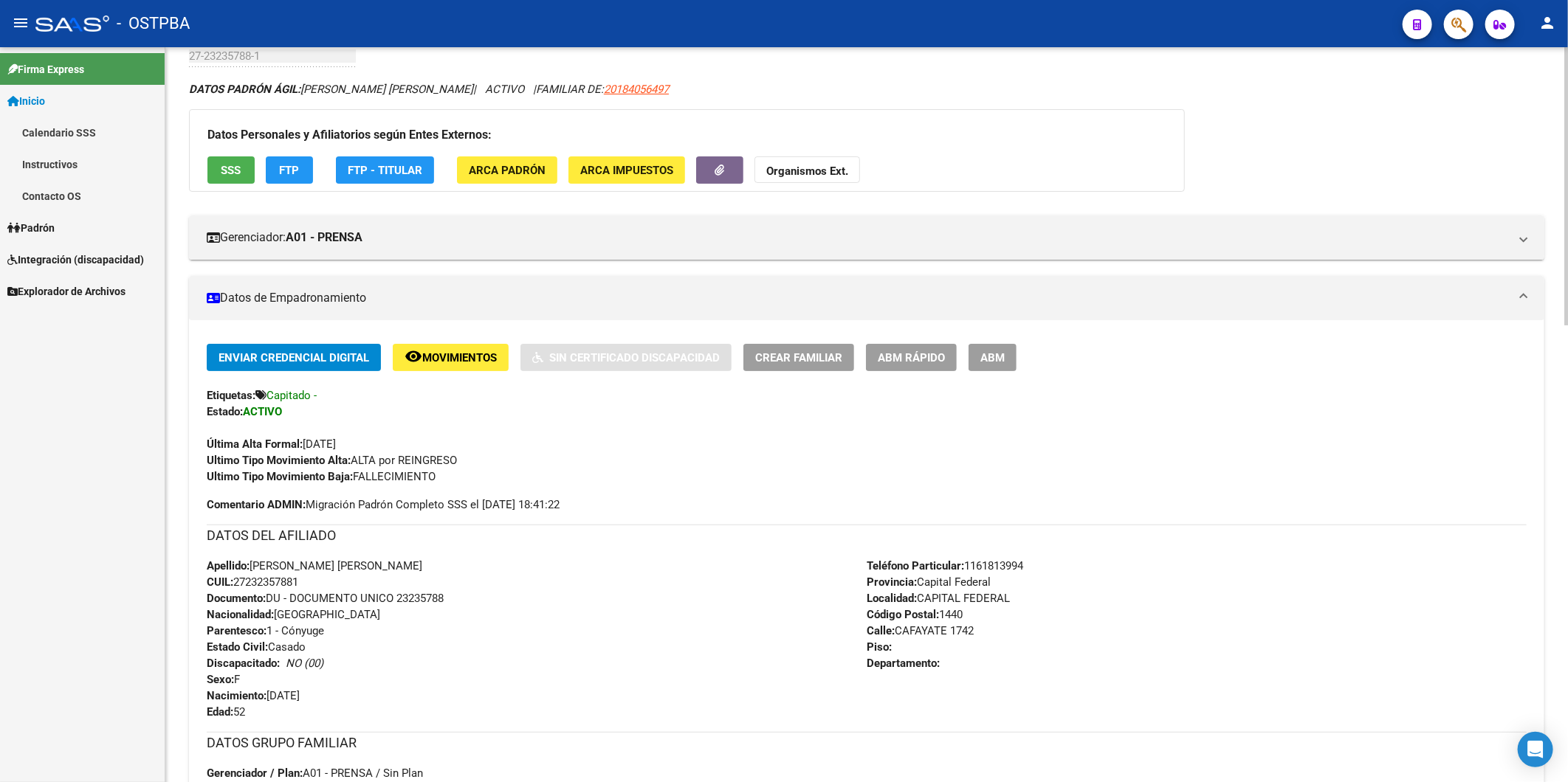
scroll to position [82, 0]
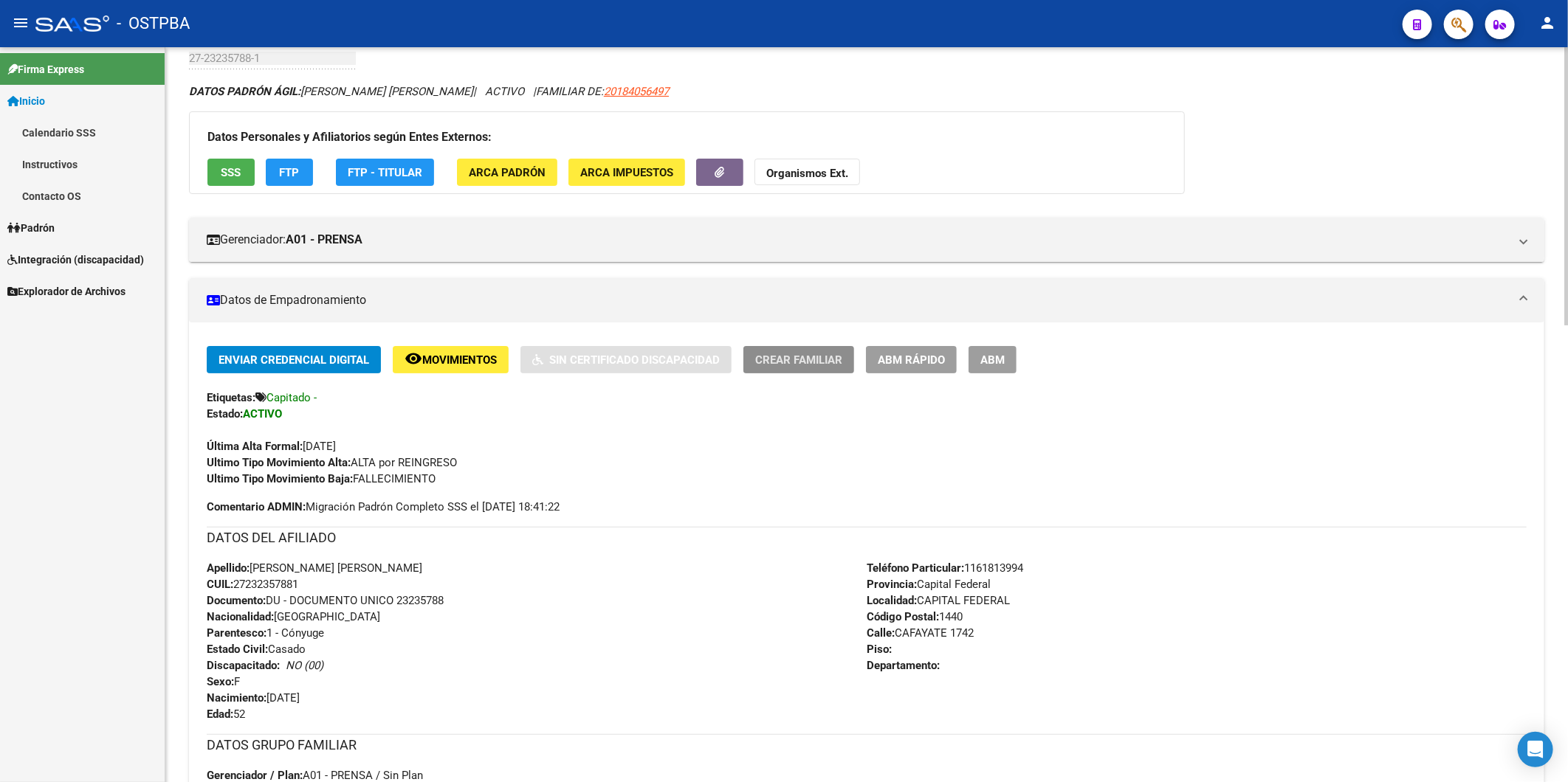
click at [807, 363] on span "Crear Familiar" at bounding box center [799, 360] width 87 height 13
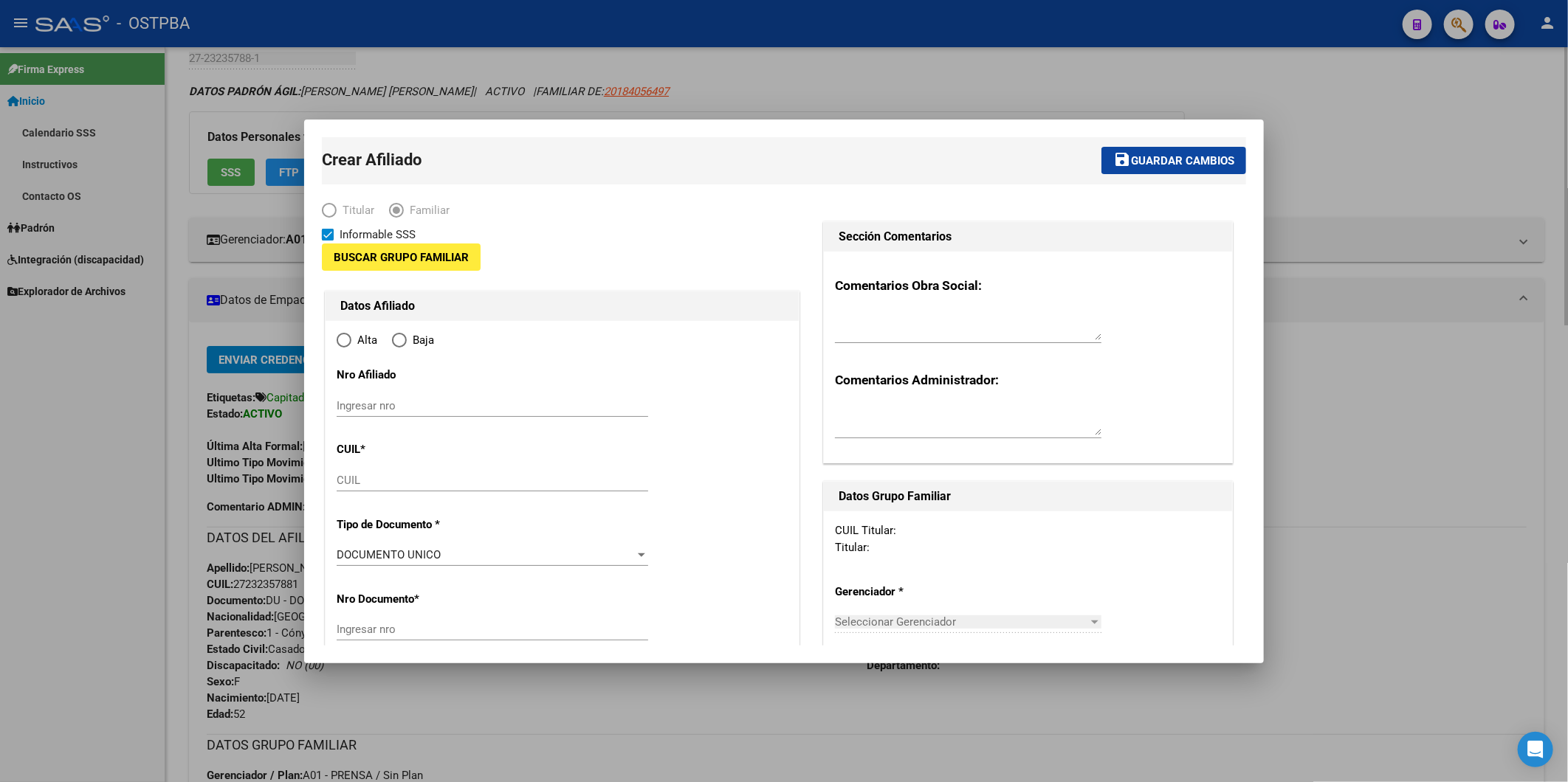
type input "20-18405649-7"
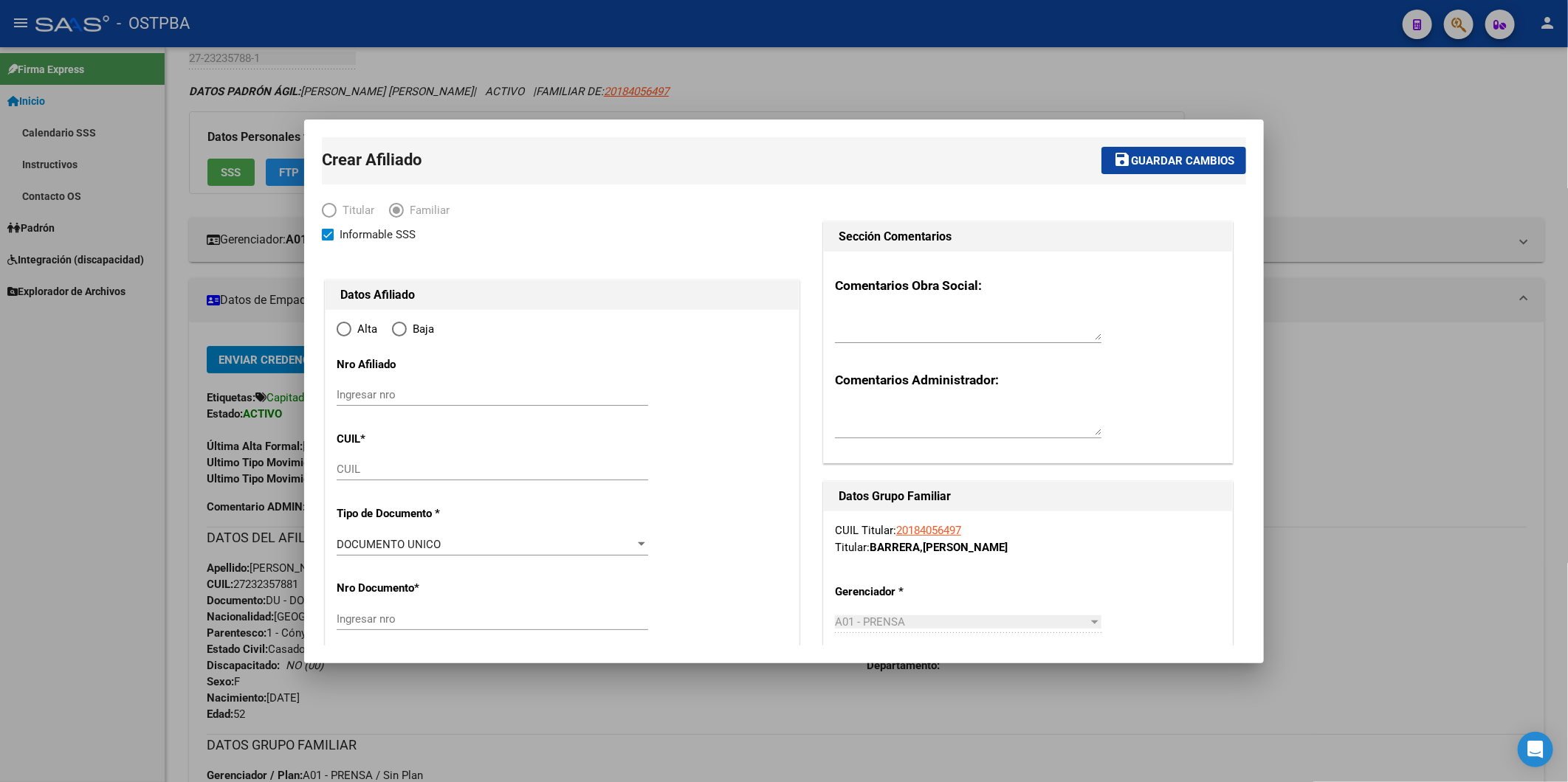
radio input "true"
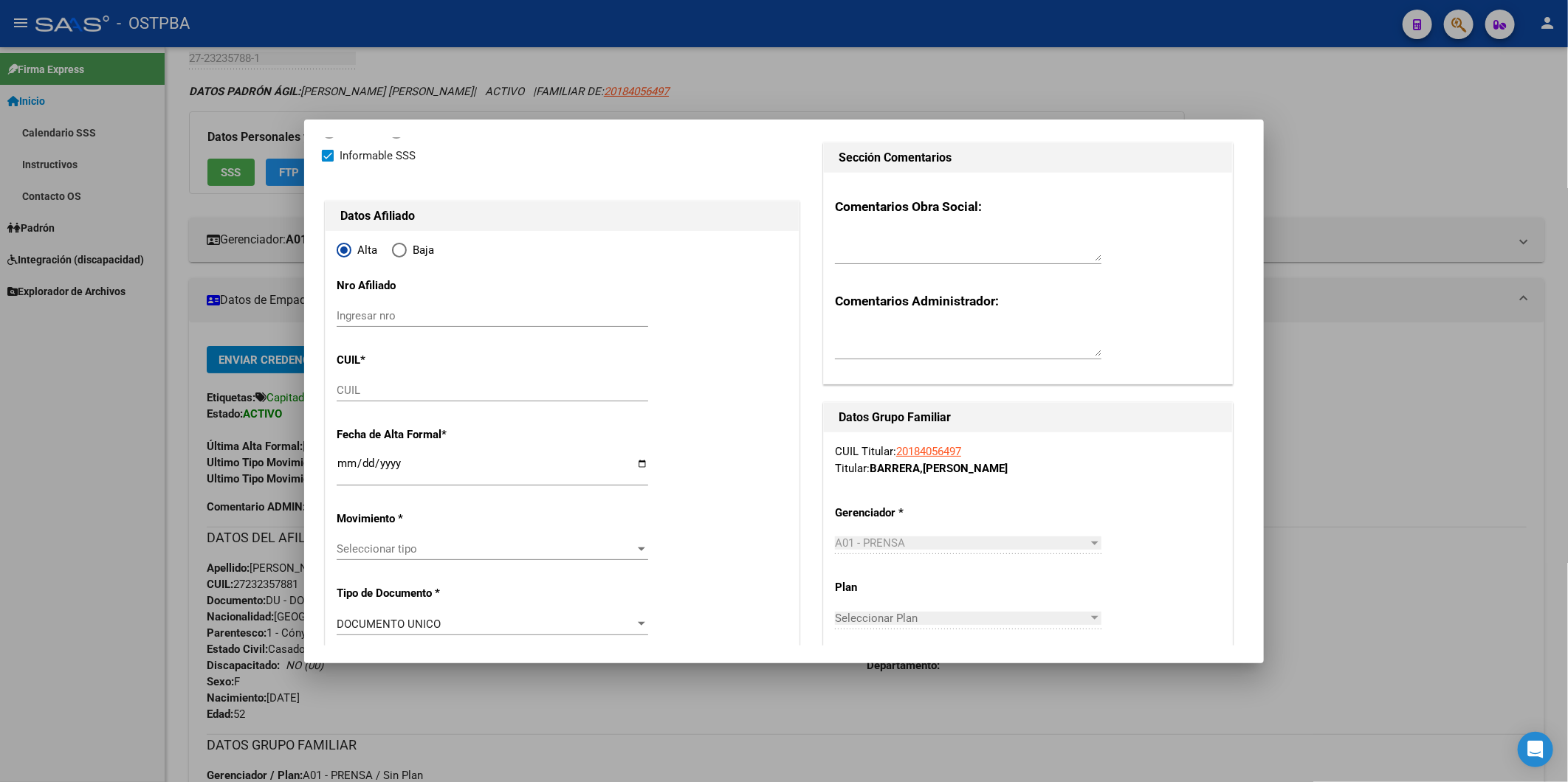
type input "CAPITAL FEDERAL"
type input "1440"
type input "CAFAYATE"
type input "1742"
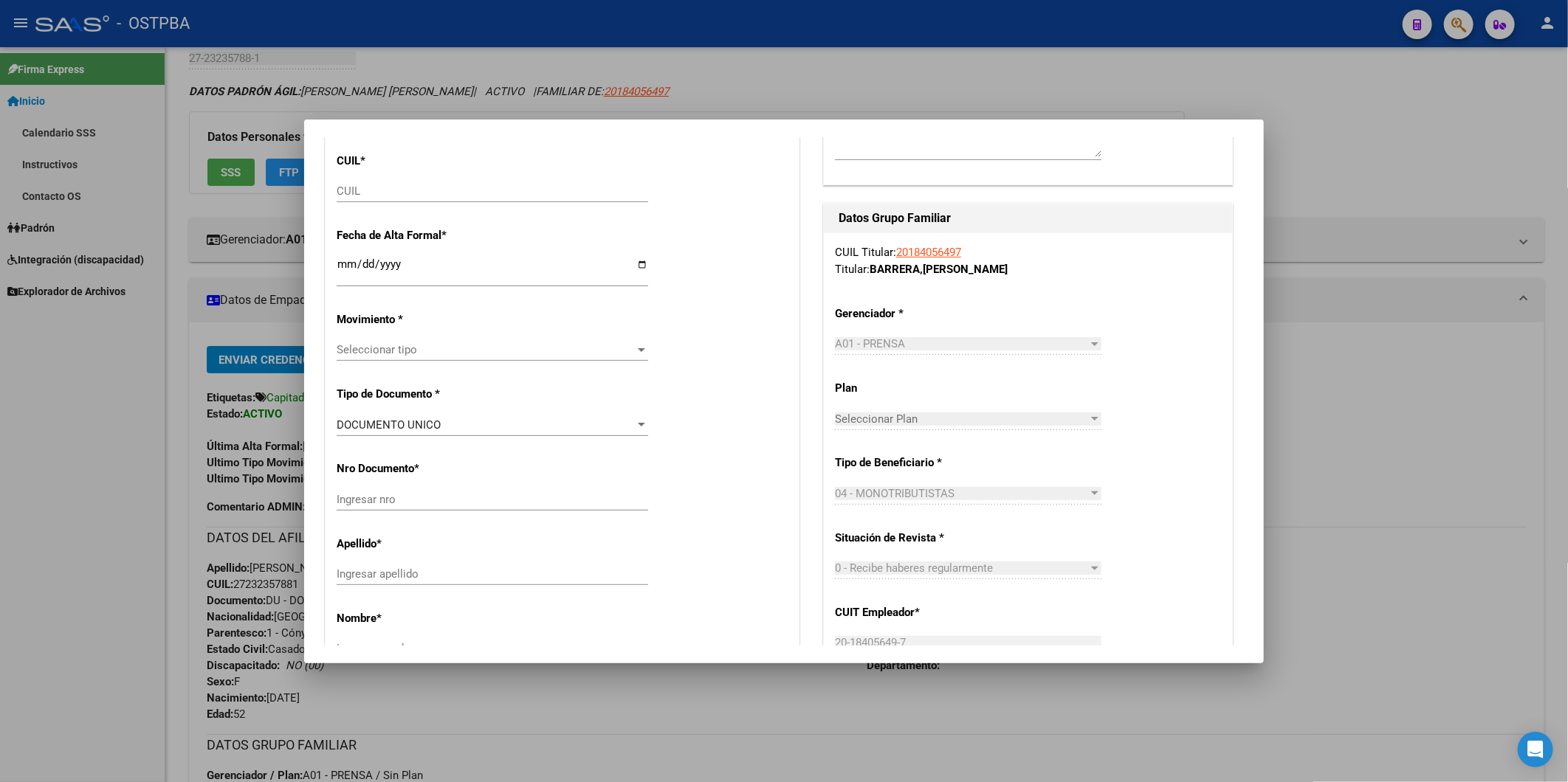
scroll to position [328, 0]
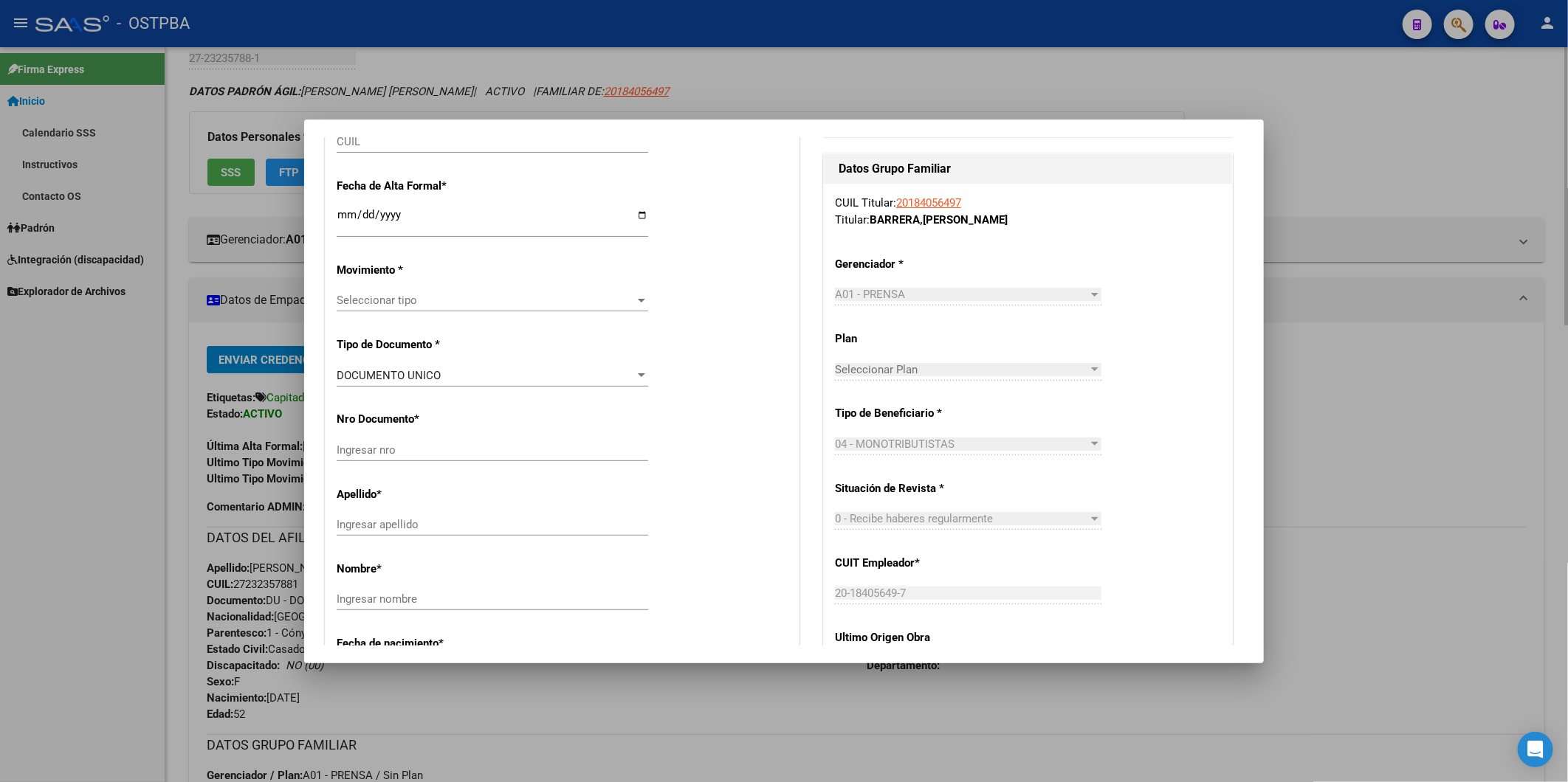
click at [1432, 146] on div at bounding box center [784, 391] width 1568 height 782
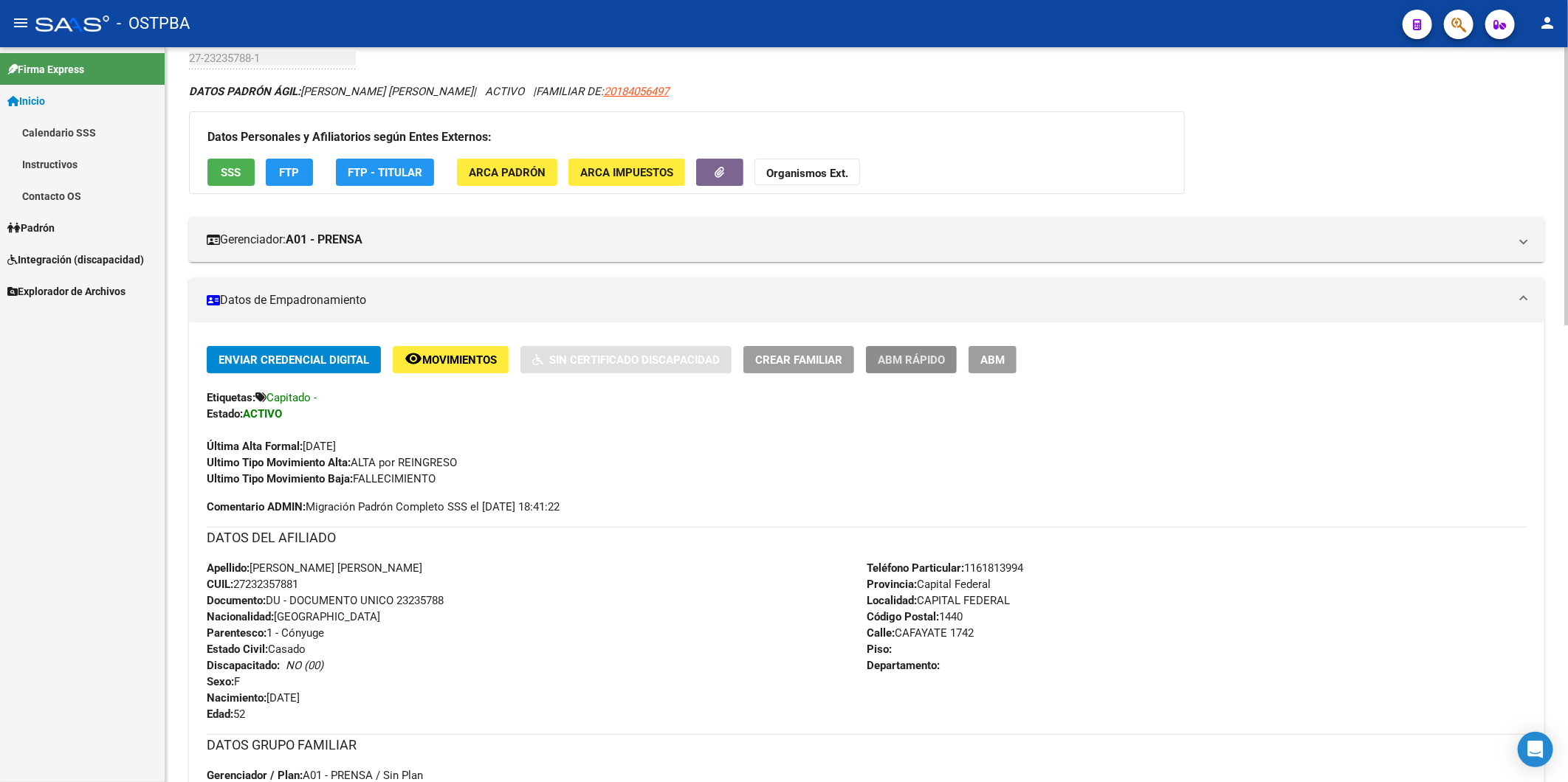
click at [920, 348] on button "ABM Rápido" at bounding box center [911, 360] width 91 height 27
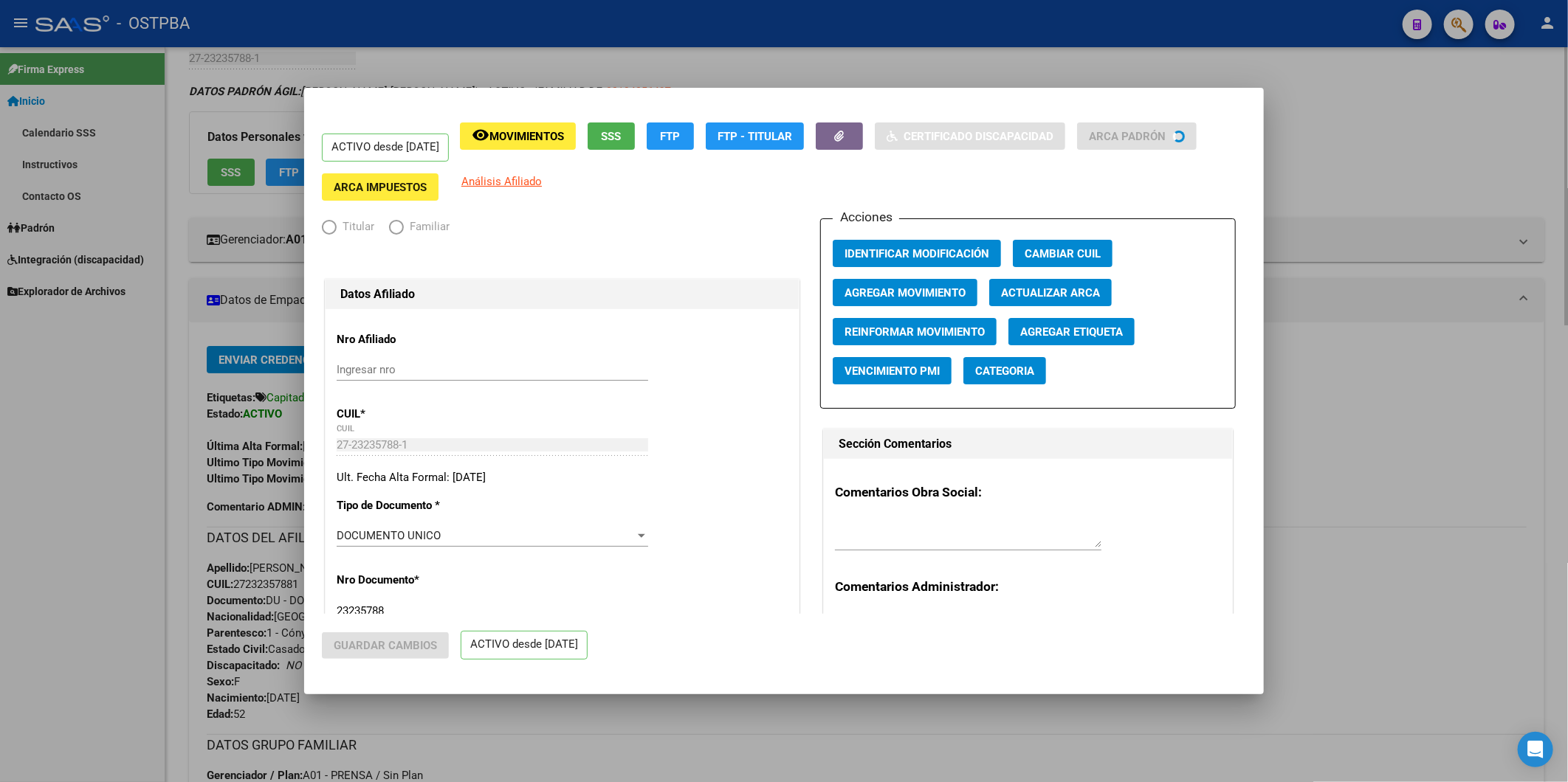
radio input "true"
type input "20-18405649-7"
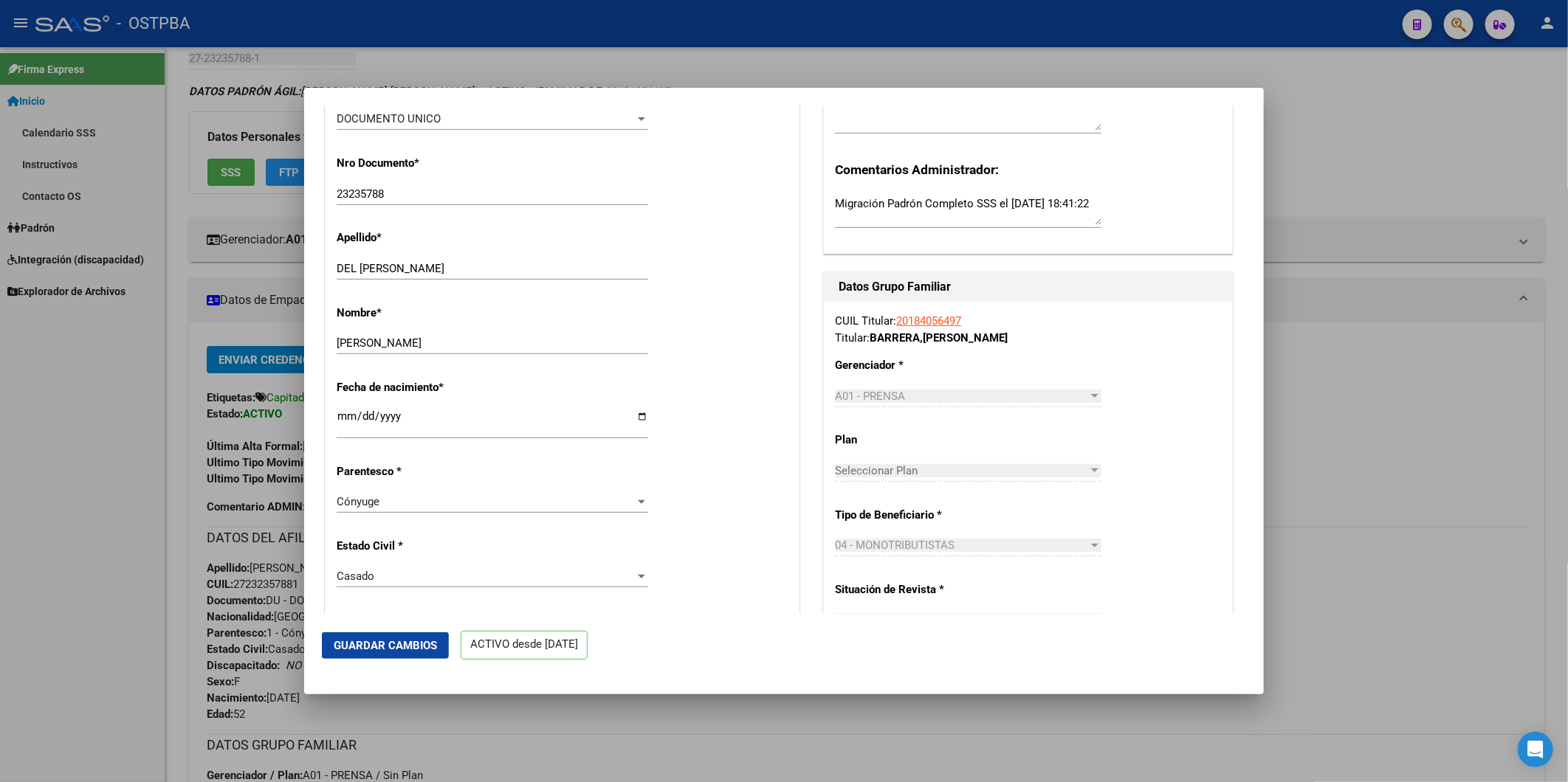
scroll to position [409, 0]
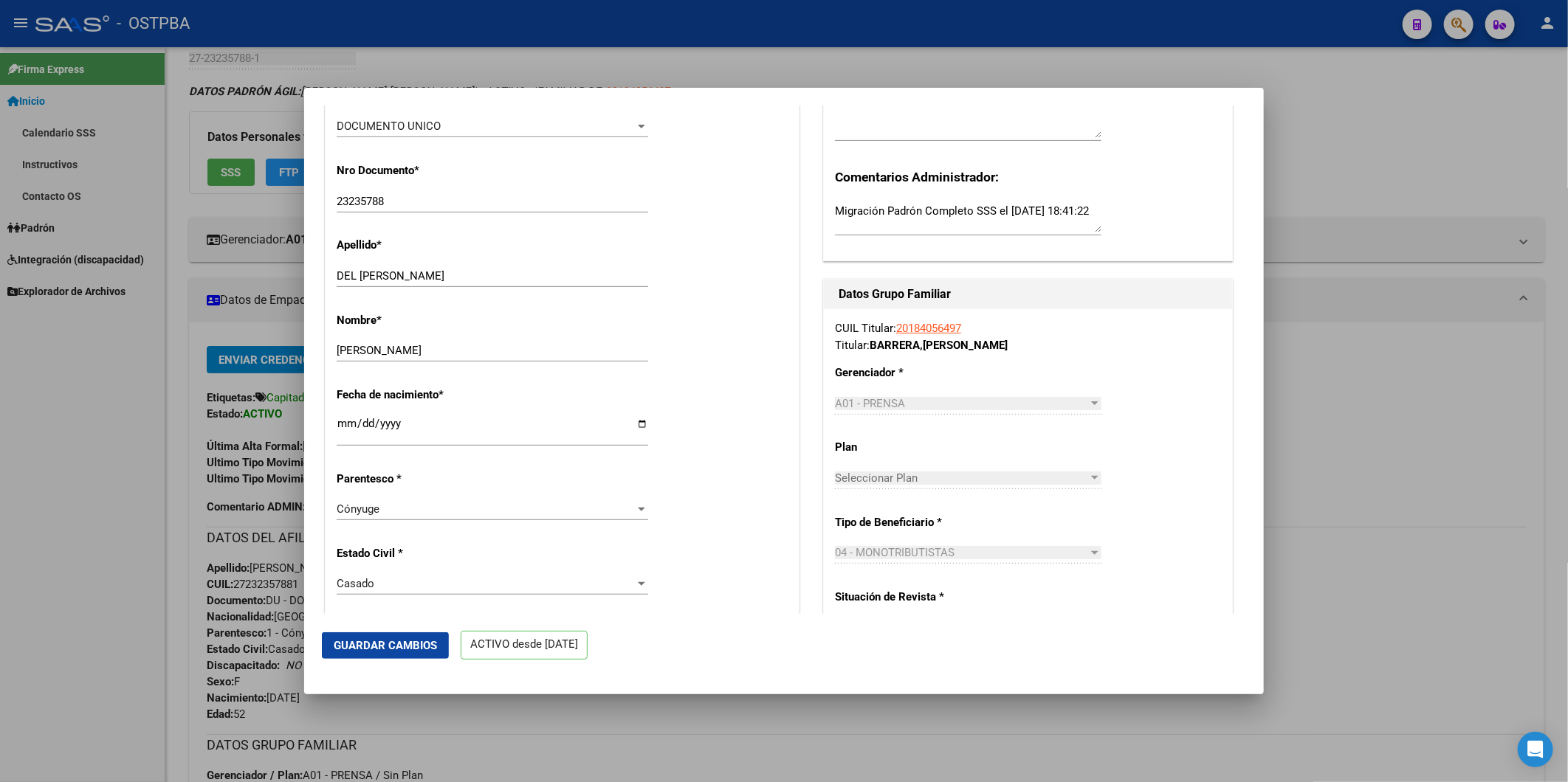
click at [1383, 420] on div at bounding box center [784, 391] width 1568 height 782
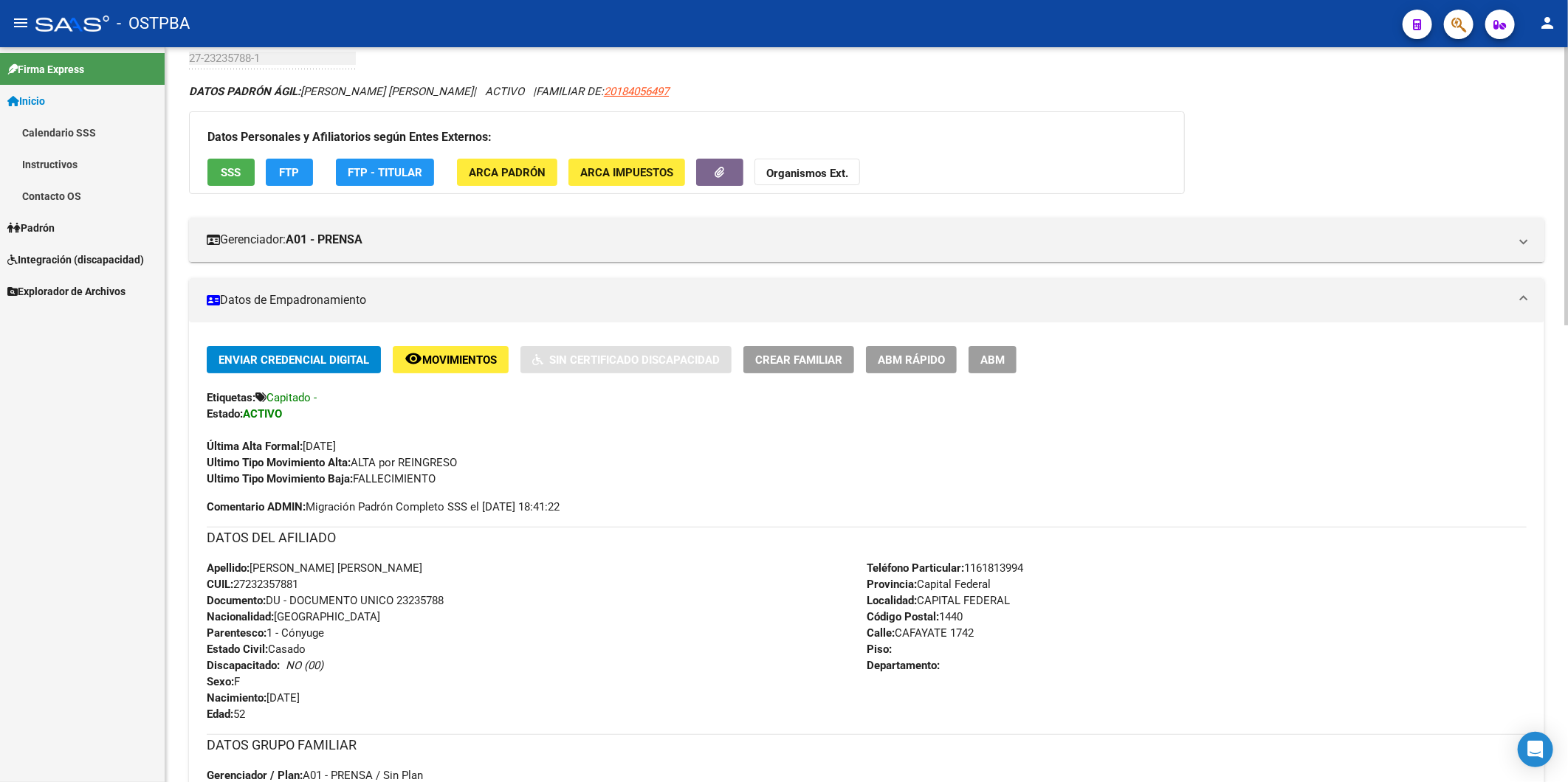
click at [765, 725] on div "Enviar Credencial Digital remove_red_eye Movimientos Sin Certificado Discapacid…" at bounding box center [867, 664] width 1320 height 635
